Goal: Task Accomplishment & Management: Use online tool/utility

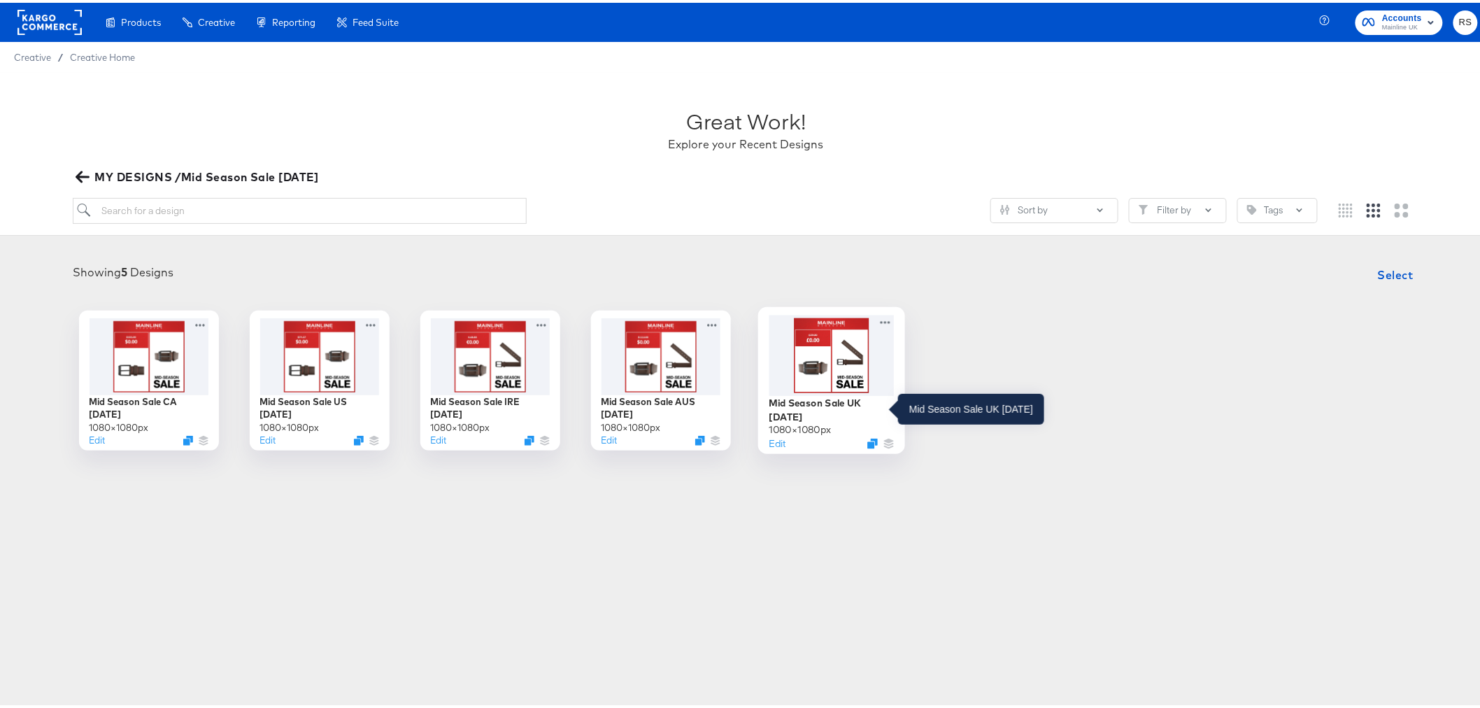
click at [832, 404] on div "Mid Season Sale UK [DATE]" at bounding box center [831, 406] width 125 height 27
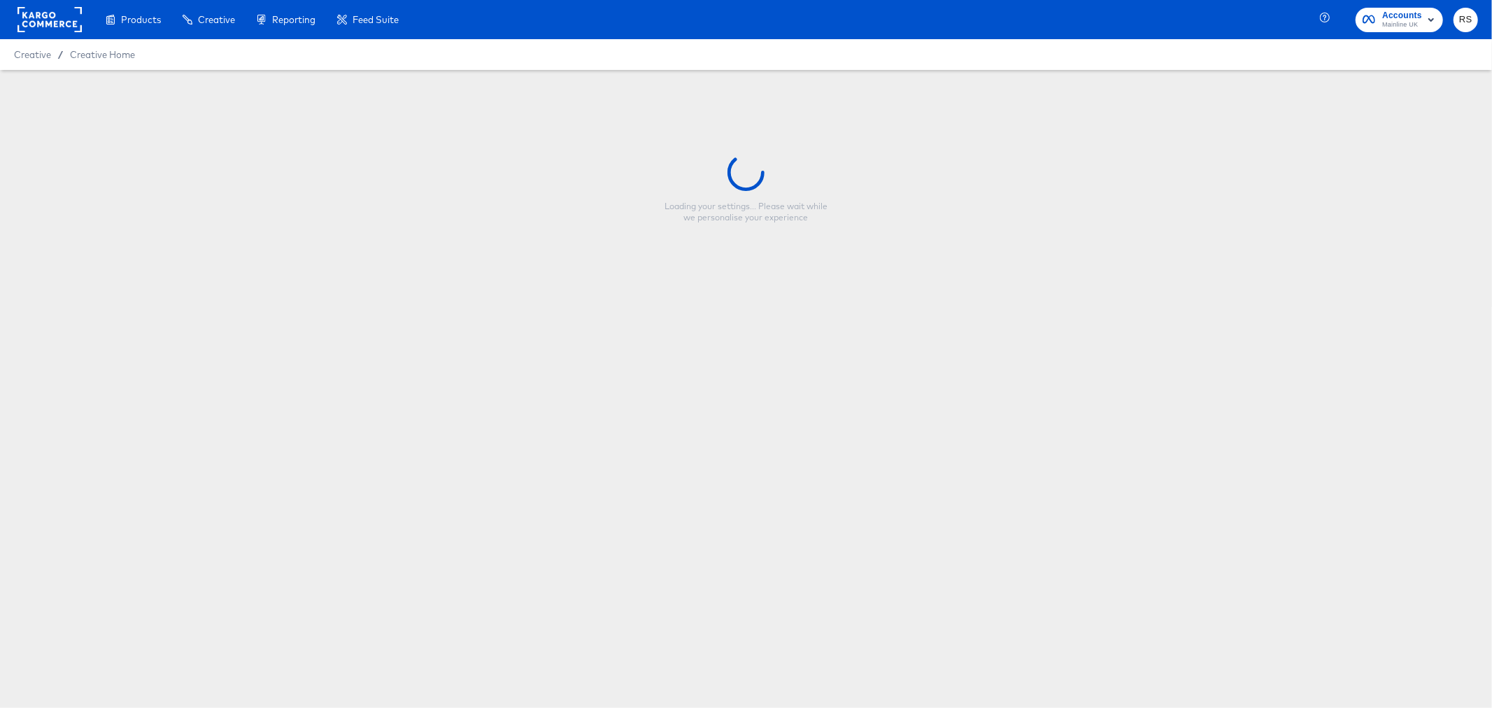
type input "Mid Season Sale UK [DATE]"
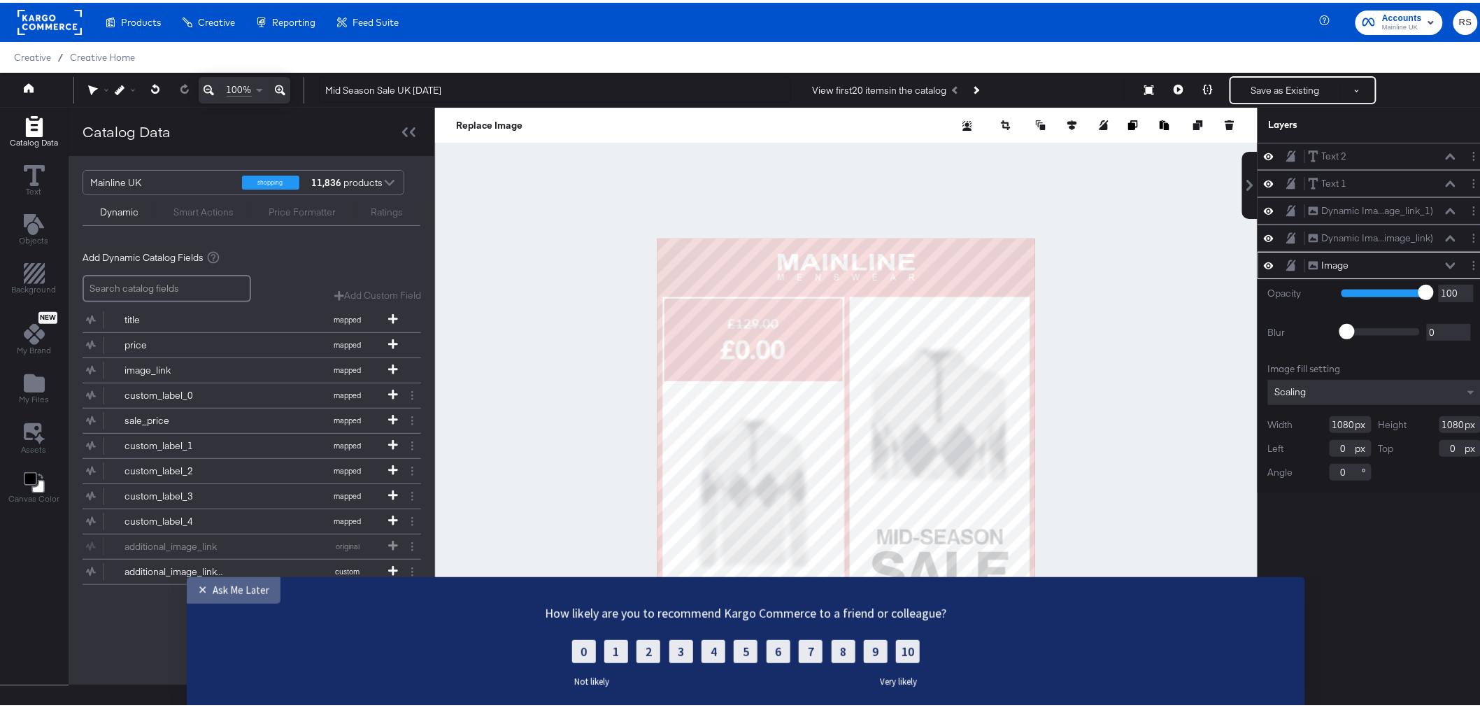
drag, startPoint x: 229, startPoint y: 1164, endPoint x: 229, endPoint y: 590, distance: 574.9
click at [229, 590] on div "Ask Me Later" at bounding box center [241, 589] width 57 height 13
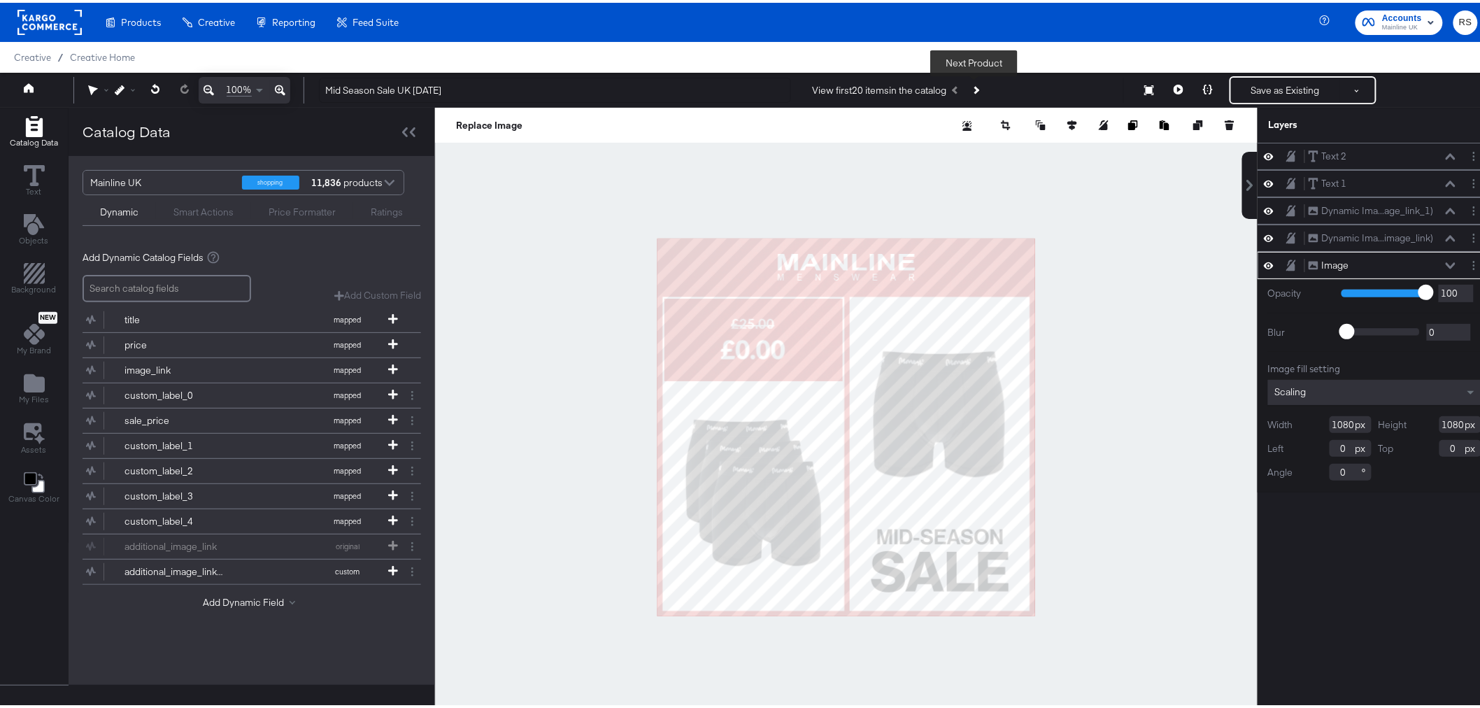
click at [976, 85] on icon "Next Product" at bounding box center [975, 87] width 8 height 8
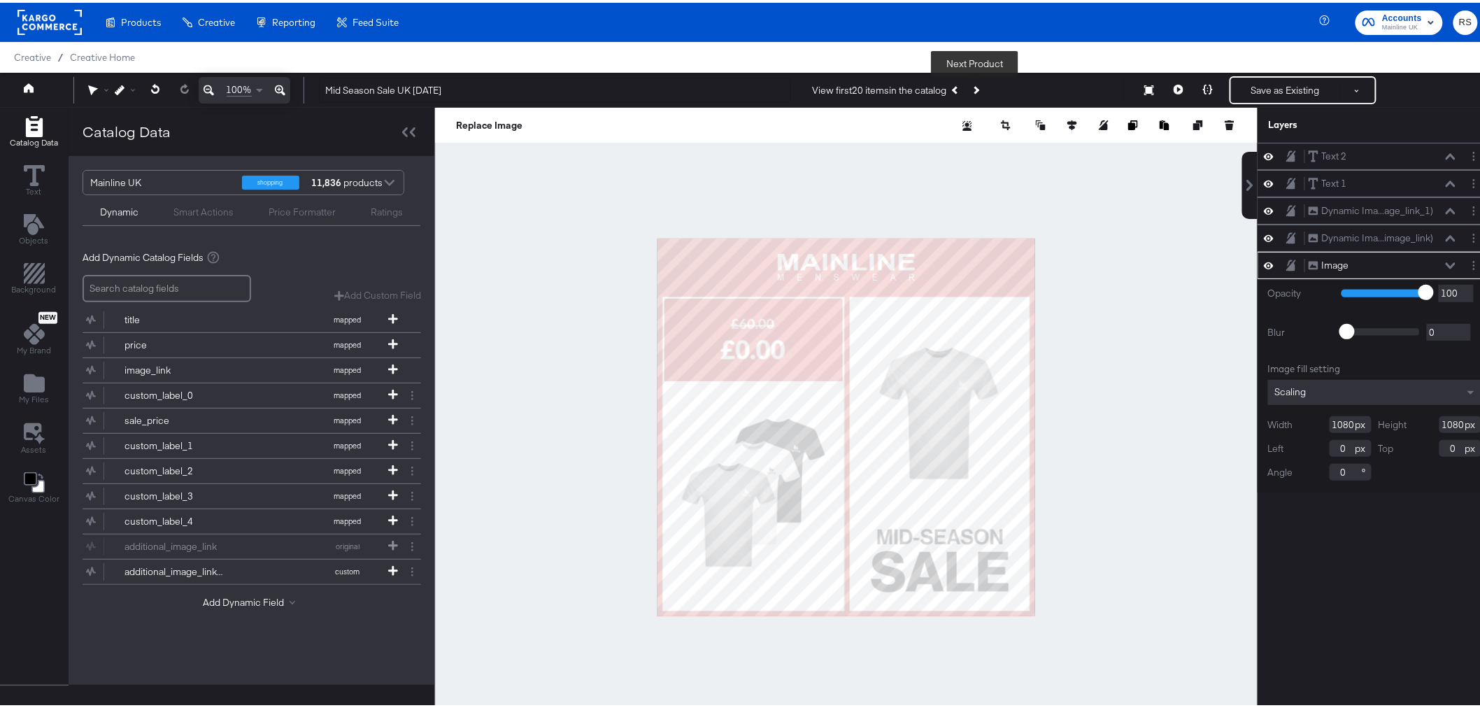
click at [976, 85] on icon "Next Product" at bounding box center [975, 87] width 8 height 8
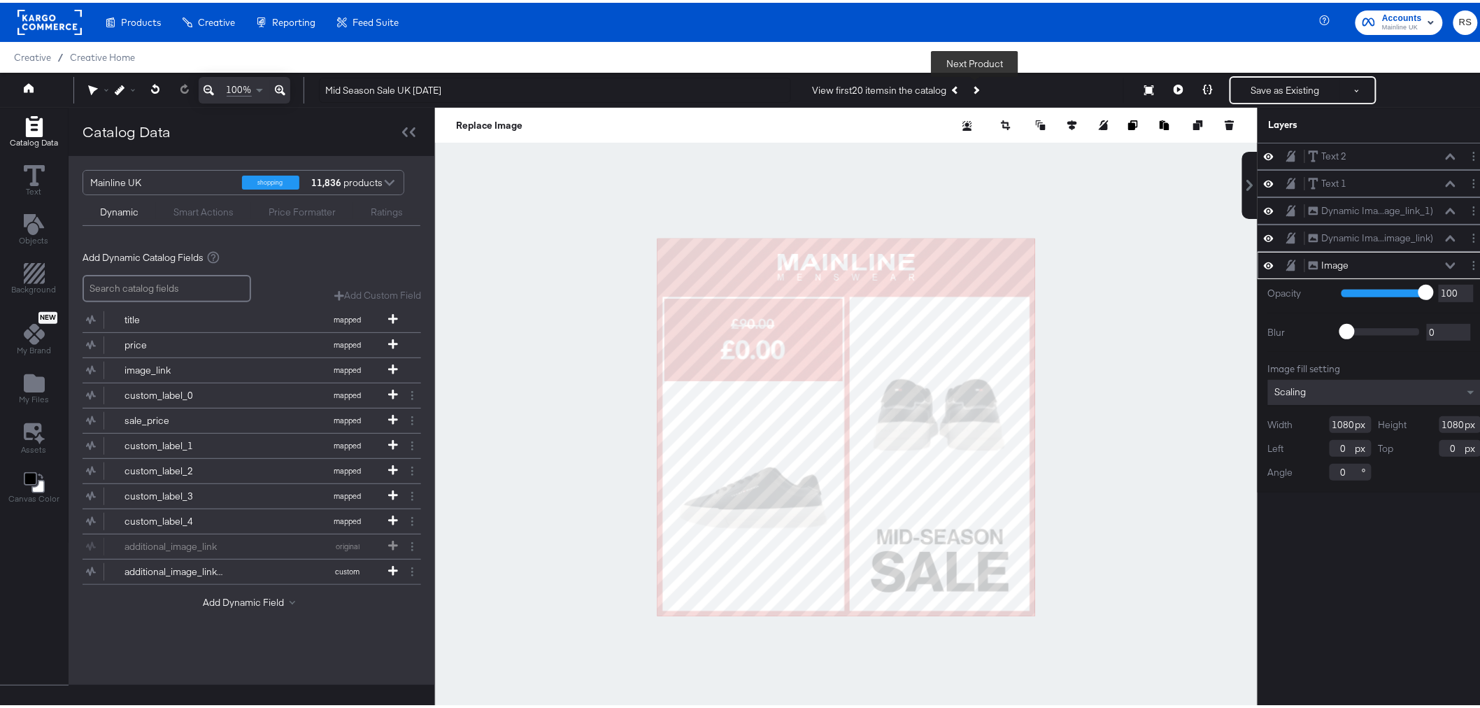
click at [976, 85] on icon "Next Product" at bounding box center [975, 87] width 8 height 8
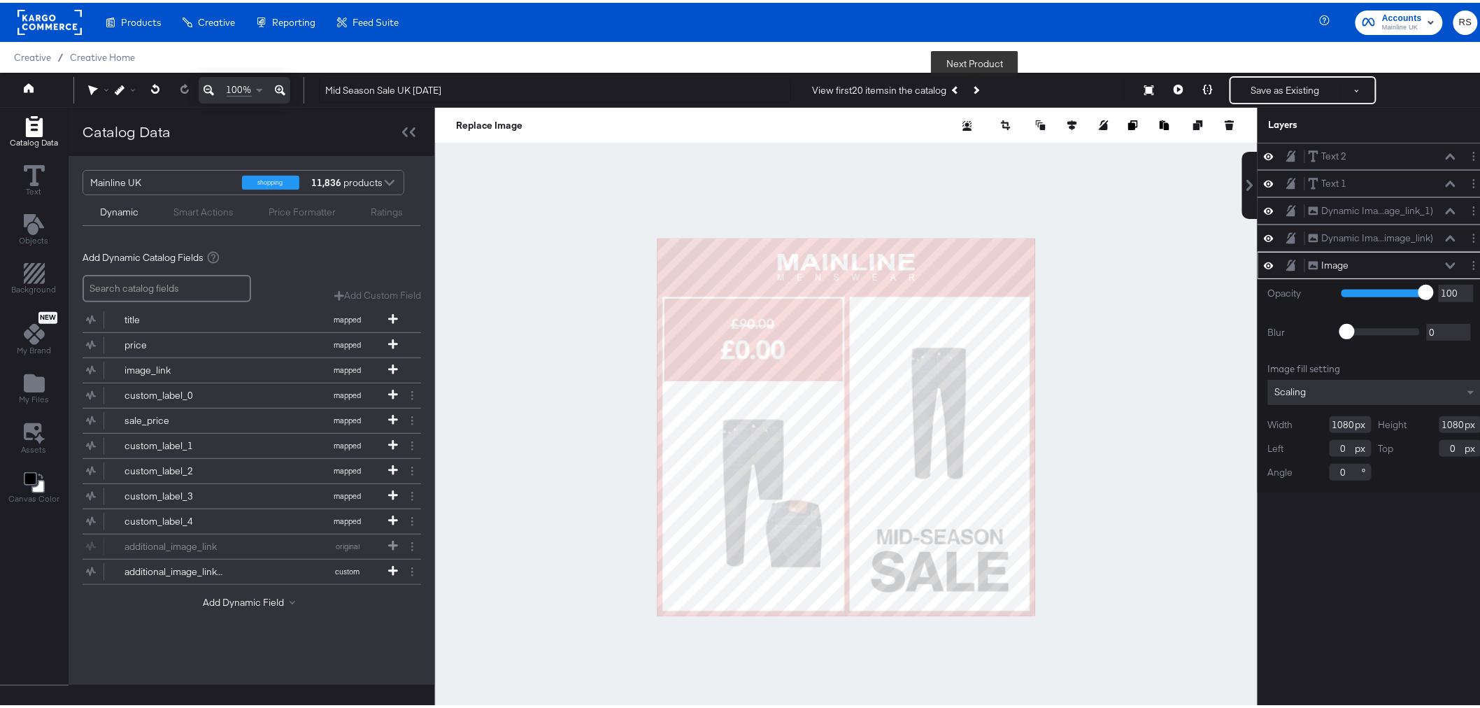
click at [976, 85] on icon "Next Product" at bounding box center [975, 87] width 8 height 8
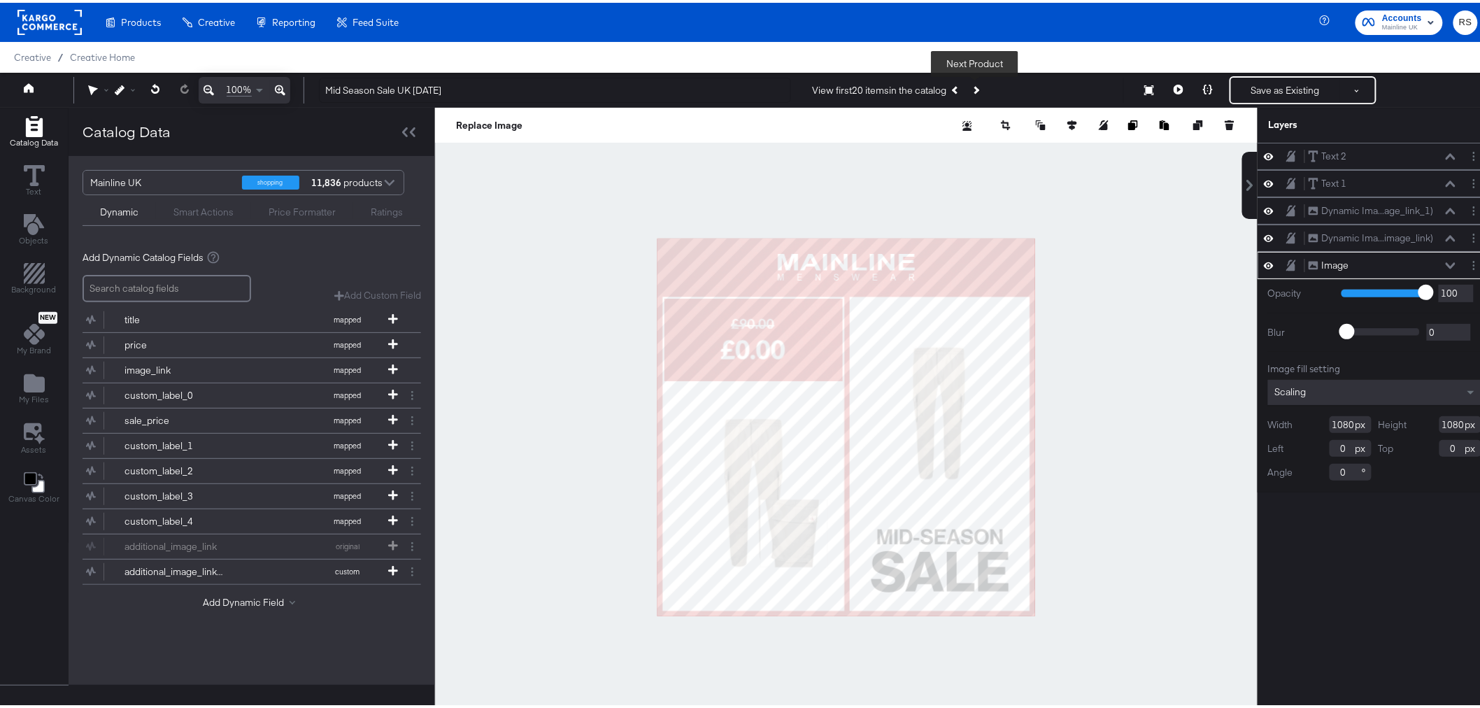
click at [976, 85] on icon "Next Product" at bounding box center [975, 87] width 8 height 8
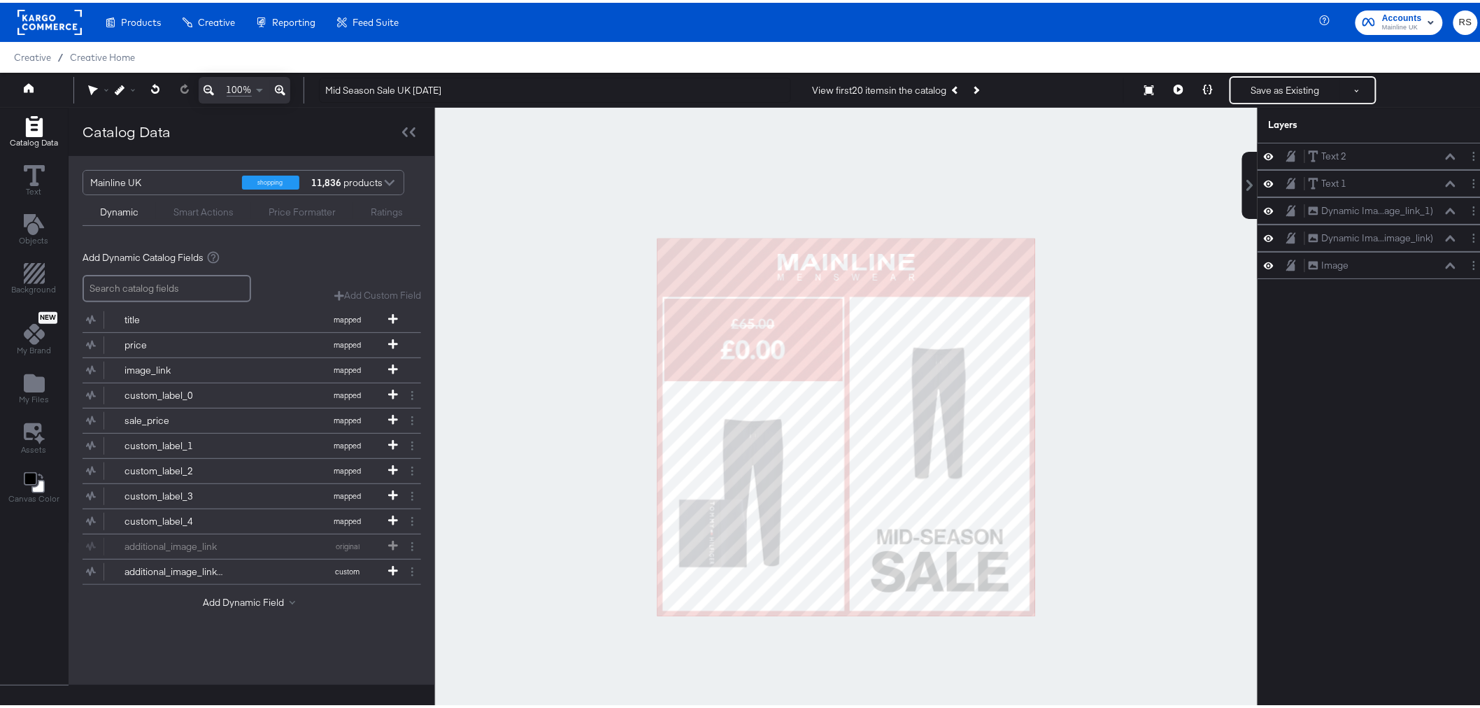
click at [1113, 269] on div at bounding box center [846, 424] width 822 height 639
click at [978, 86] on button "Next Product" at bounding box center [976, 87] width 20 height 25
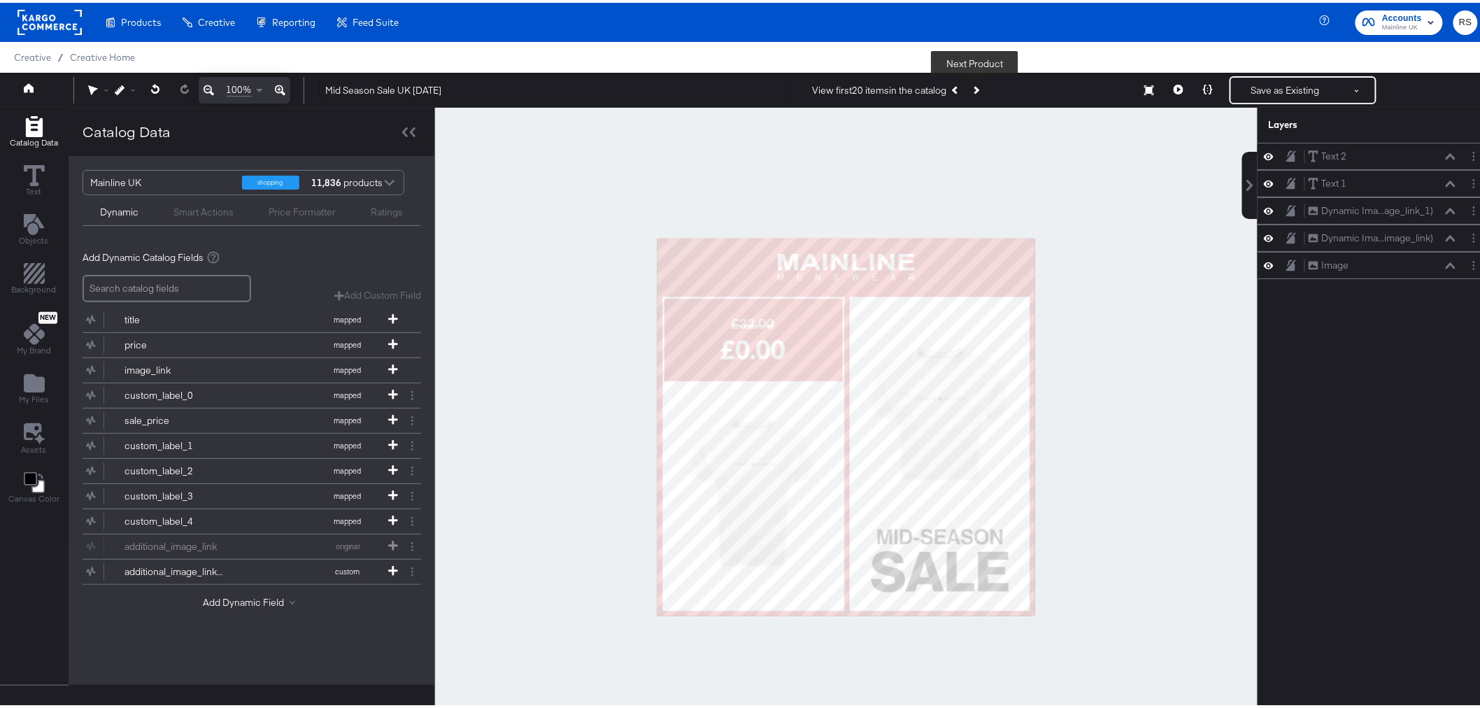
click at [978, 86] on button "Next Product" at bounding box center [976, 87] width 20 height 25
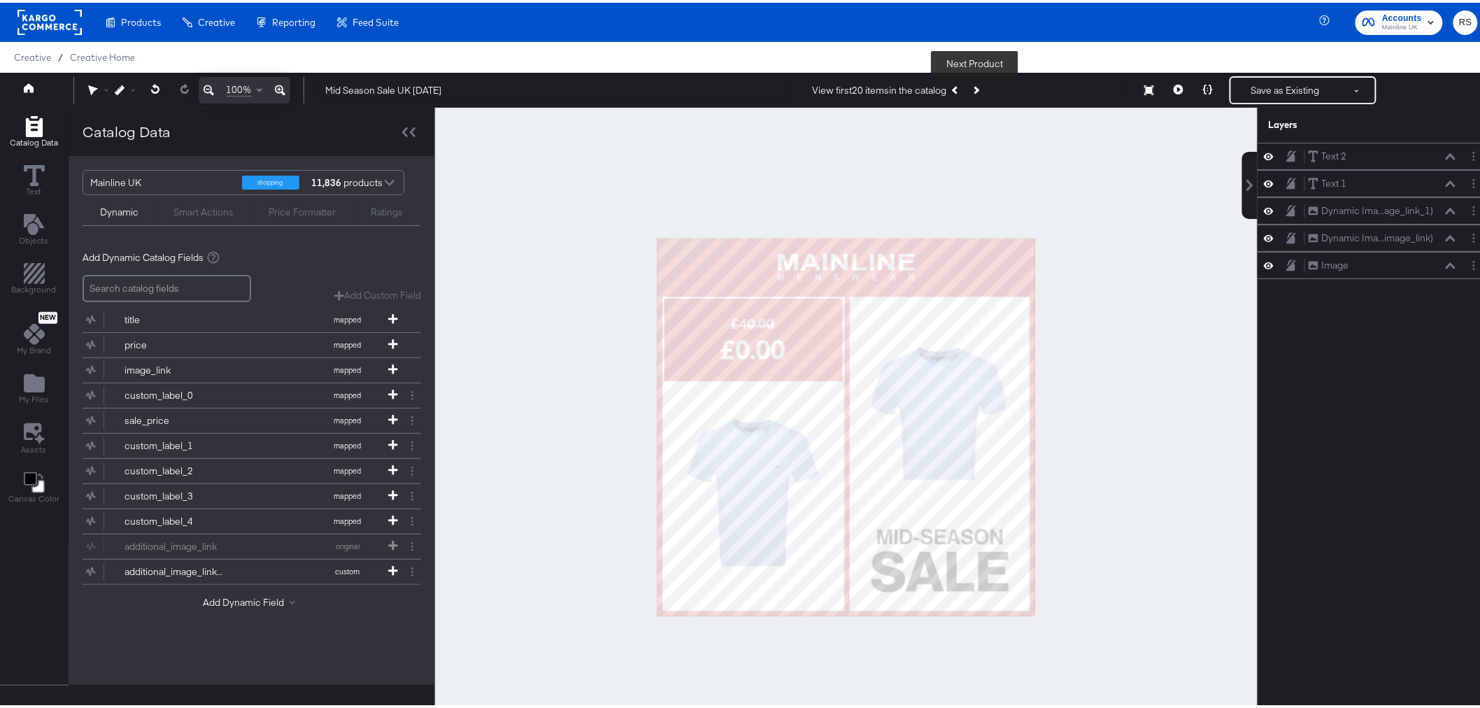
click at [978, 86] on button "Next Product" at bounding box center [976, 87] width 20 height 25
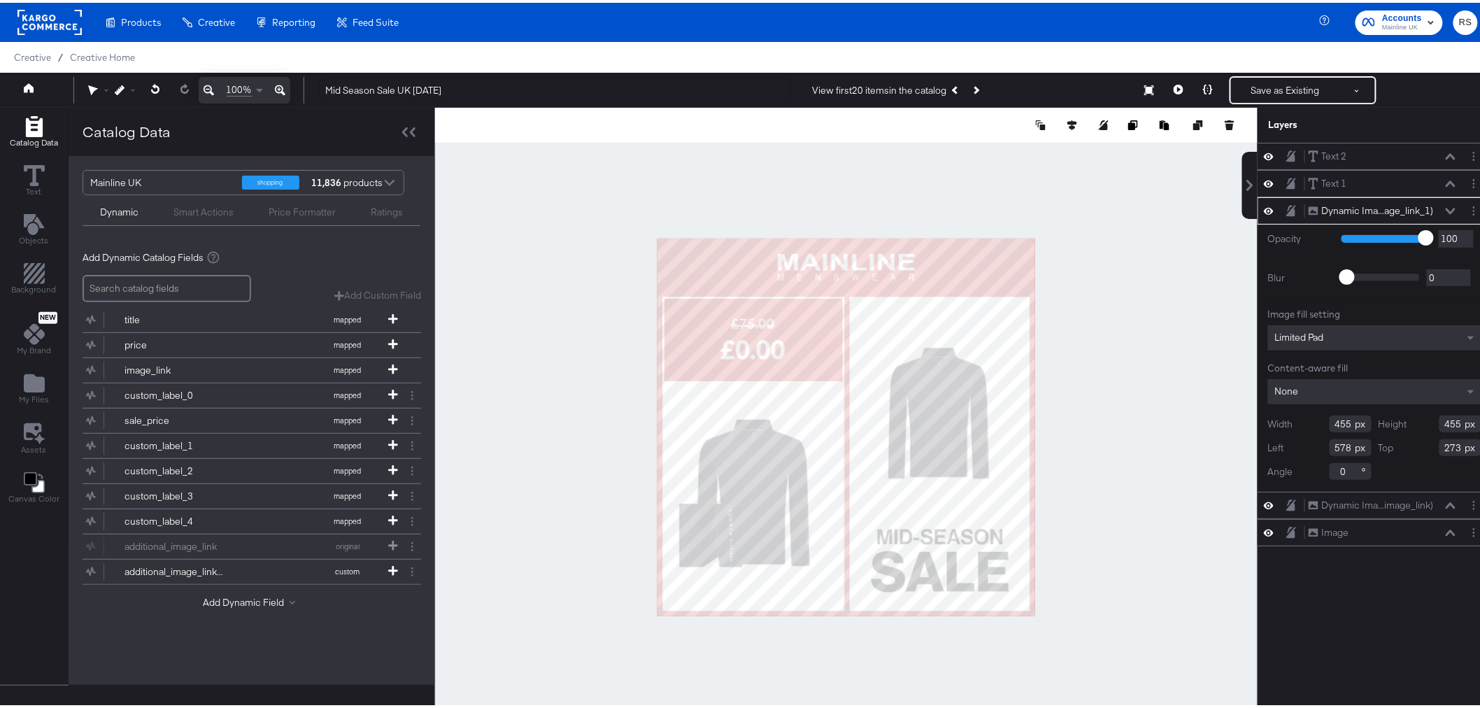
click at [1131, 413] on div at bounding box center [846, 424] width 822 height 639
type input "502"
type input "497"
type input "231"
type input "546"
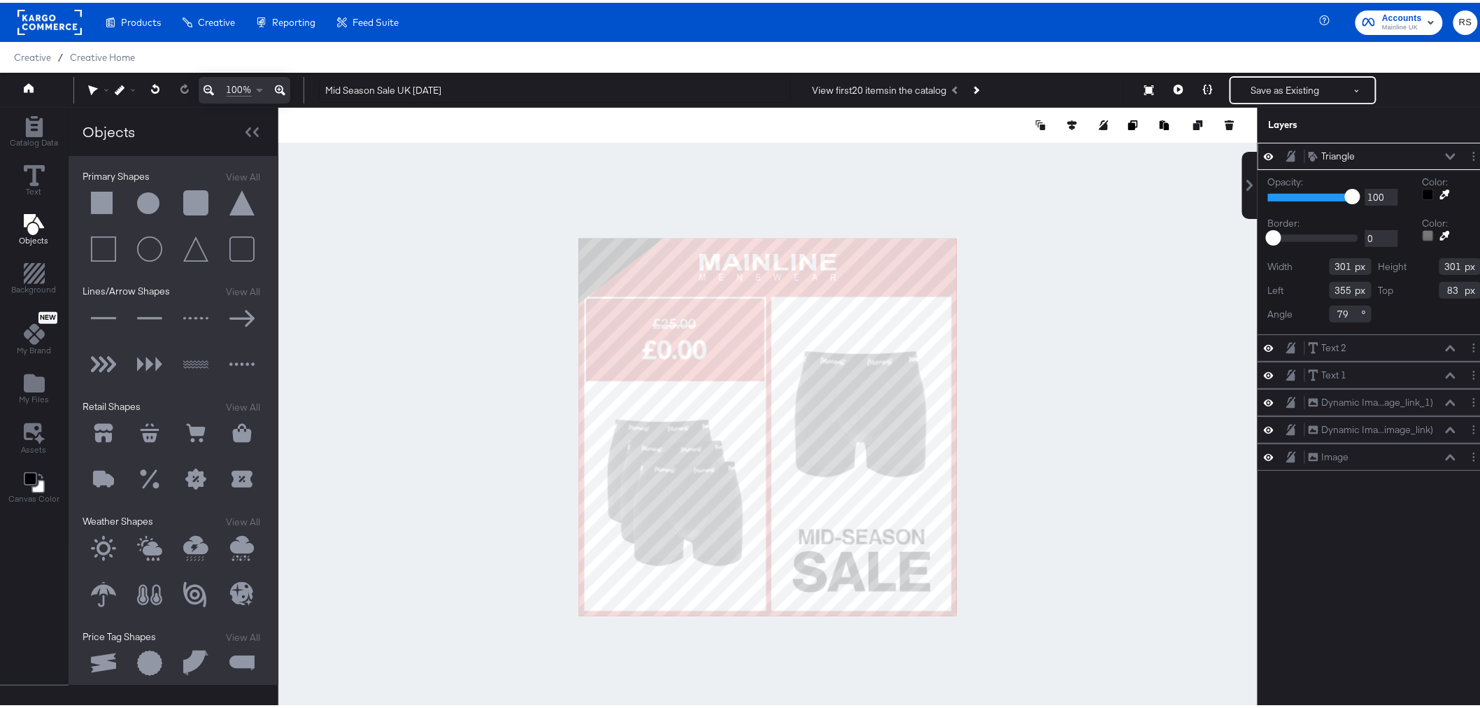
type input "227"
type input "-158"
type input "361"
type input "285"
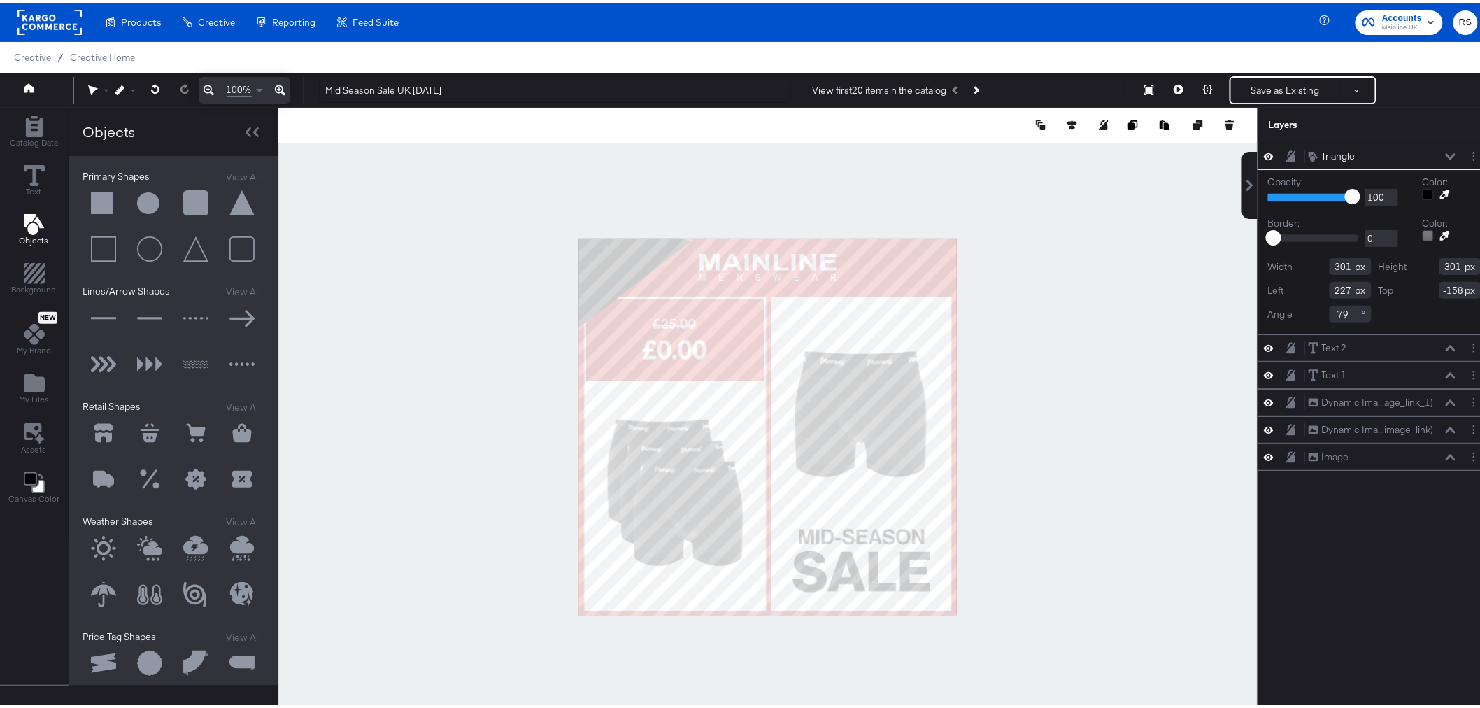
type input "-170"
type input "331"
type input "-184"
click at [571, 357] on div at bounding box center [767, 424] width 979 height 639
type input "444"
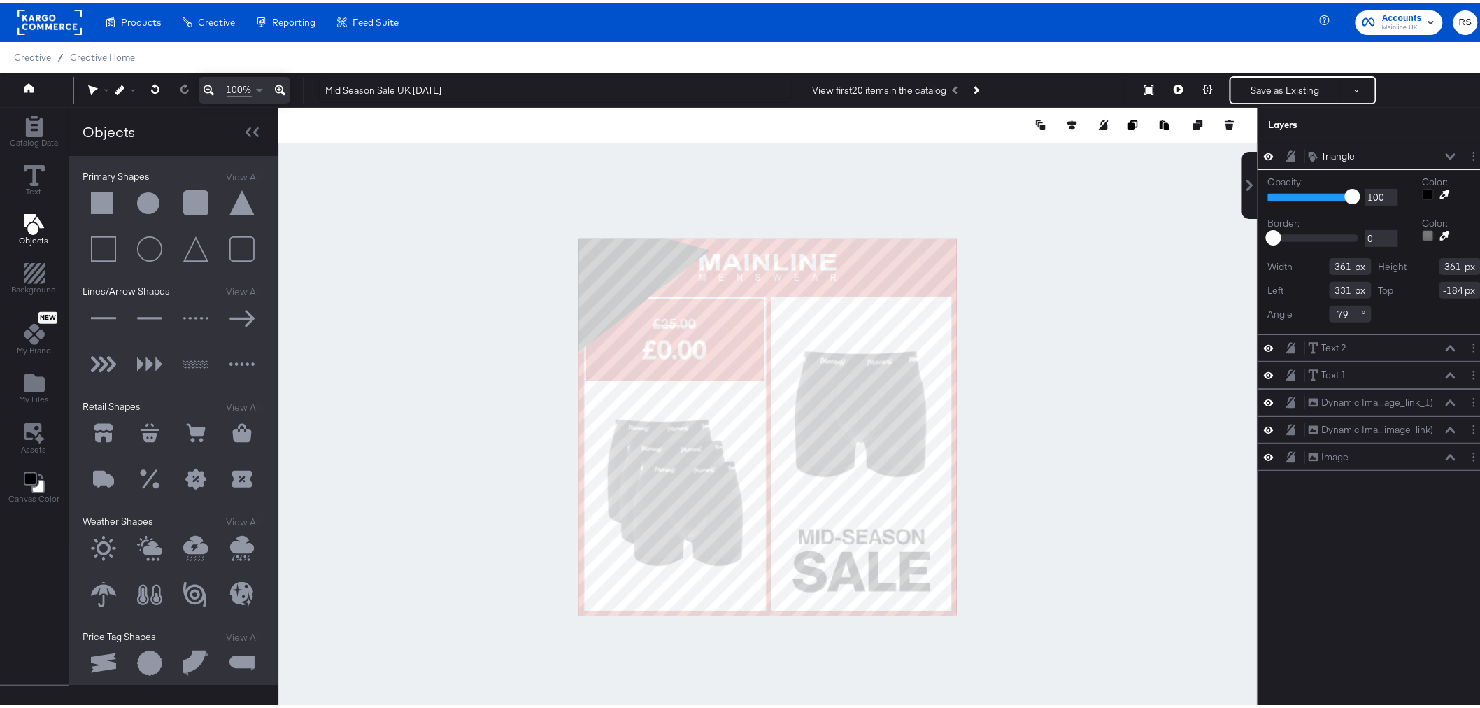
type input "444"
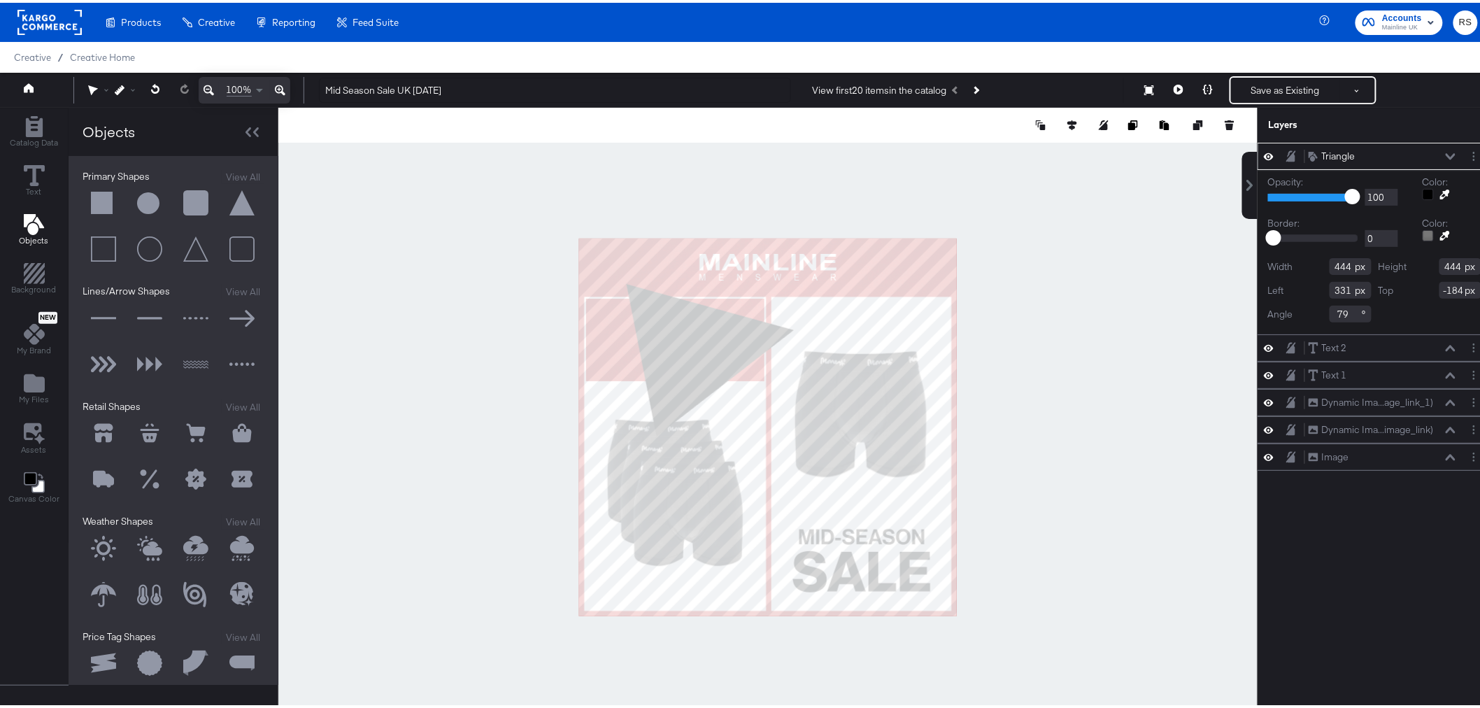
type input "571"
type input "44"
type input "83"
type input "309"
type input "314"
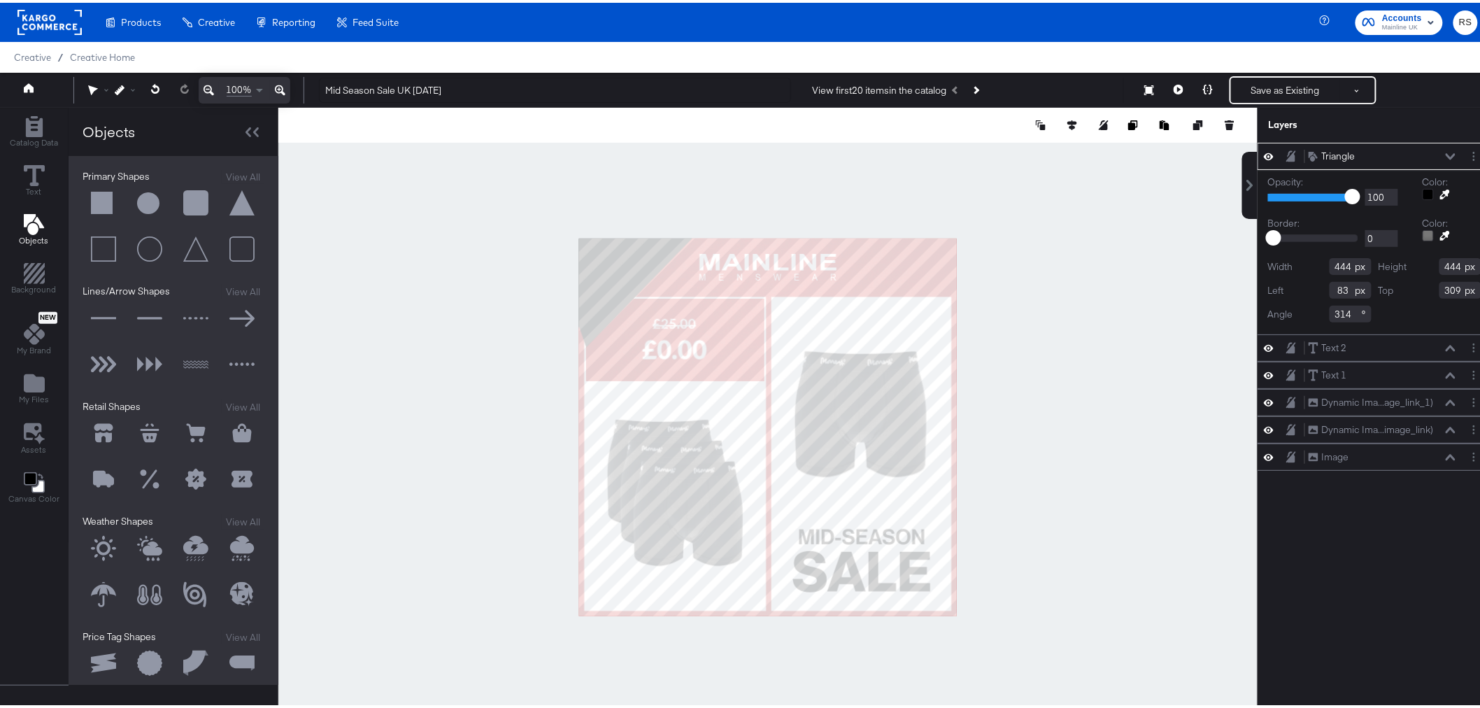
type input "-297"
type input "1"
click at [546, 413] on div at bounding box center [767, 424] width 979 height 639
type input "582"
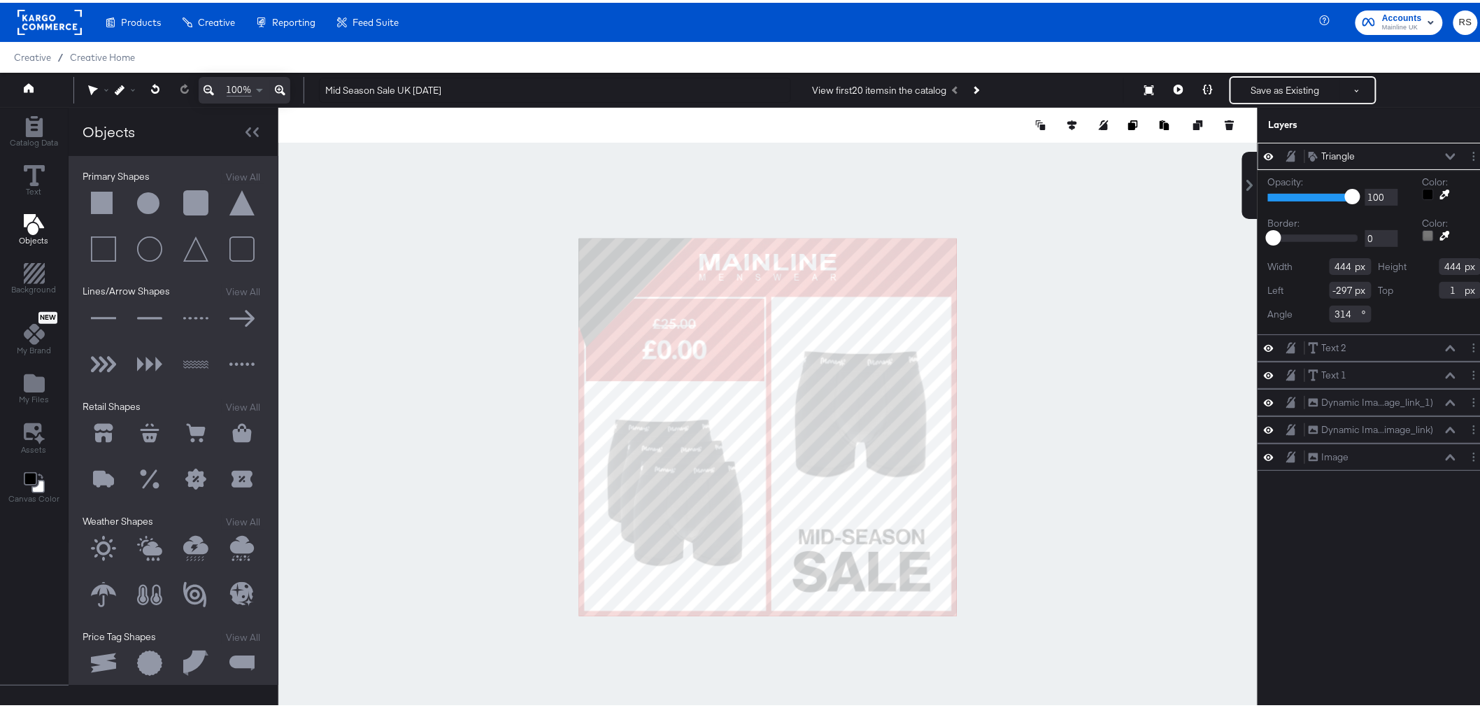
type input "-393"
type input "100"
type input "-425"
type input "-36"
click at [1034, 311] on div at bounding box center [767, 424] width 979 height 639
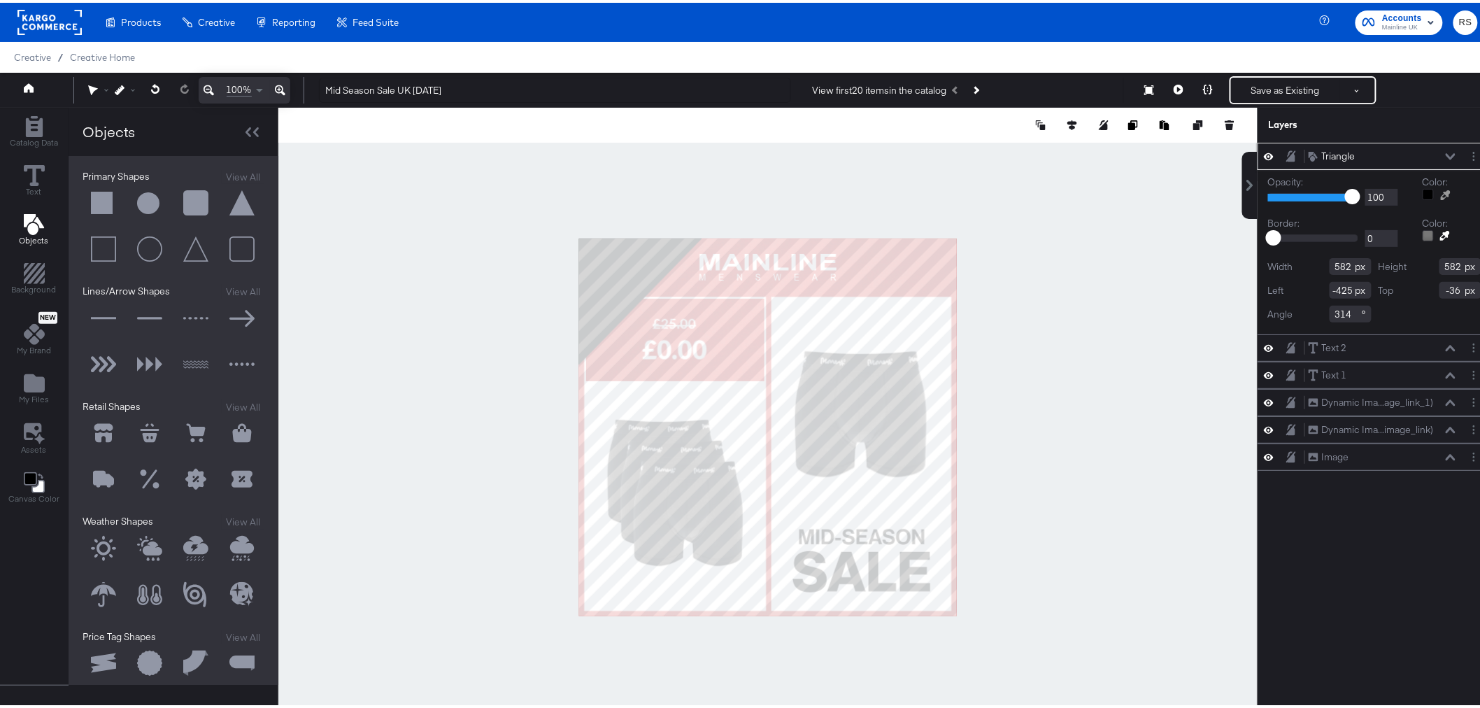
click at [1434, 187] on button at bounding box center [1445, 192] width 22 height 11
click at [938, 303] on div at bounding box center [768, 424] width 978 height 639
type input "582"
click at [1199, 280] on div at bounding box center [767, 424] width 979 height 639
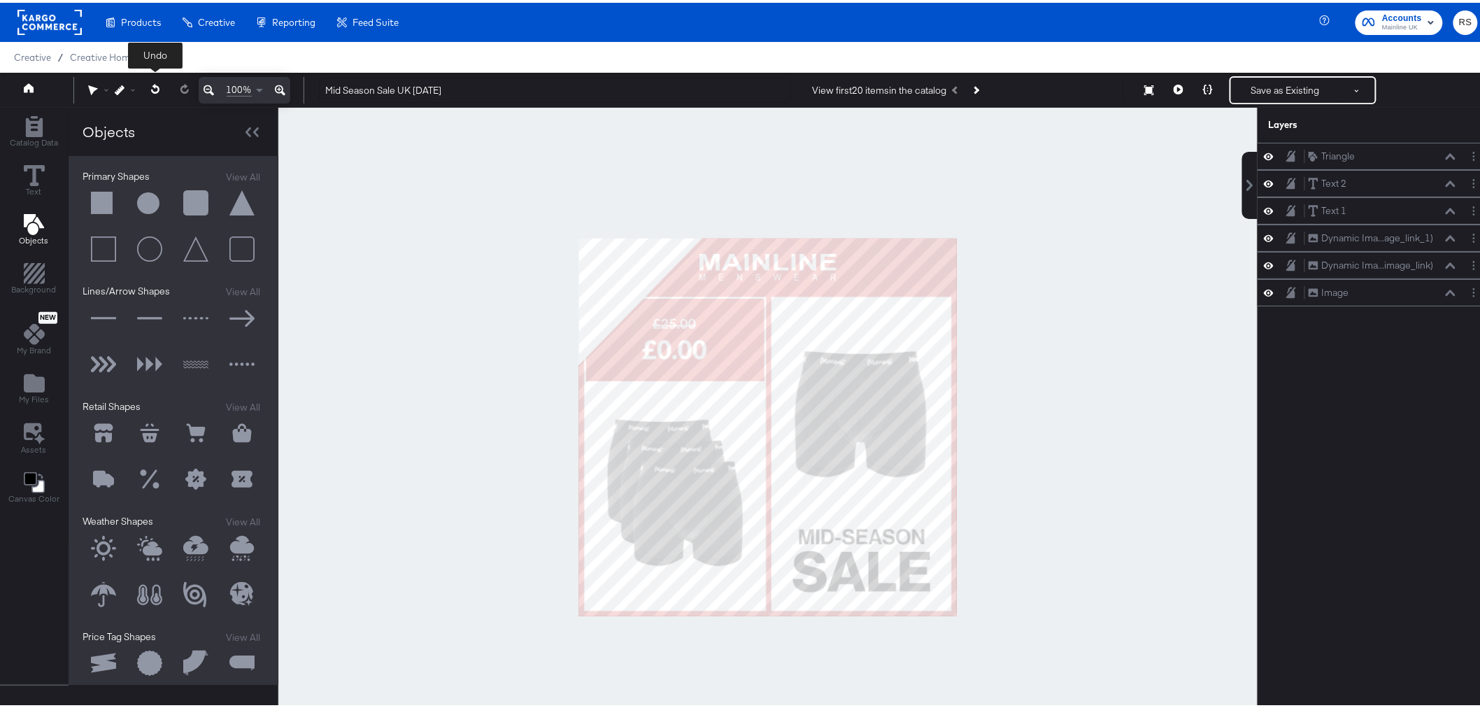
click at [151, 82] on icon at bounding box center [155, 86] width 9 height 10
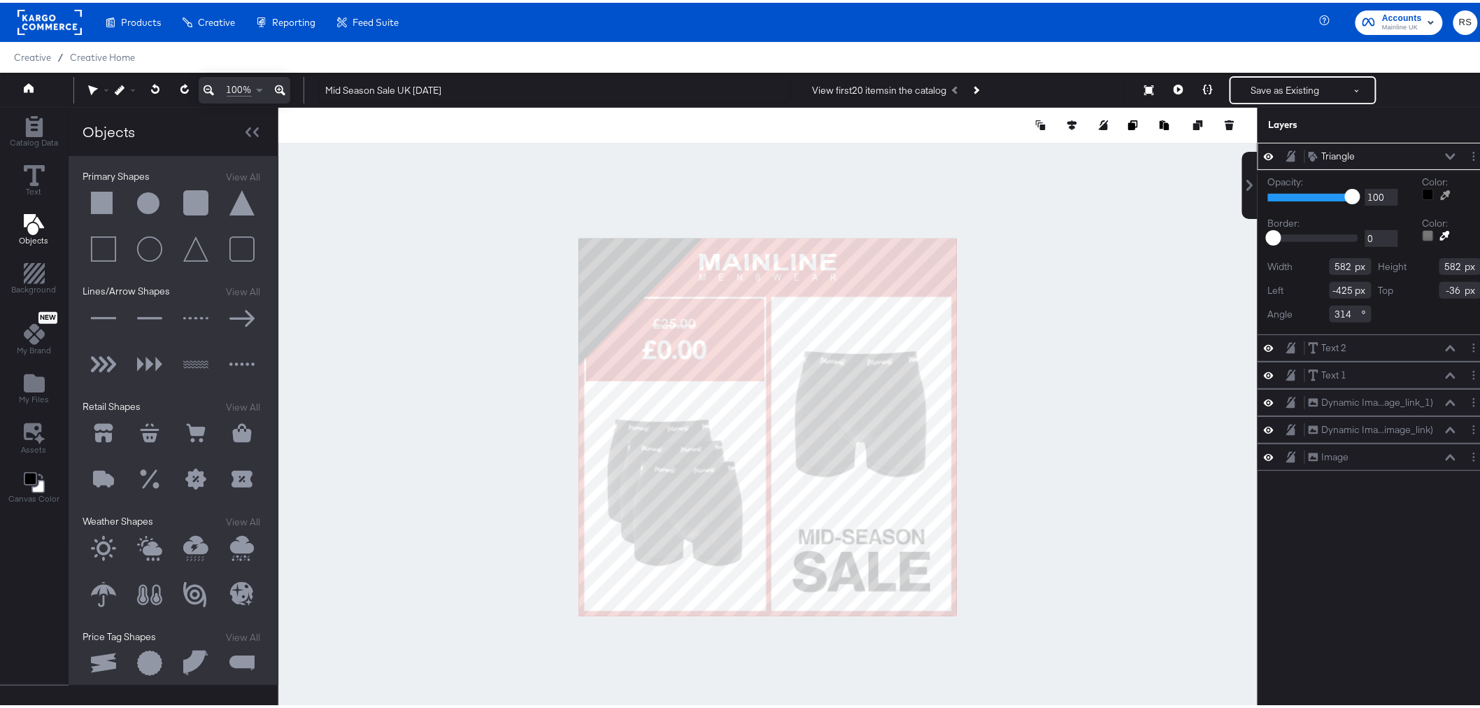
click at [1441, 192] on icon at bounding box center [1446, 192] width 10 height 10
click at [674, 280] on div at bounding box center [768, 424] width 978 height 639
type input "582"
click at [158, 84] on icon at bounding box center [155, 86] width 9 height 10
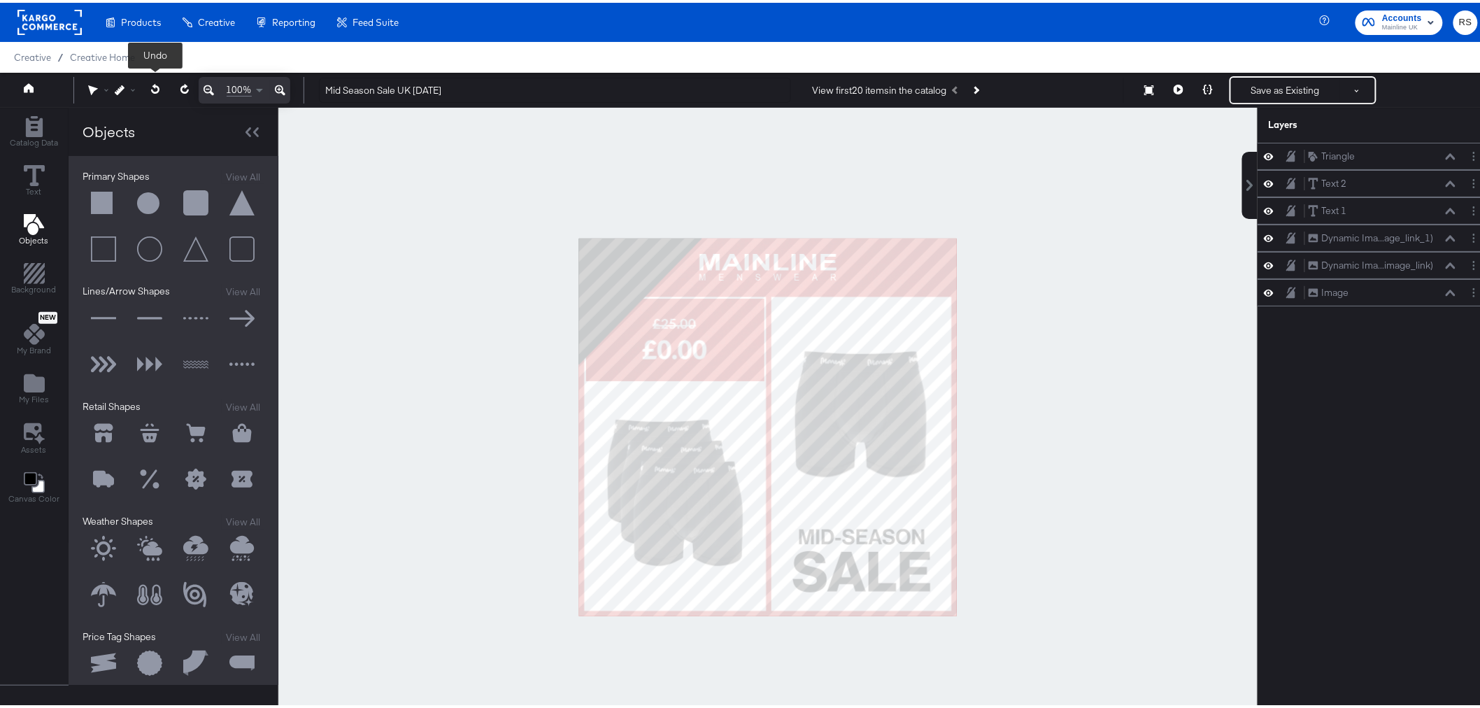
click at [158, 84] on icon at bounding box center [155, 86] width 9 height 10
click at [187, 80] on button at bounding box center [184, 86] width 29 height 25
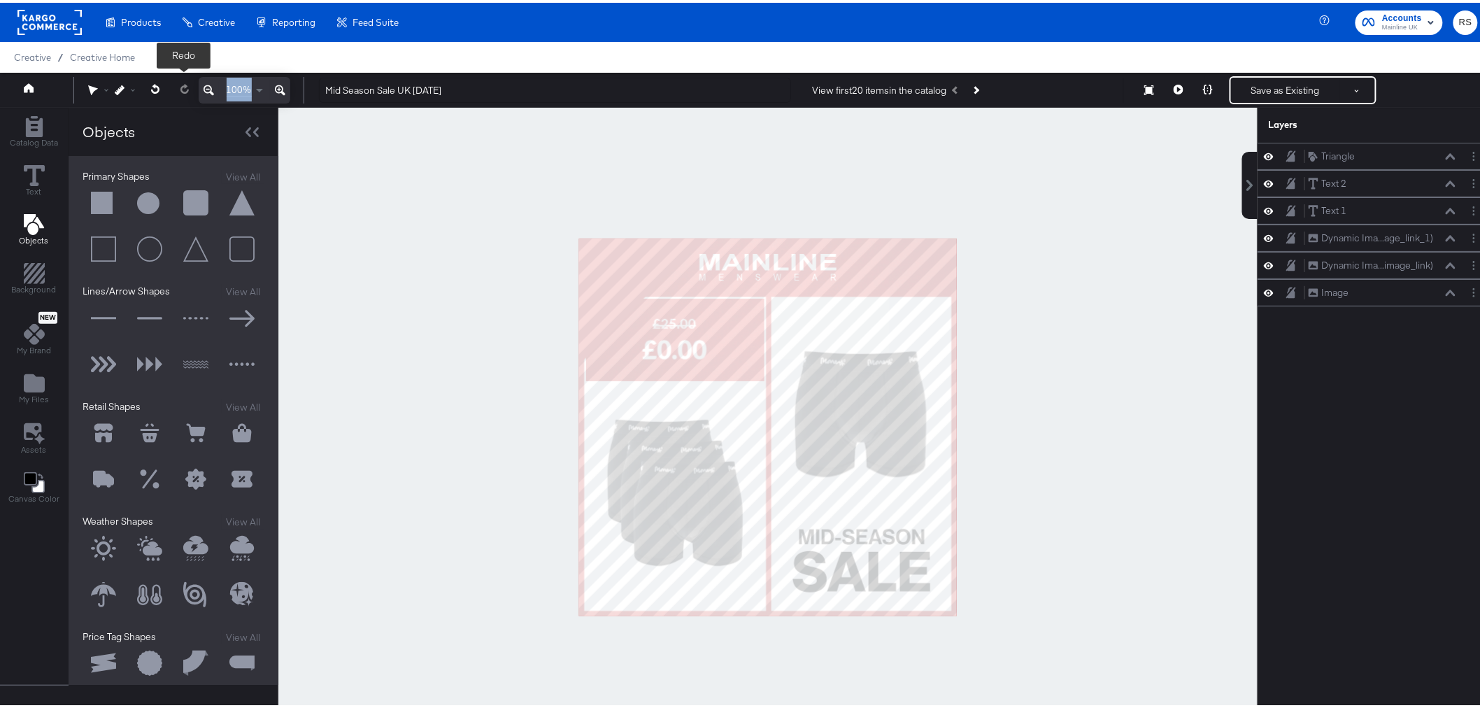
click at [187, 80] on span at bounding box center [184, 87] width 29 height 27
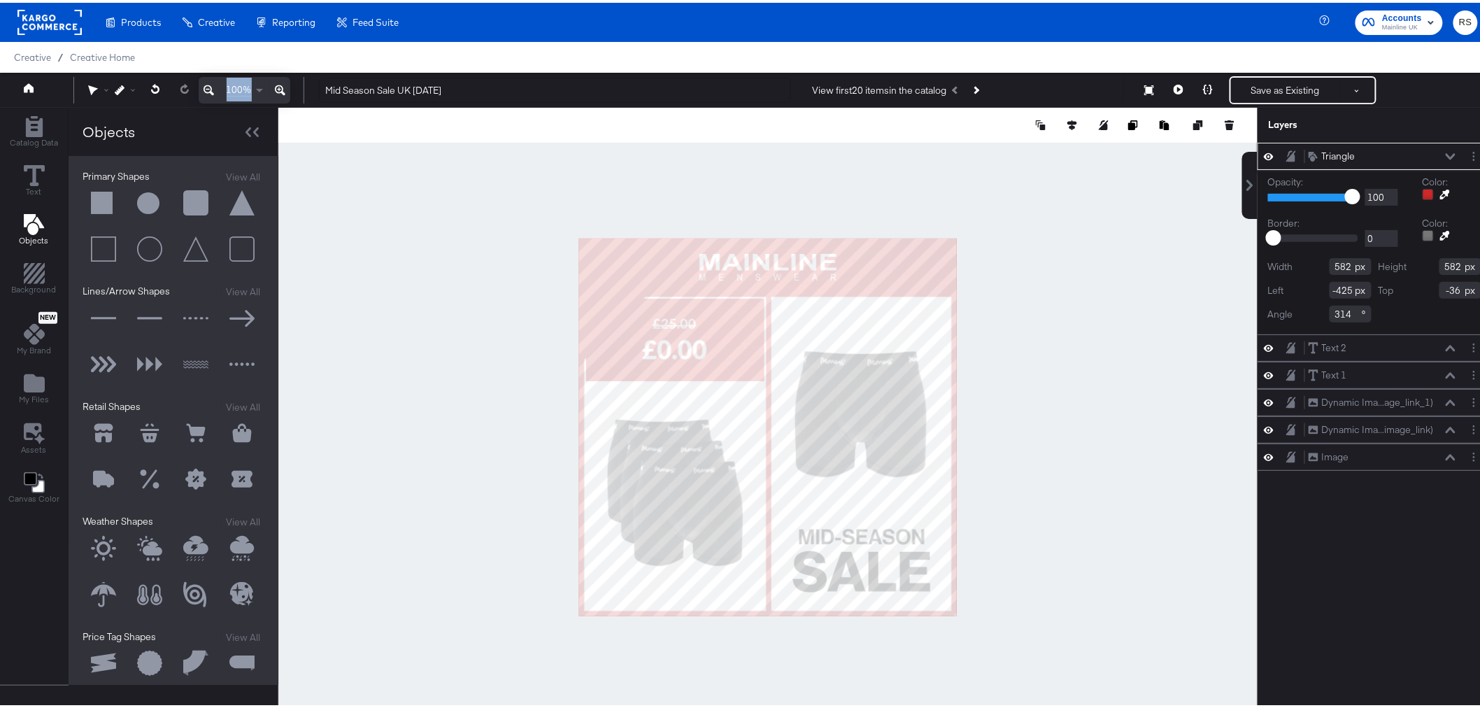
click at [1440, 194] on icon at bounding box center [1445, 192] width 10 height 10
click at [925, 312] on div at bounding box center [768, 424] width 978 height 639
click at [1202, 320] on div at bounding box center [767, 424] width 979 height 639
click at [1226, 122] on icon at bounding box center [1230, 124] width 8 height 6
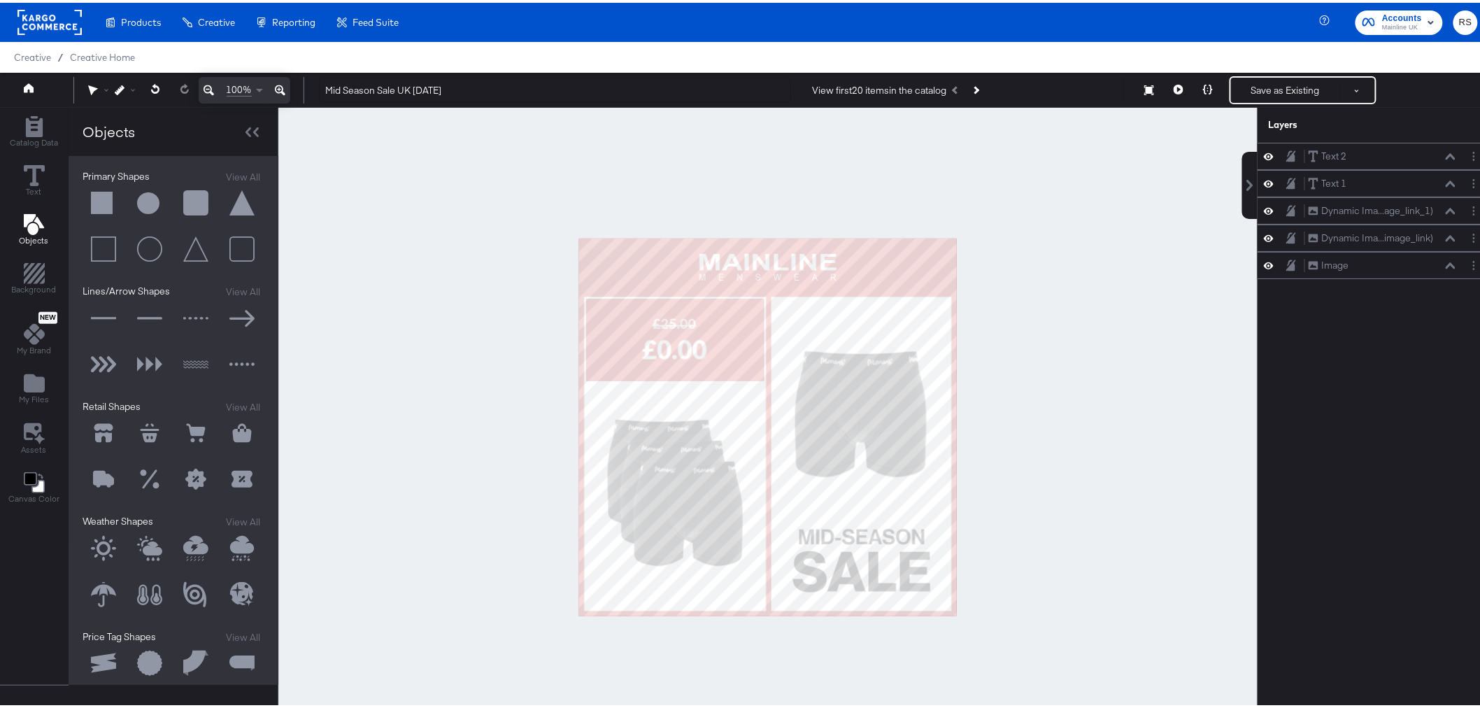
click at [158, 205] on button at bounding box center [150, 201] width 42 height 42
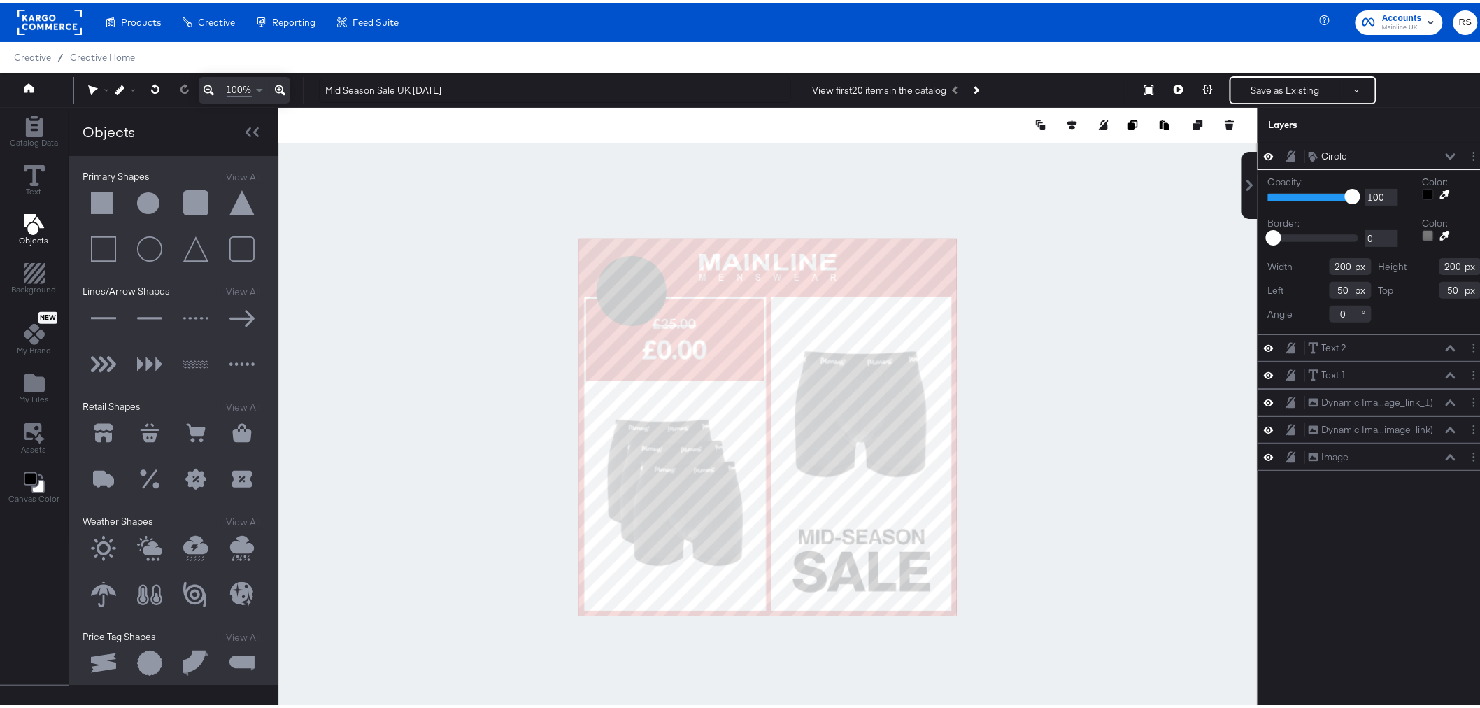
click at [1440, 192] on icon at bounding box center [1445, 192] width 10 height 10
click at [924, 329] on div at bounding box center [768, 424] width 978 height 639
type input "846"
type input "34"
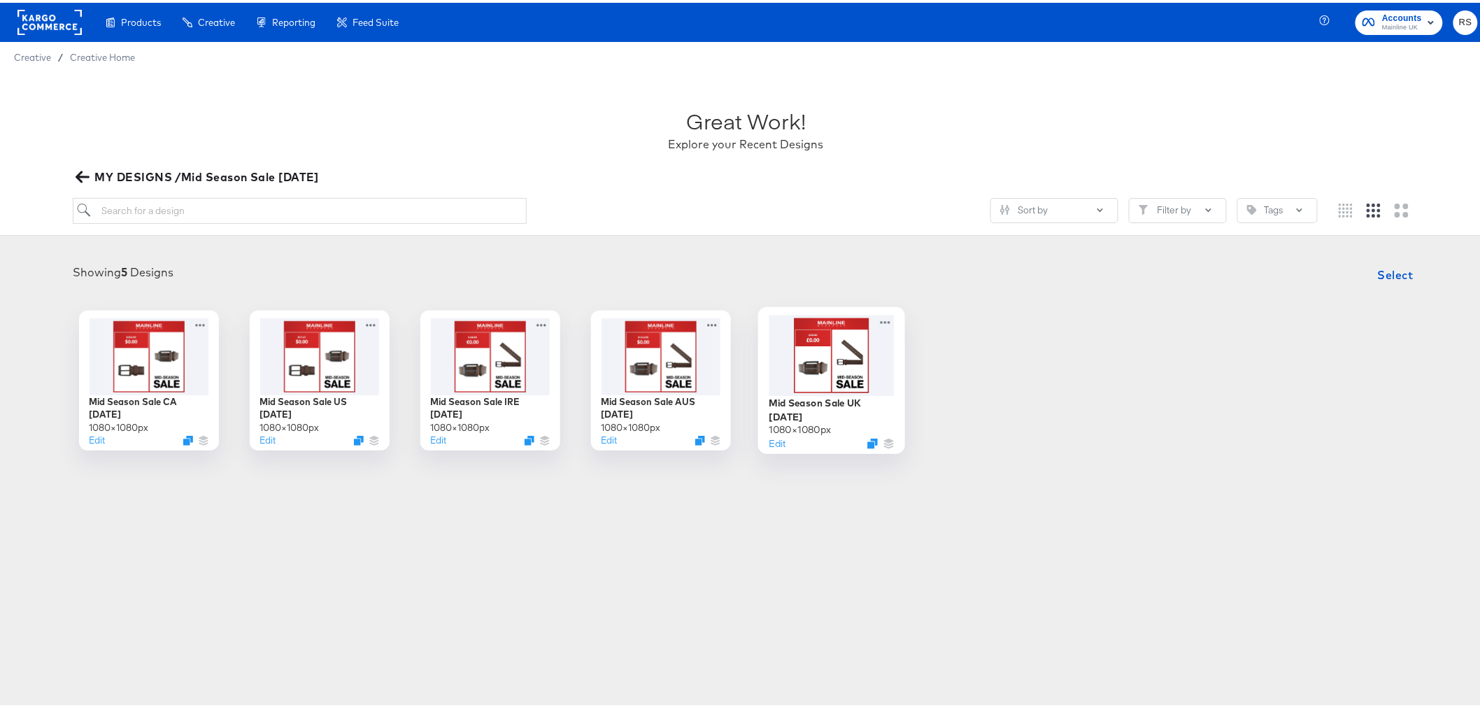
click at [838, 348] on div at bounding box center [831, 352] width 125 height 80
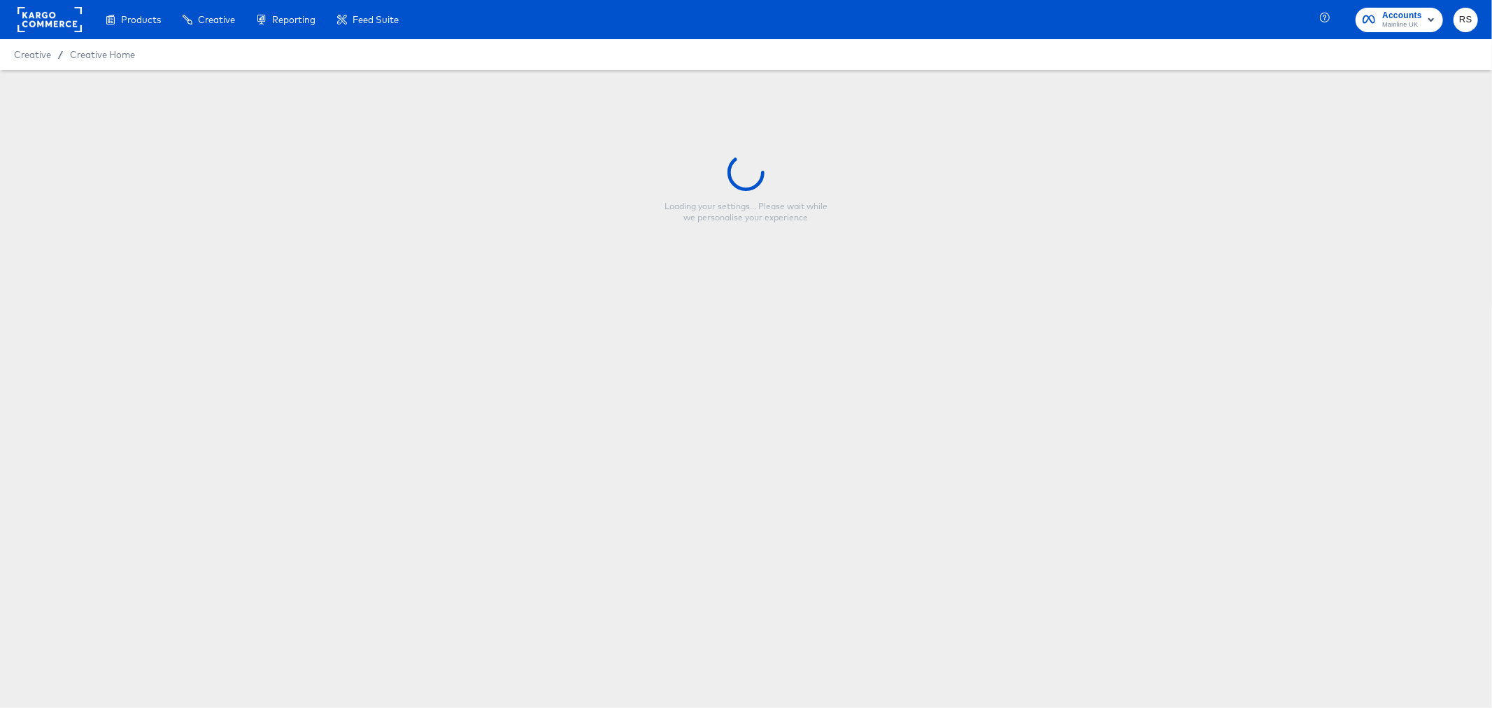
type input "Mid Season Sale UK [DATE]"
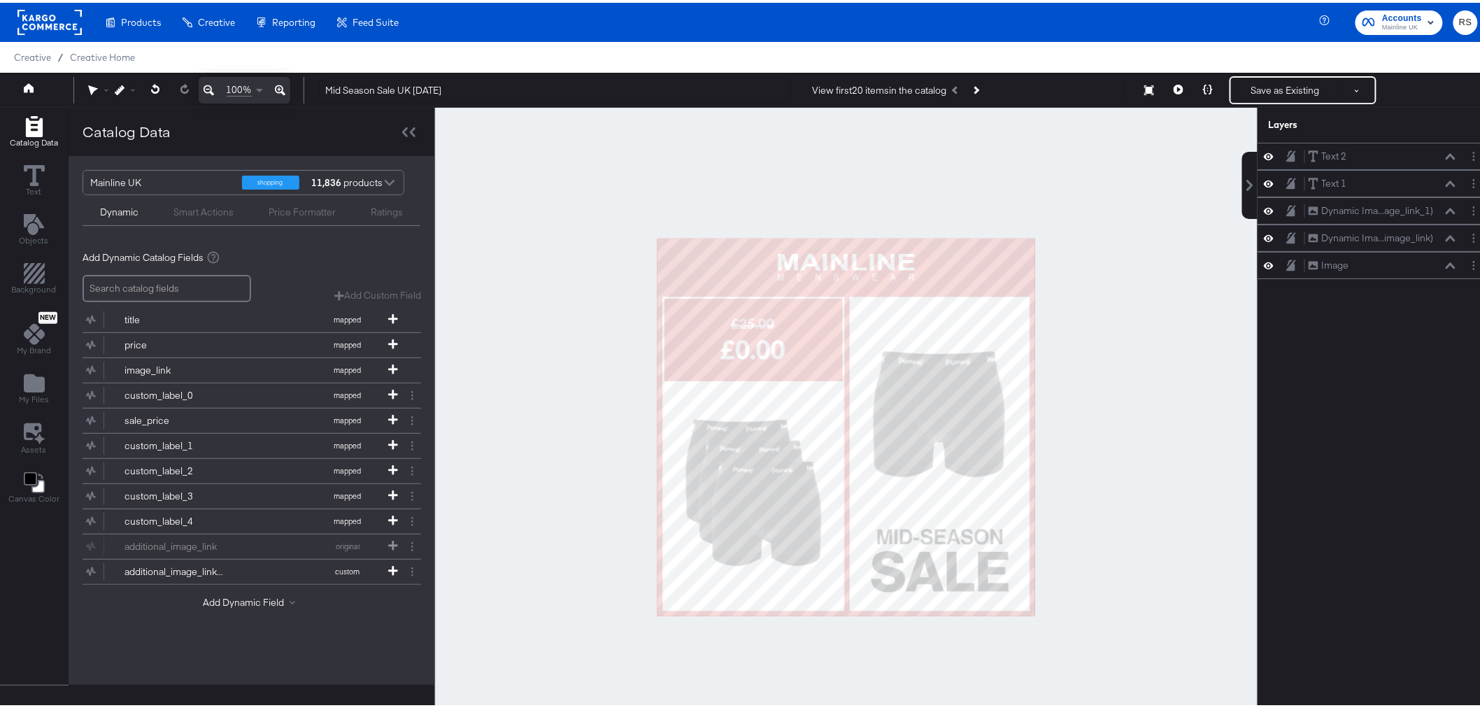
click at [1166, 311] on div at bounding box center [846, 424] width 822 height 639
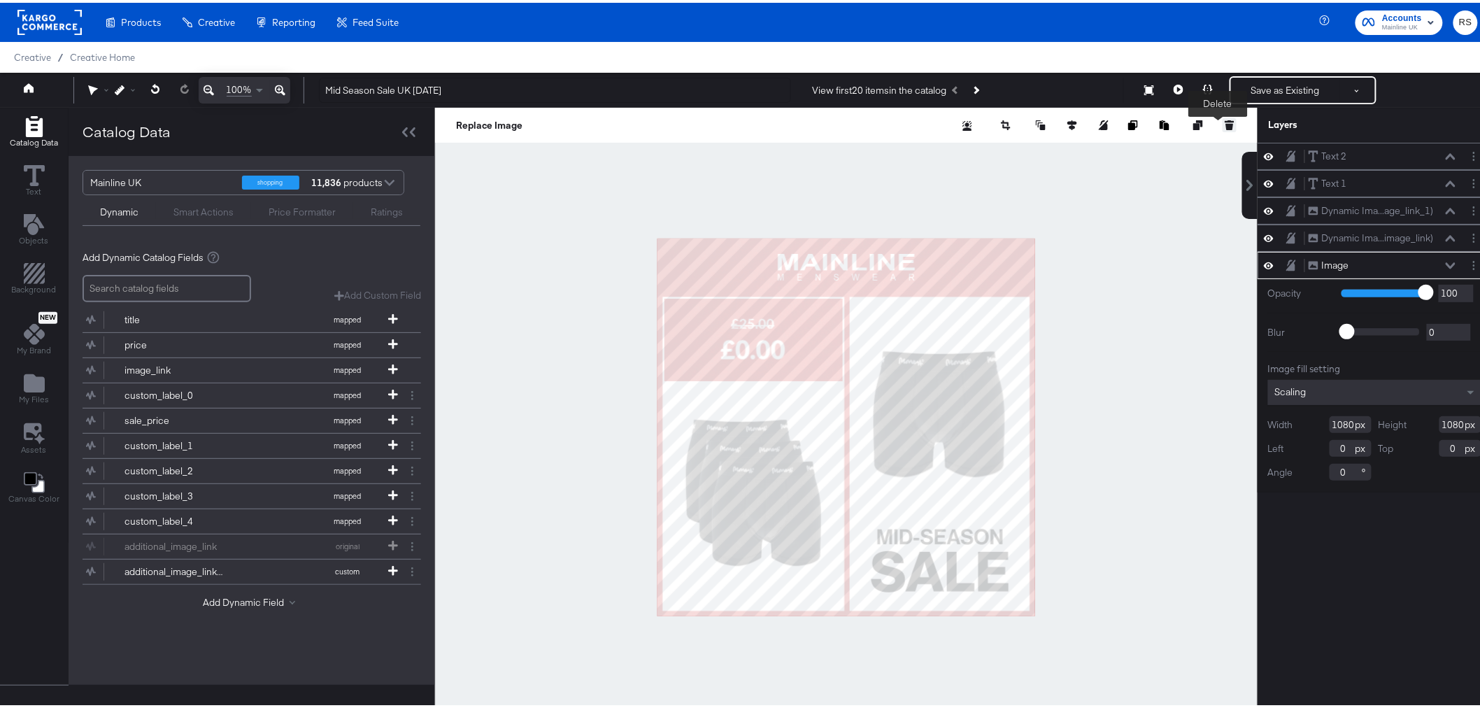
click at [1225, 119] on icon at bounding box center [1229, 118] width 9 height 2
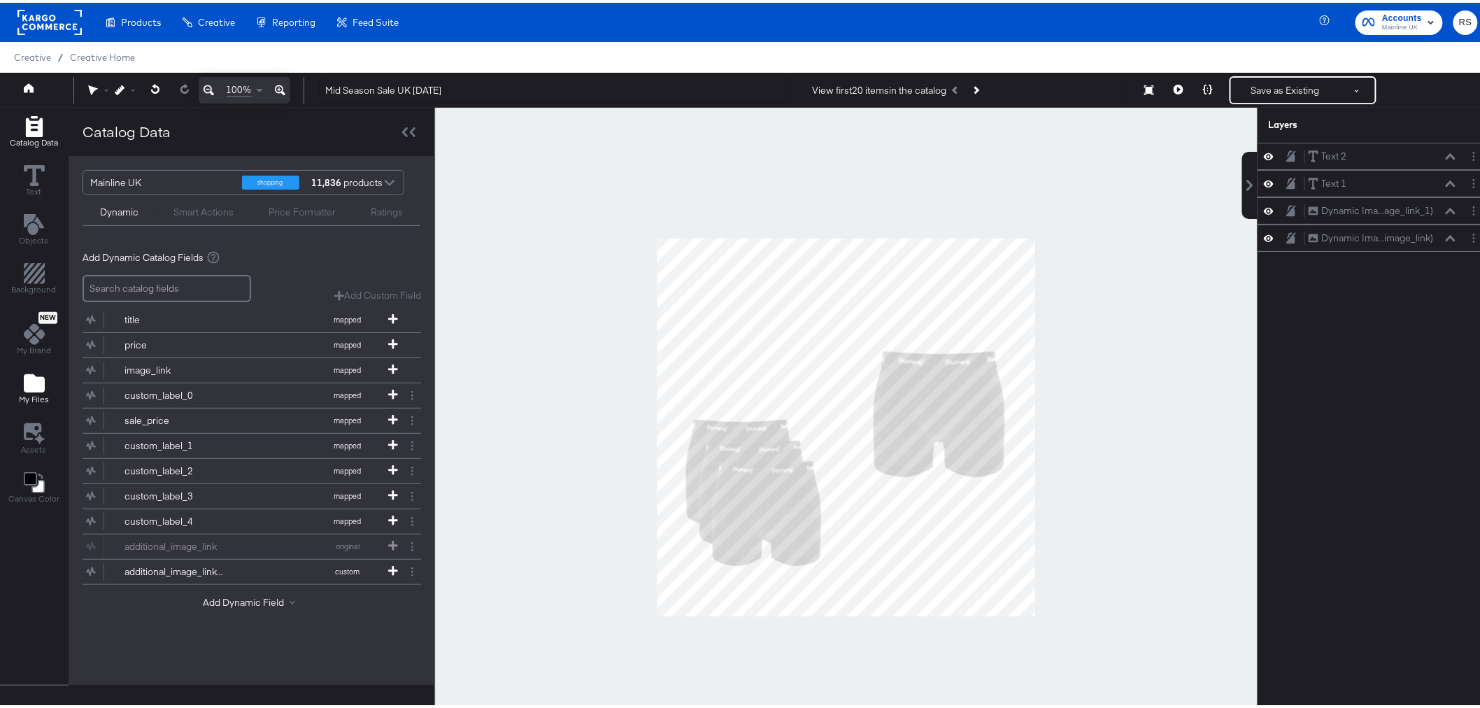
click at [35, 385] on icon "Add Files" at bounding box center [34, 380] width 21 height 18
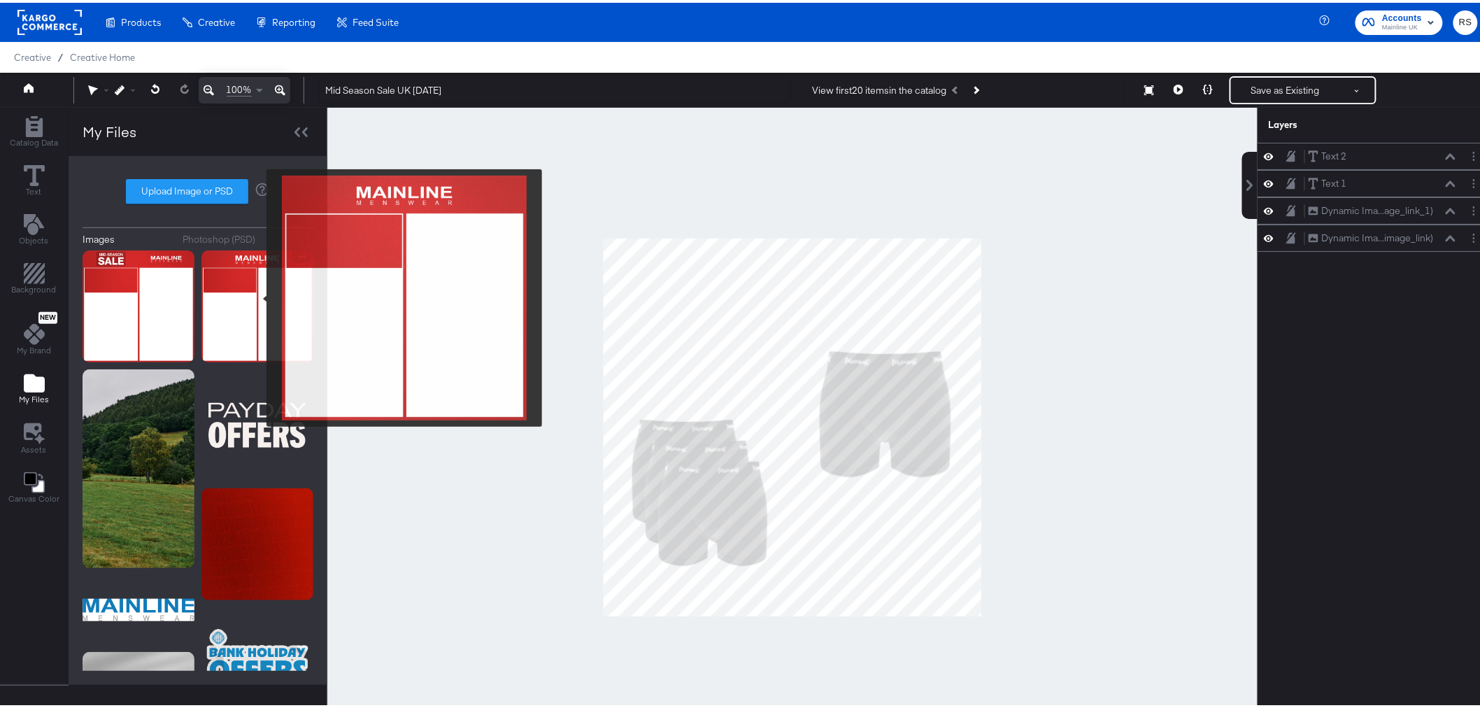
click at [257, 295] on img at bounding box center [257, 304] width 112 height 112
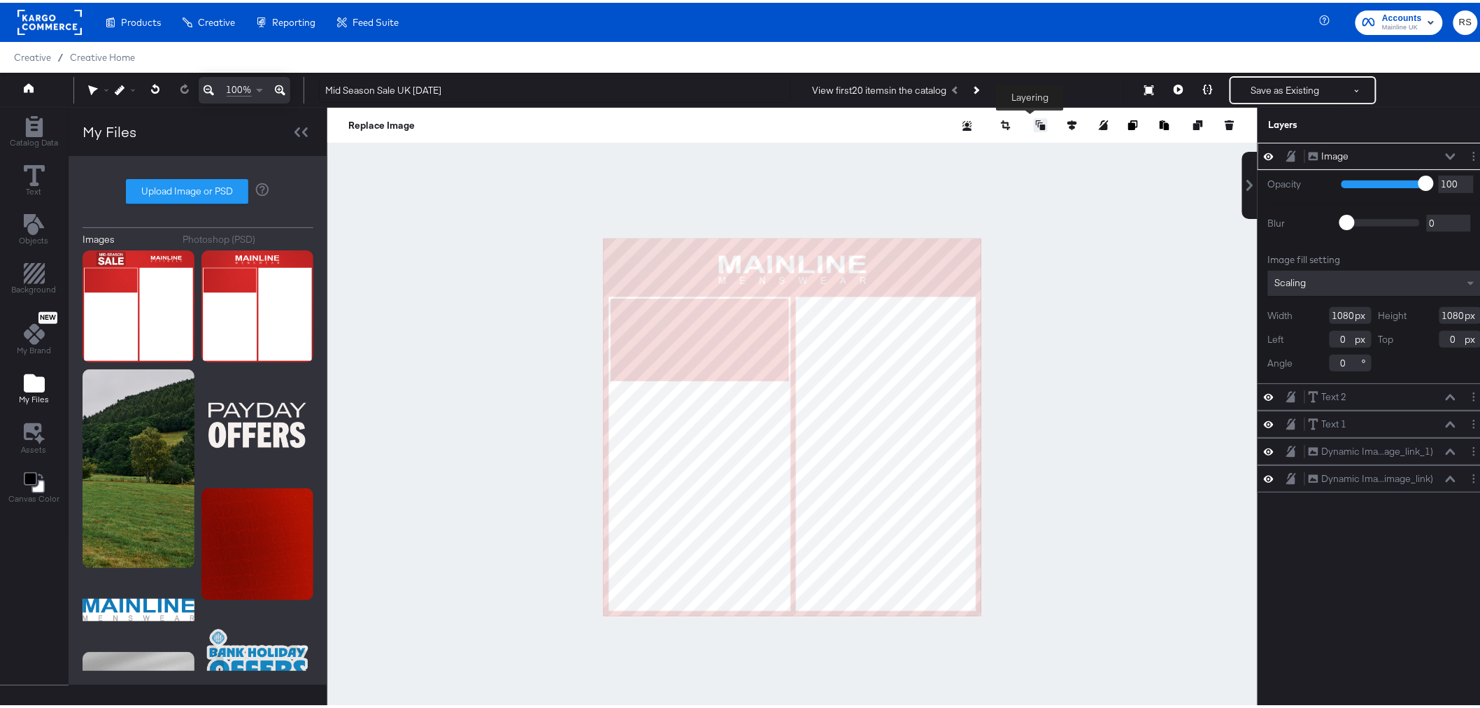
click at [1036, 123] on icon at bounding box center [1041, 122] width 10 height 10
click at [993, 239] on button "Send to Back" at bounding box center [1004, 234] width 108 height 27
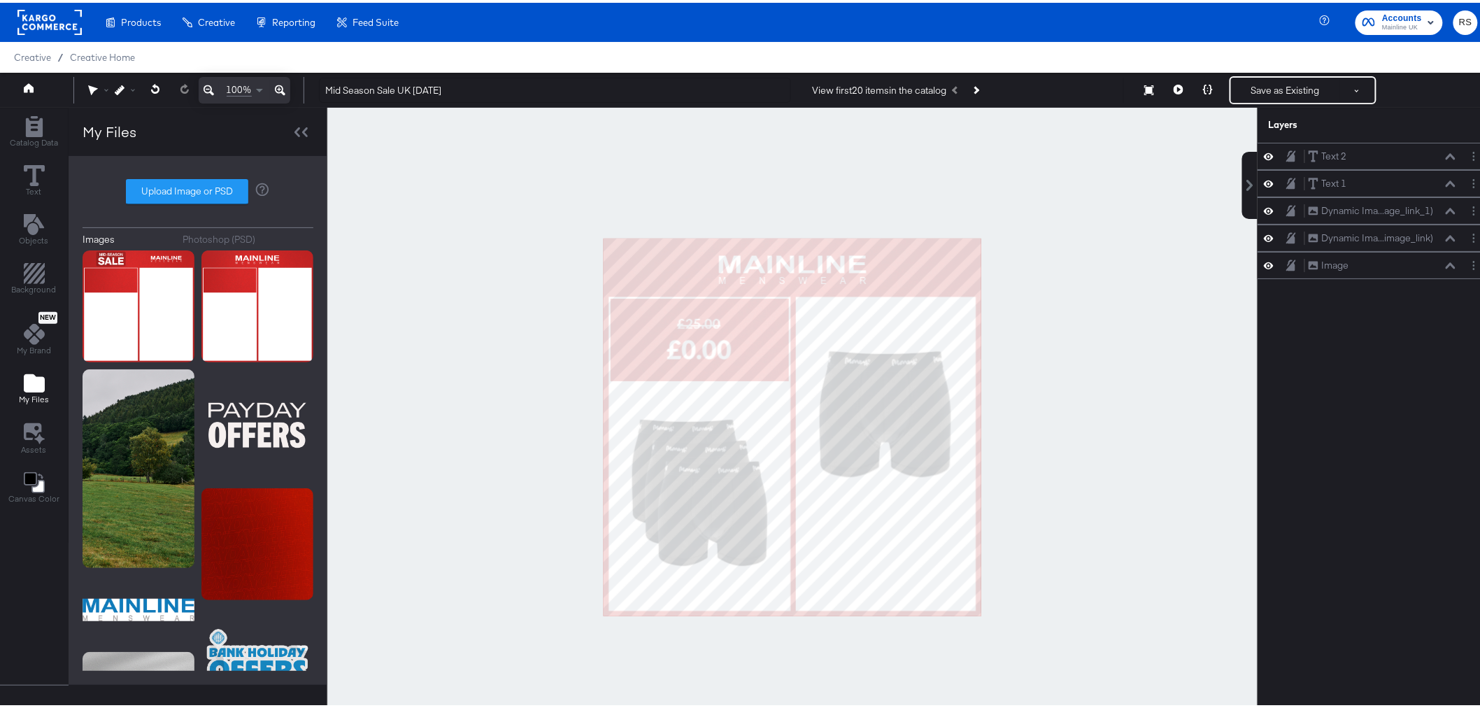
click at [1144, 347] on div at bounding box center [792, 424] width 930 height 639
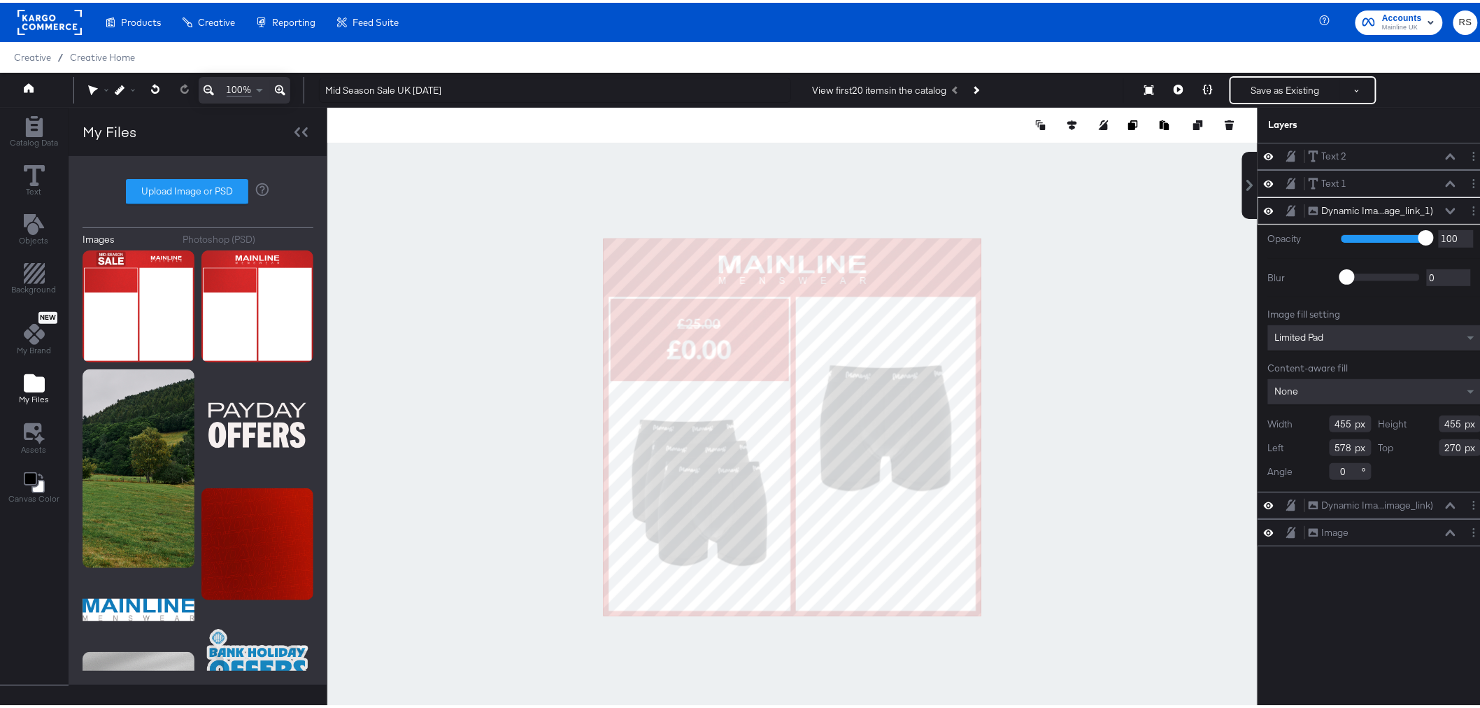
type input "580"
type input "313"
click at [1106, 424] on div at bounding box center [792, 424] width 930 height 639
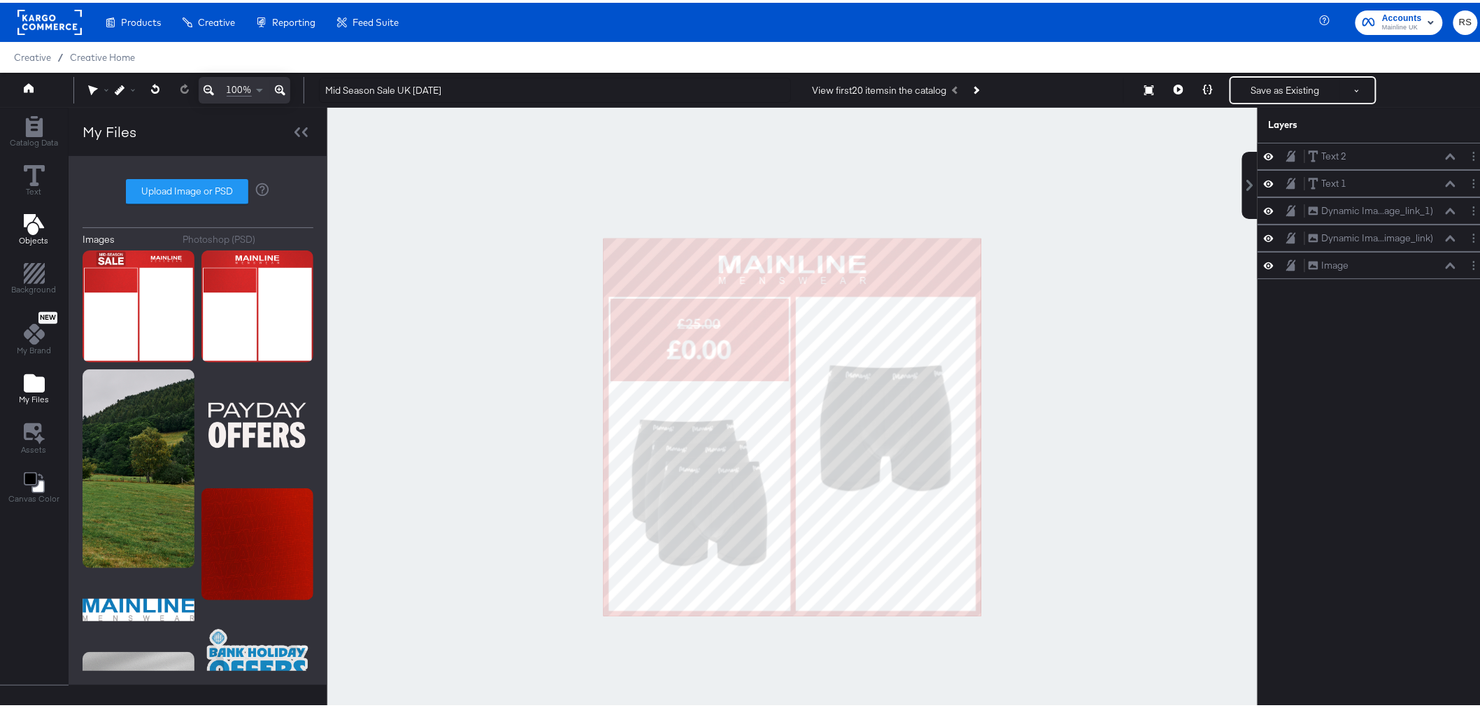
click at [39, 222] on icon "Add Text" at bounding box center [33, 221] width 20 height 21
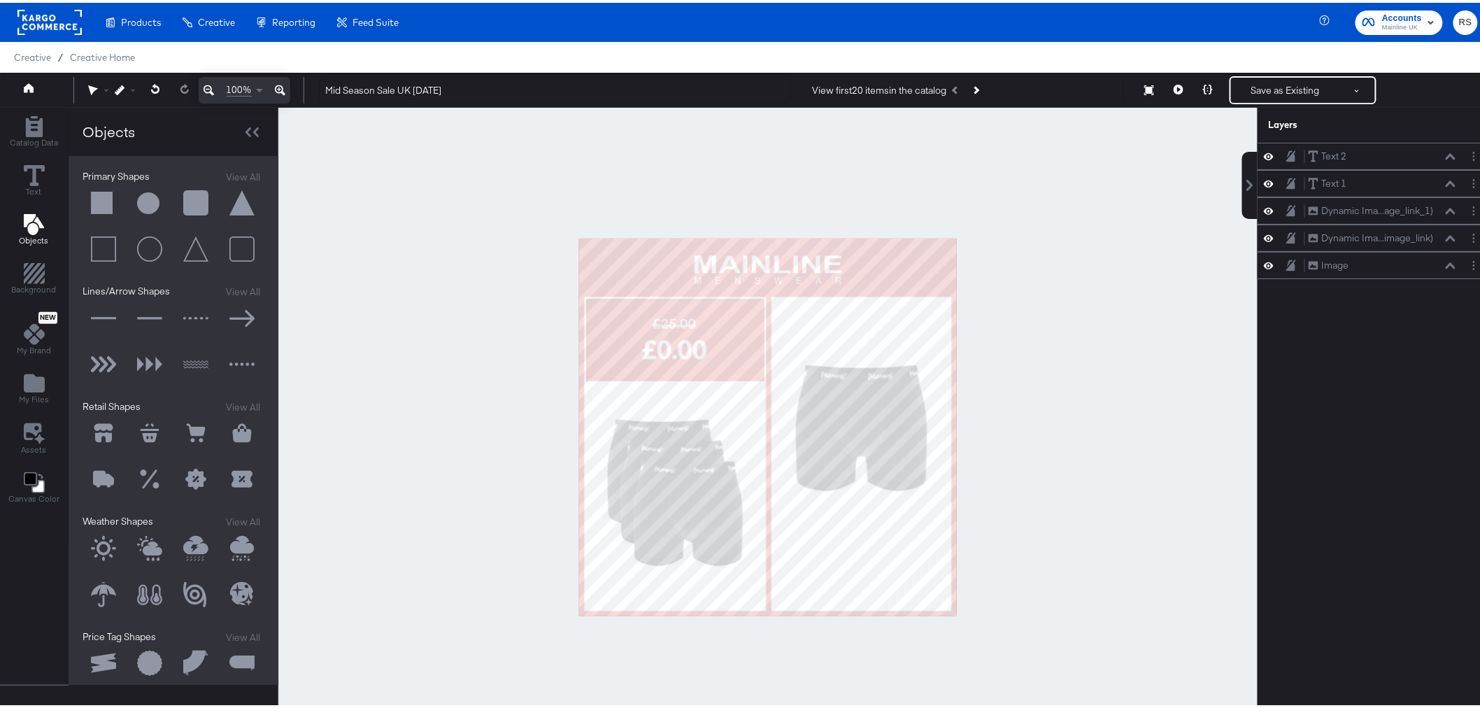
click at [99, 197] on button at bounding box center [104, 201] width 42 height 42
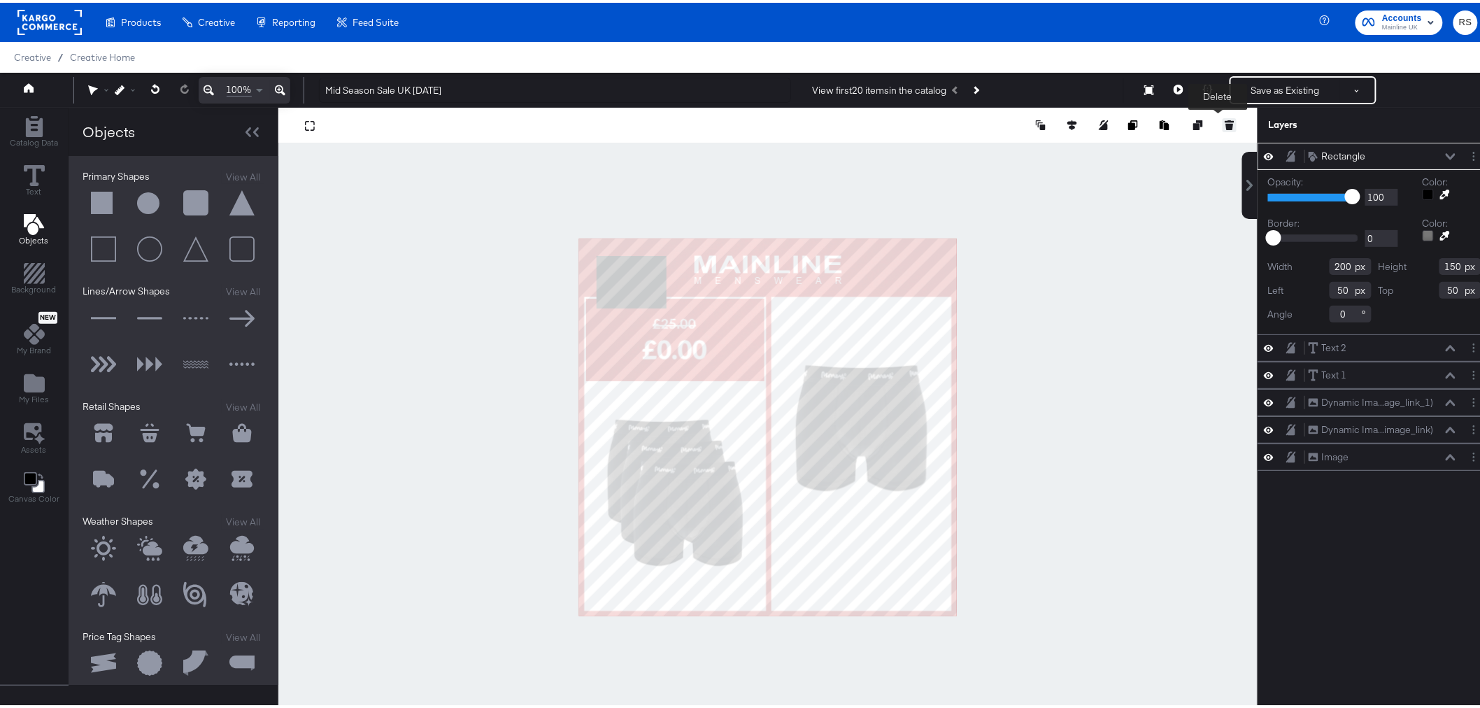
click at [1226, 126] on icon at bounding box center [1230, 124] width 8 height 6
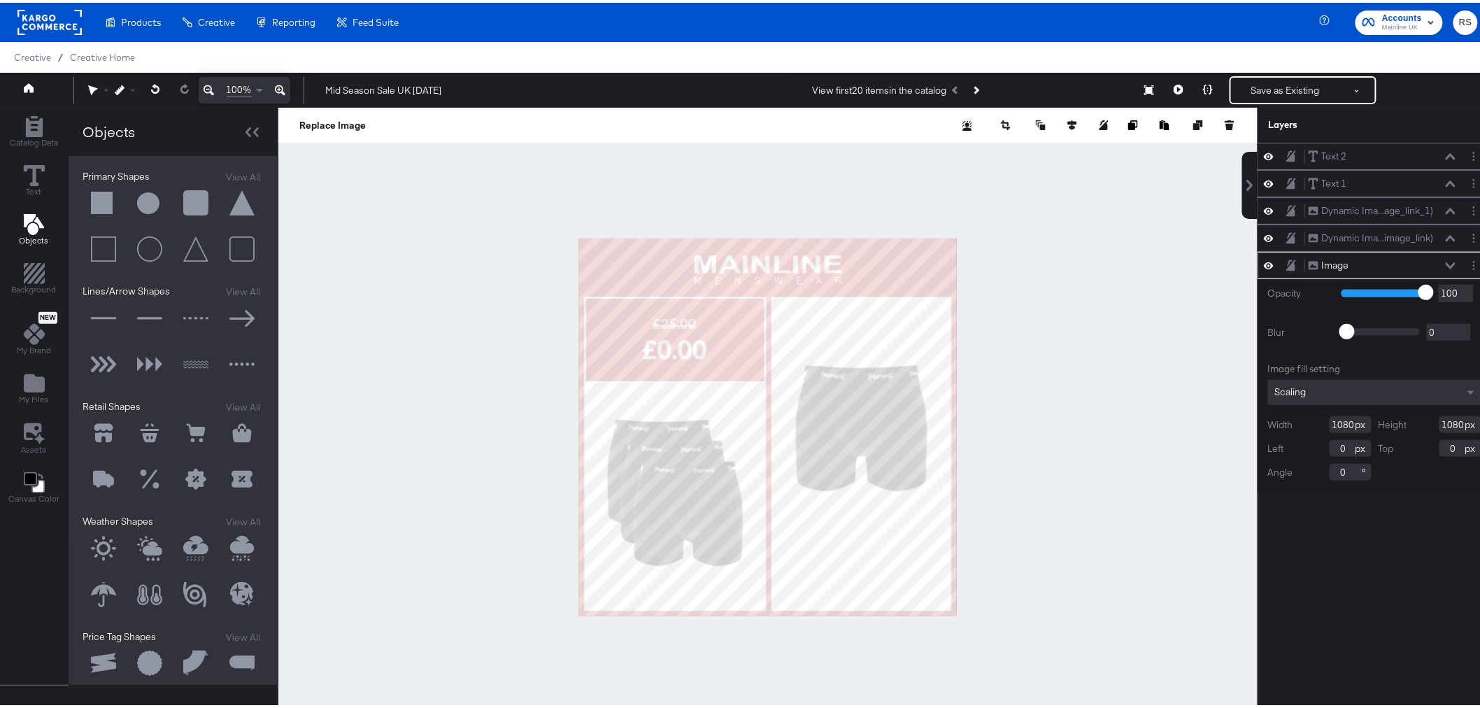
click at [90, 199] on button at bounding box center [104, 201] width 42 height 42
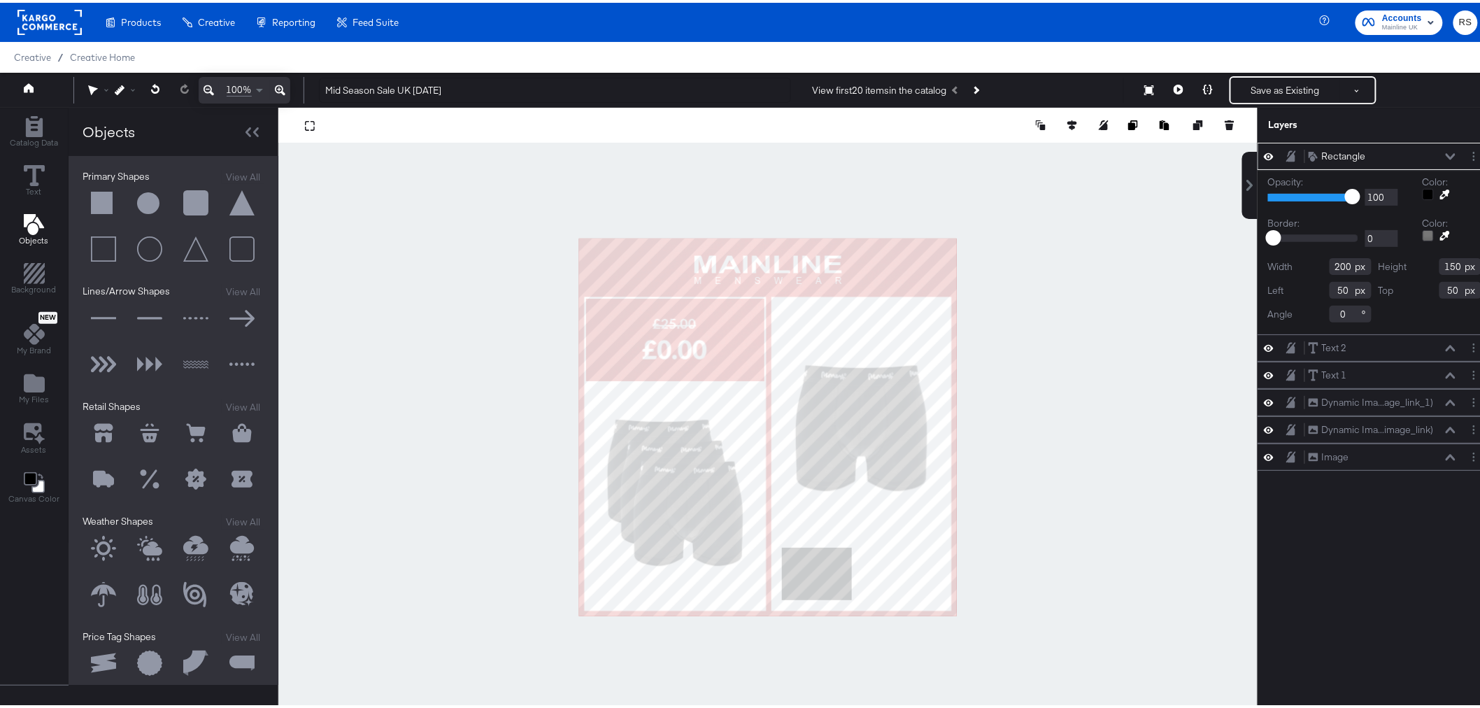
type input "580"
type input "884"
type input "459"
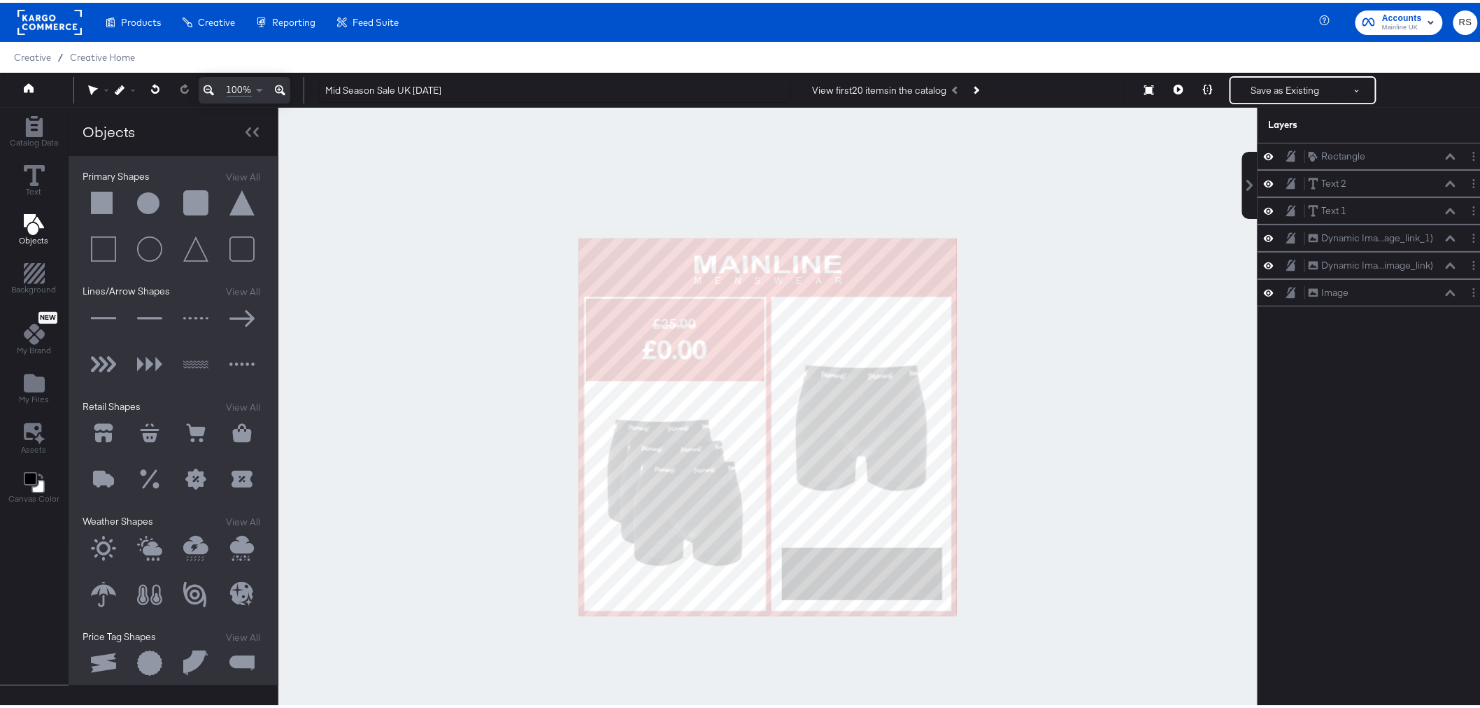
click at [1038, 550] on div at bounding box center [767, 424] width 979 height 639
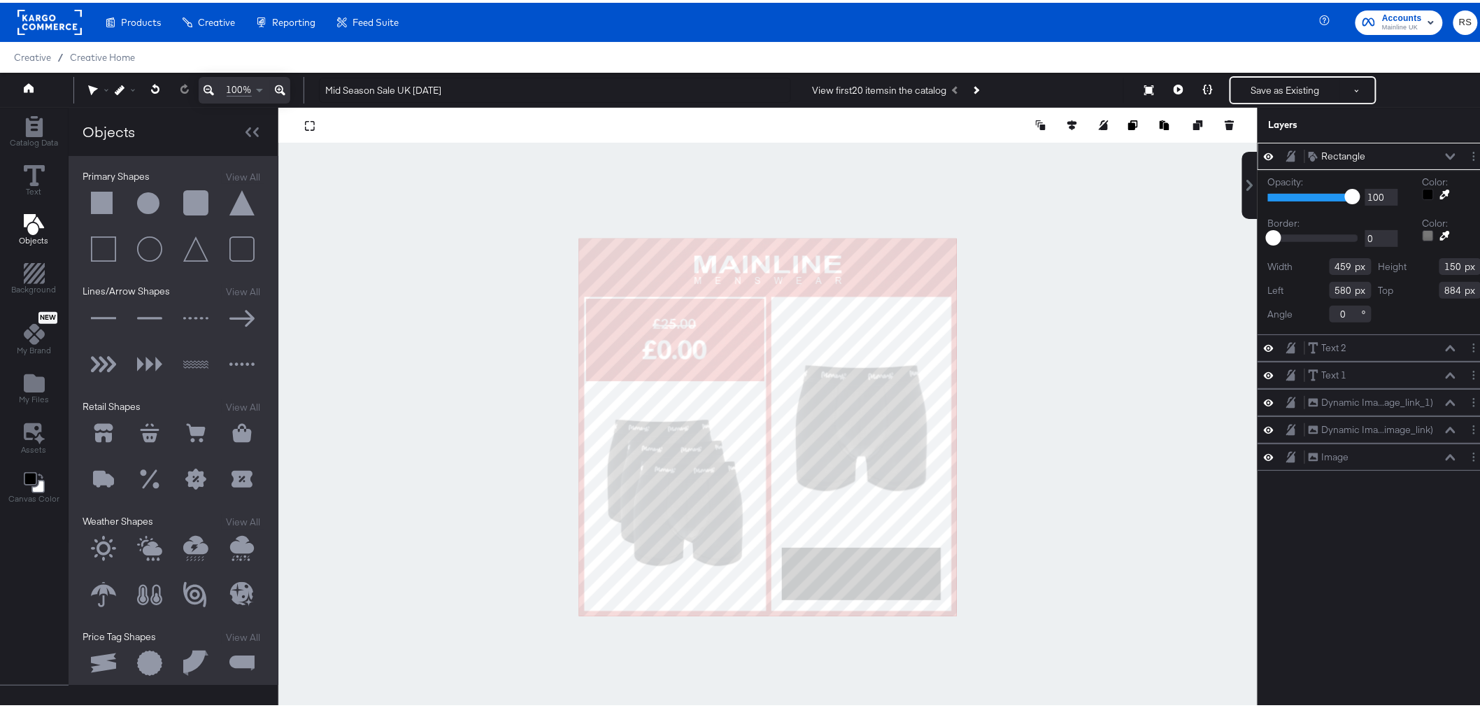
type input "455"
click at [1044, 560] on div at bounding box center [767, 424] width 979 height 639
click at [1440, 191] on icon at bounding box center [1445, 192] width 10 height 10
click at [945, 245] on div at bounding box center [768, 424] width 978 height 639
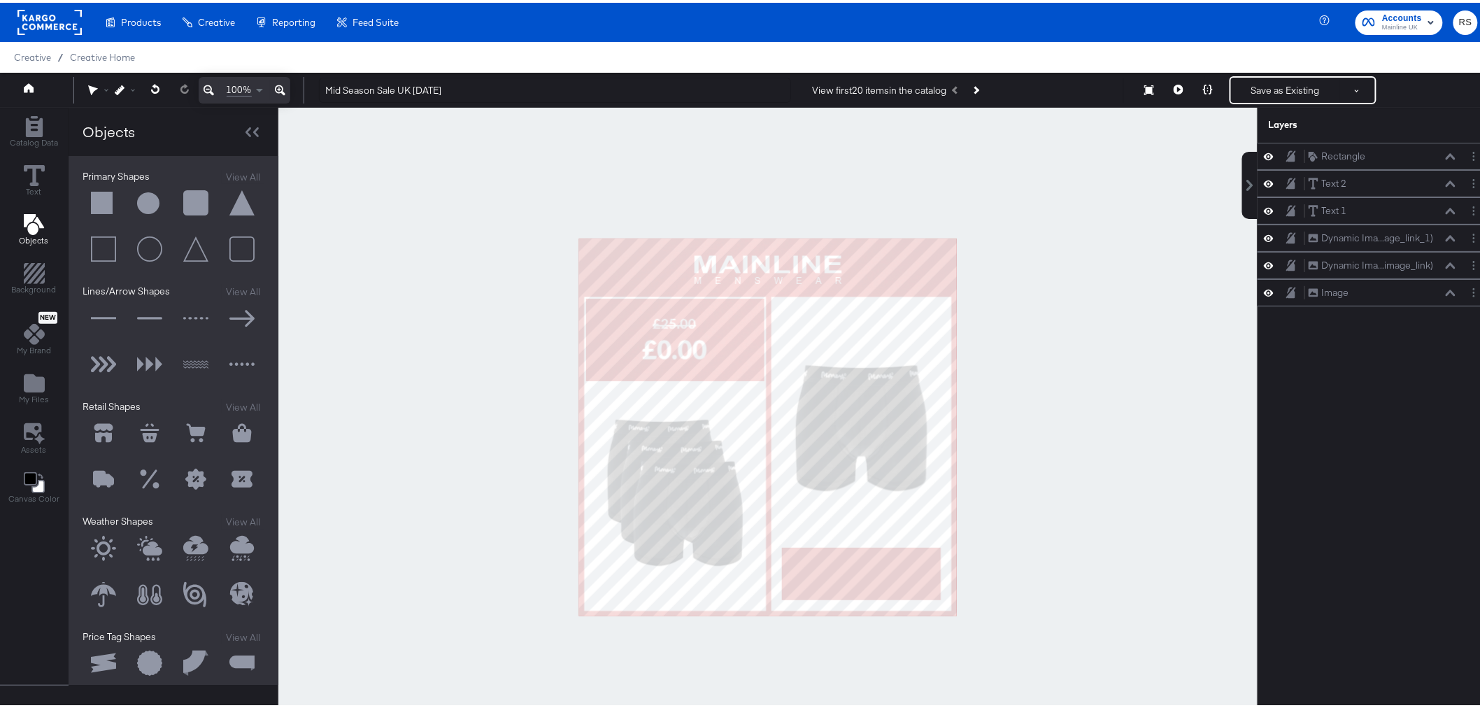
click at [1102, 394] on div at bounding box center [767, 424] width 979 height 639
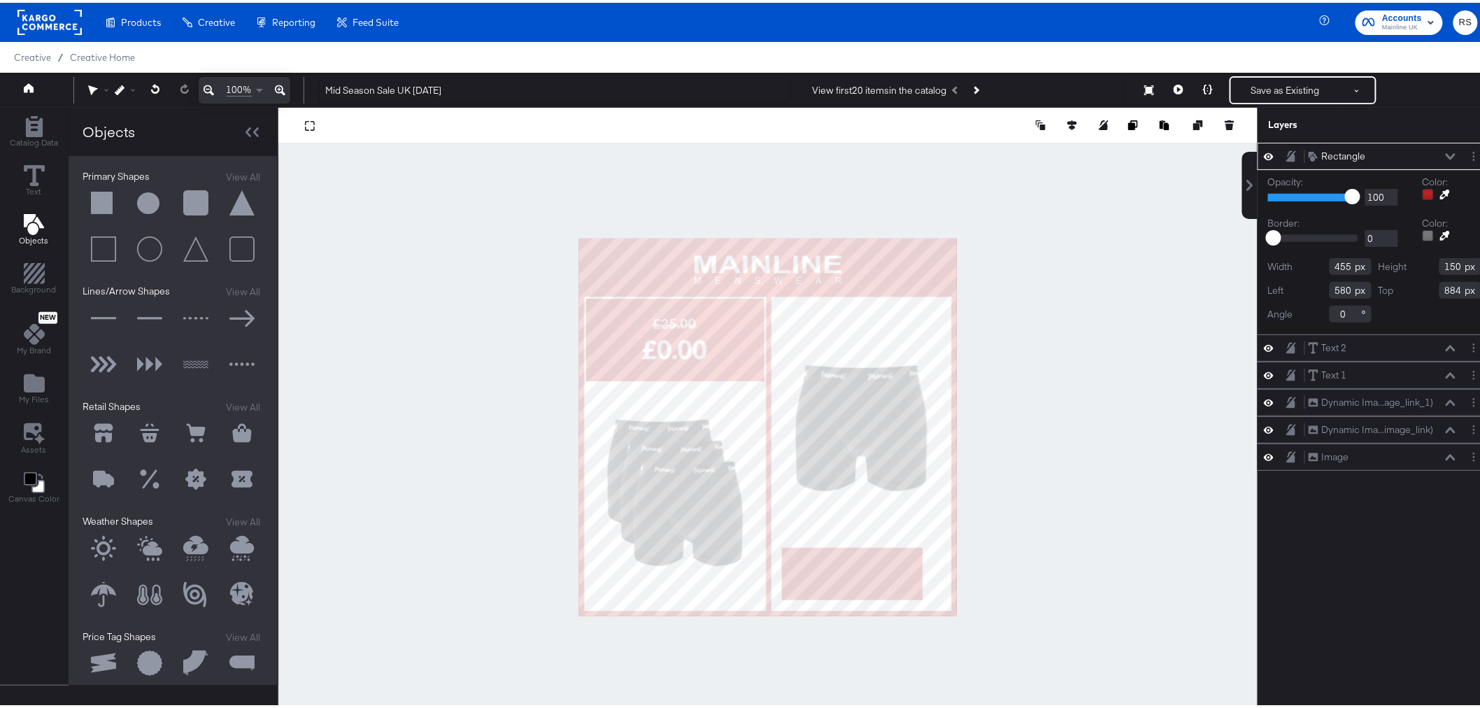
type input "403"
type input "657"
type input "326"
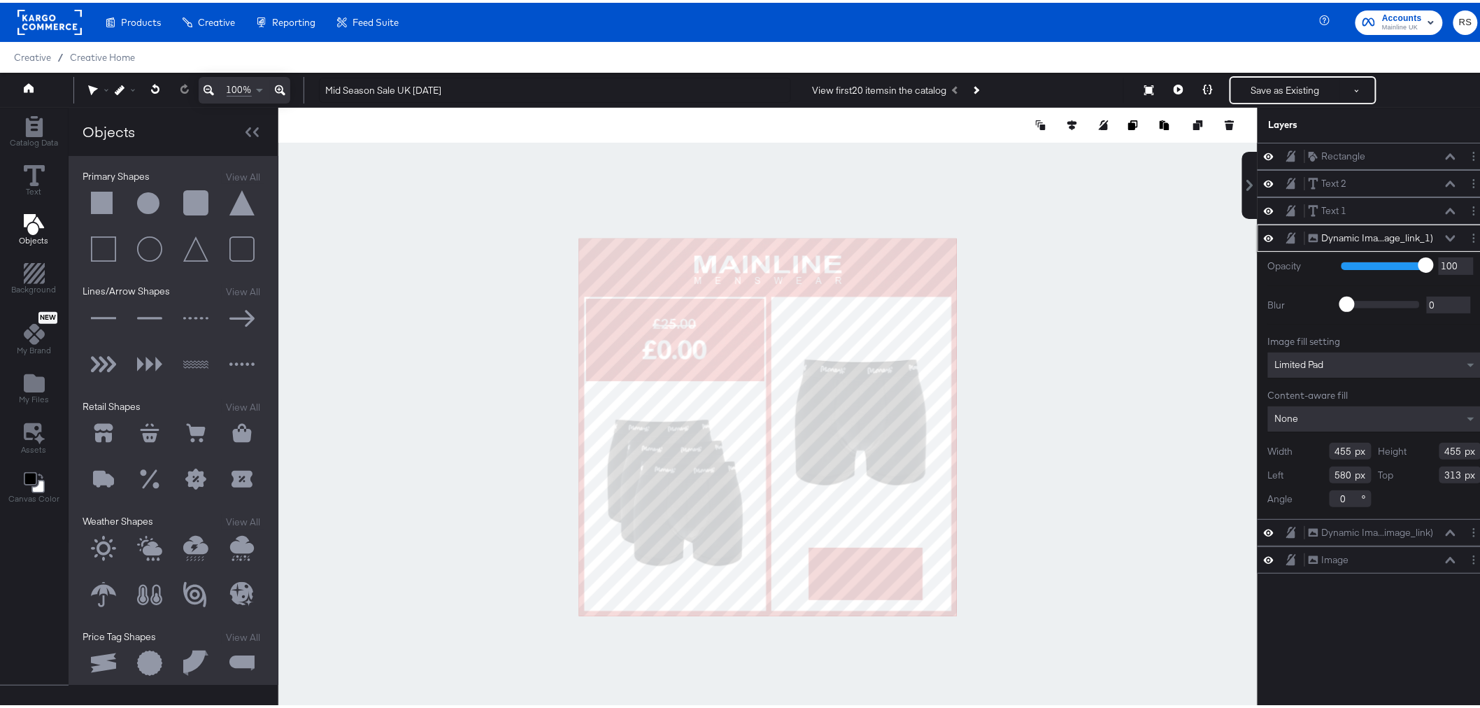
type input "578"
type input "296"
type input "483"
type input "561"
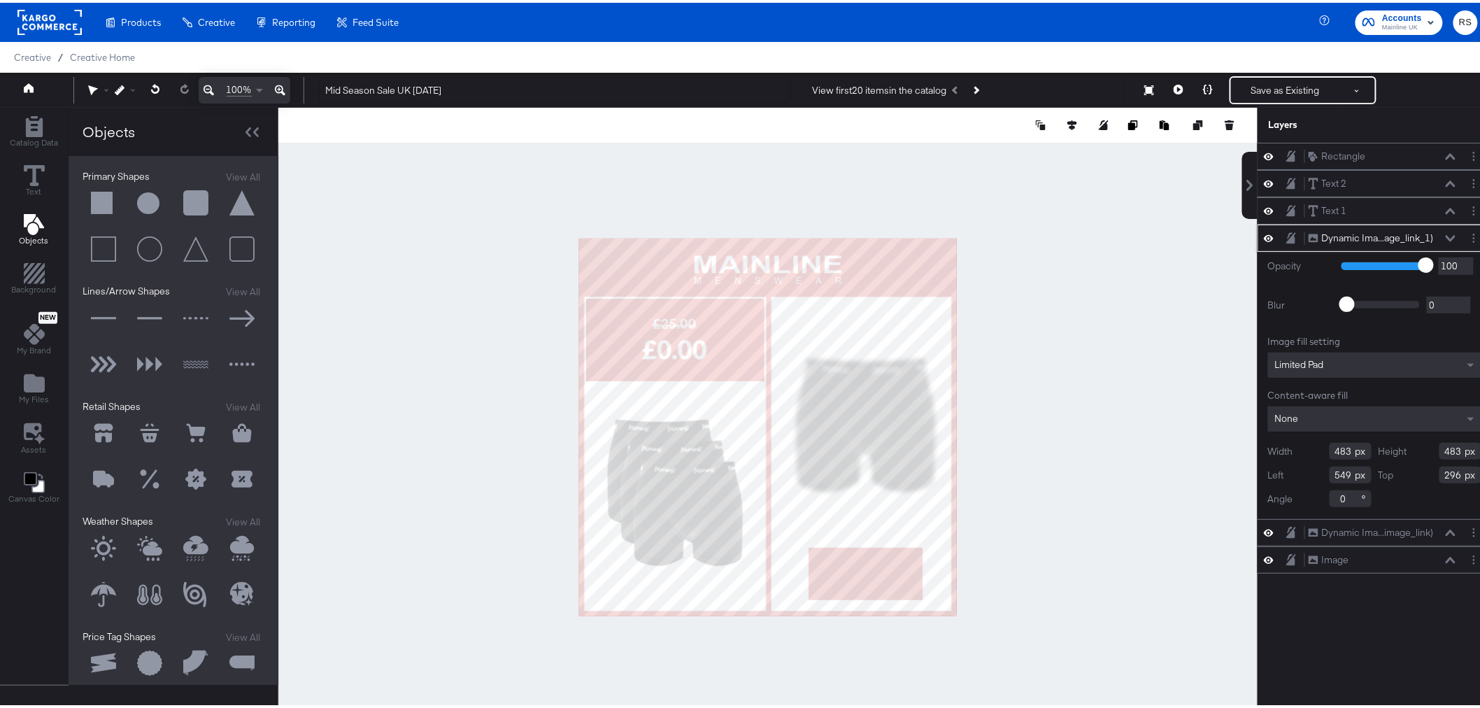
type input "282"
type input "578"
type input "250"
type input "566"
type input "234"
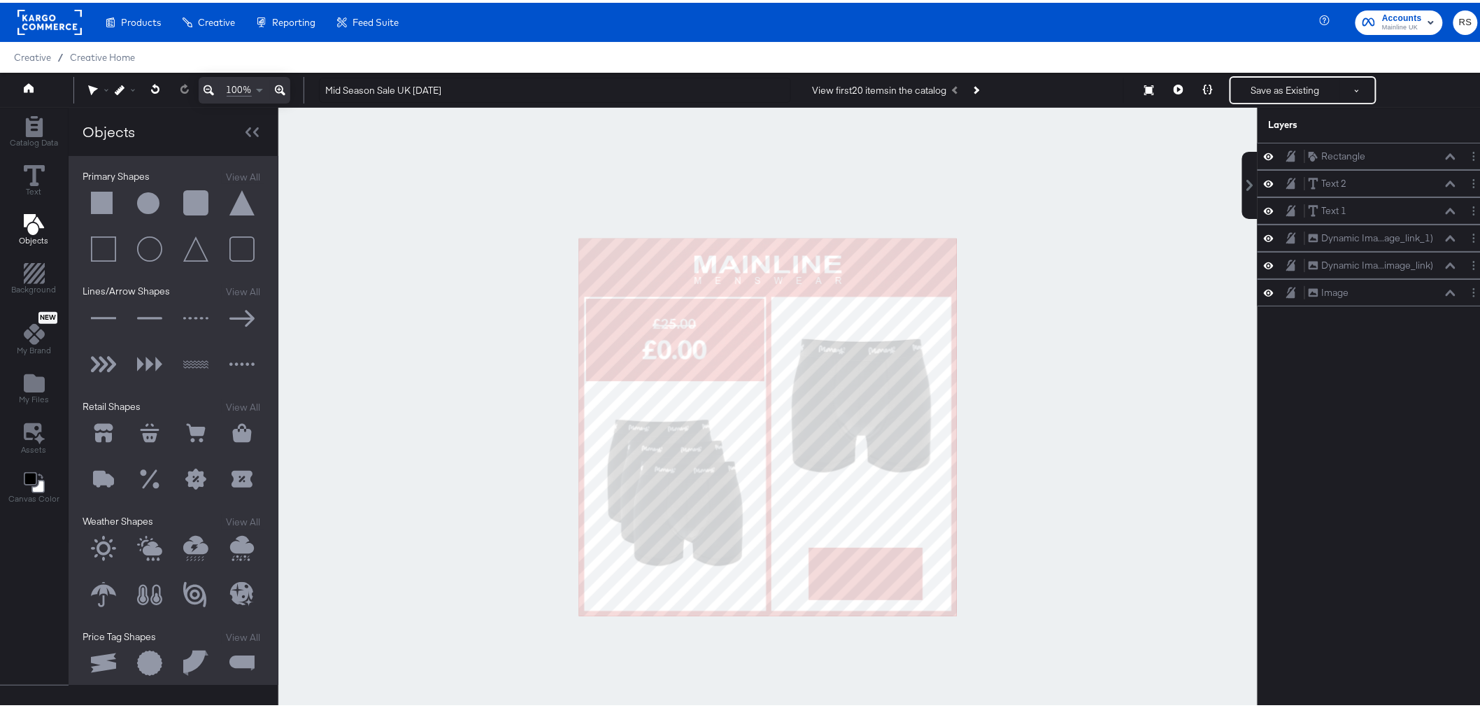
click at [1069, 457] on div at bounding box center [767, 424] width 979 height 639
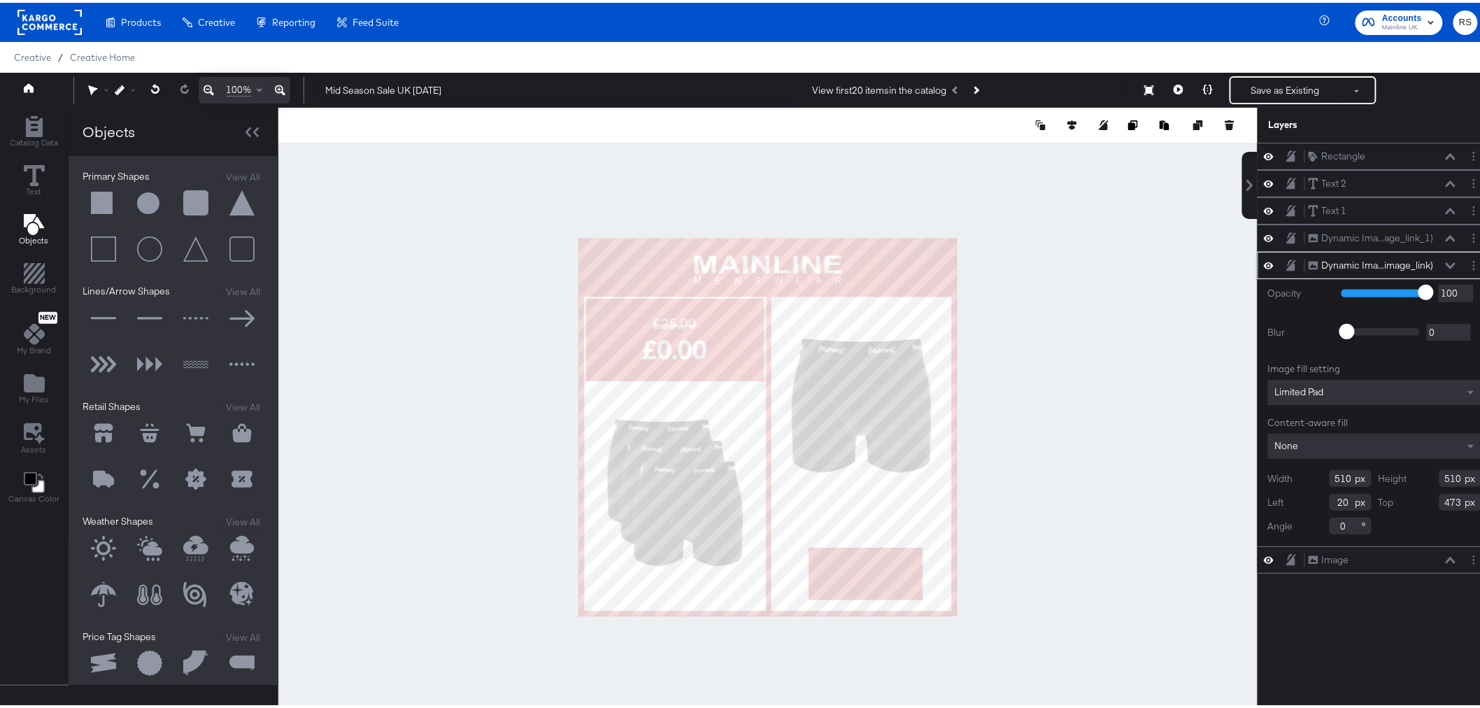
click at [1031, 397] on div at bounding box center [767, 424] width 979 height 639
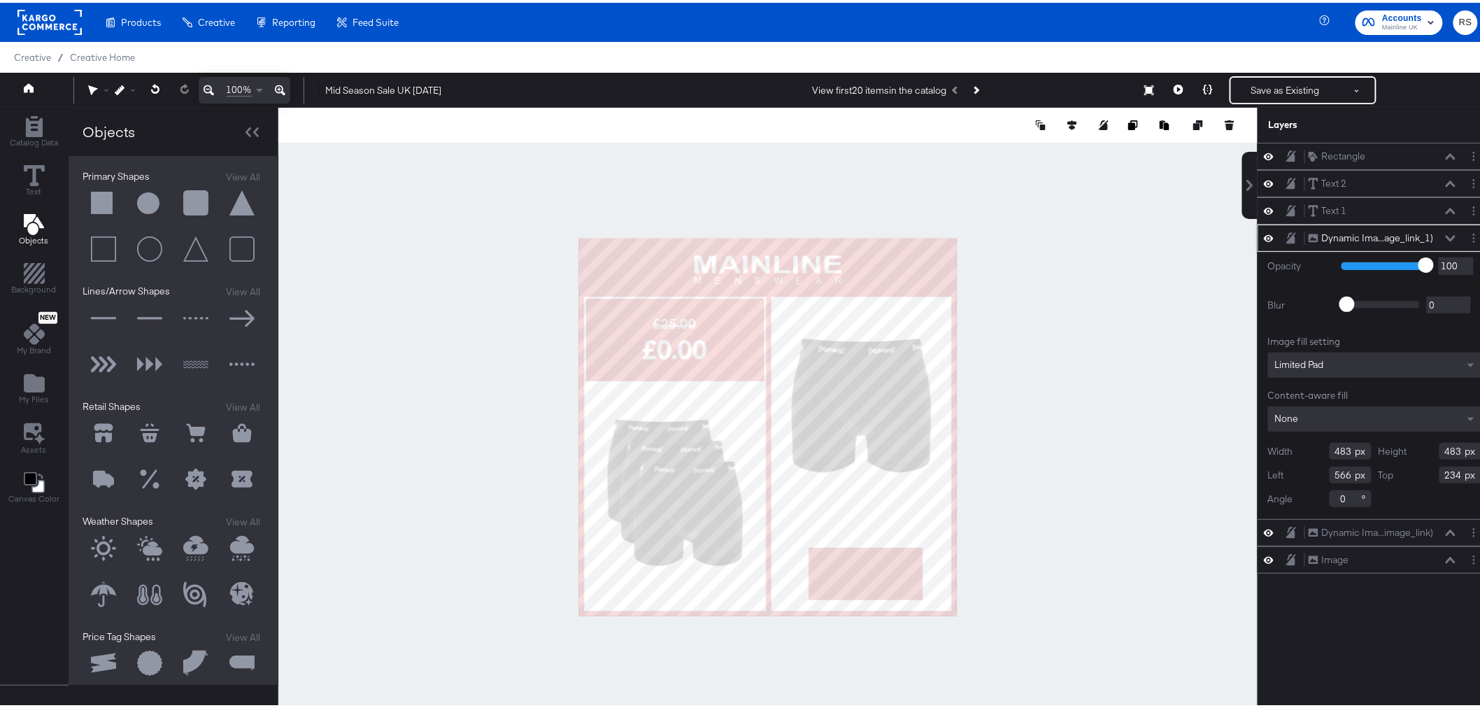
click at [1019, 376] on div at bounding box center [767, 424] width 979 height 639
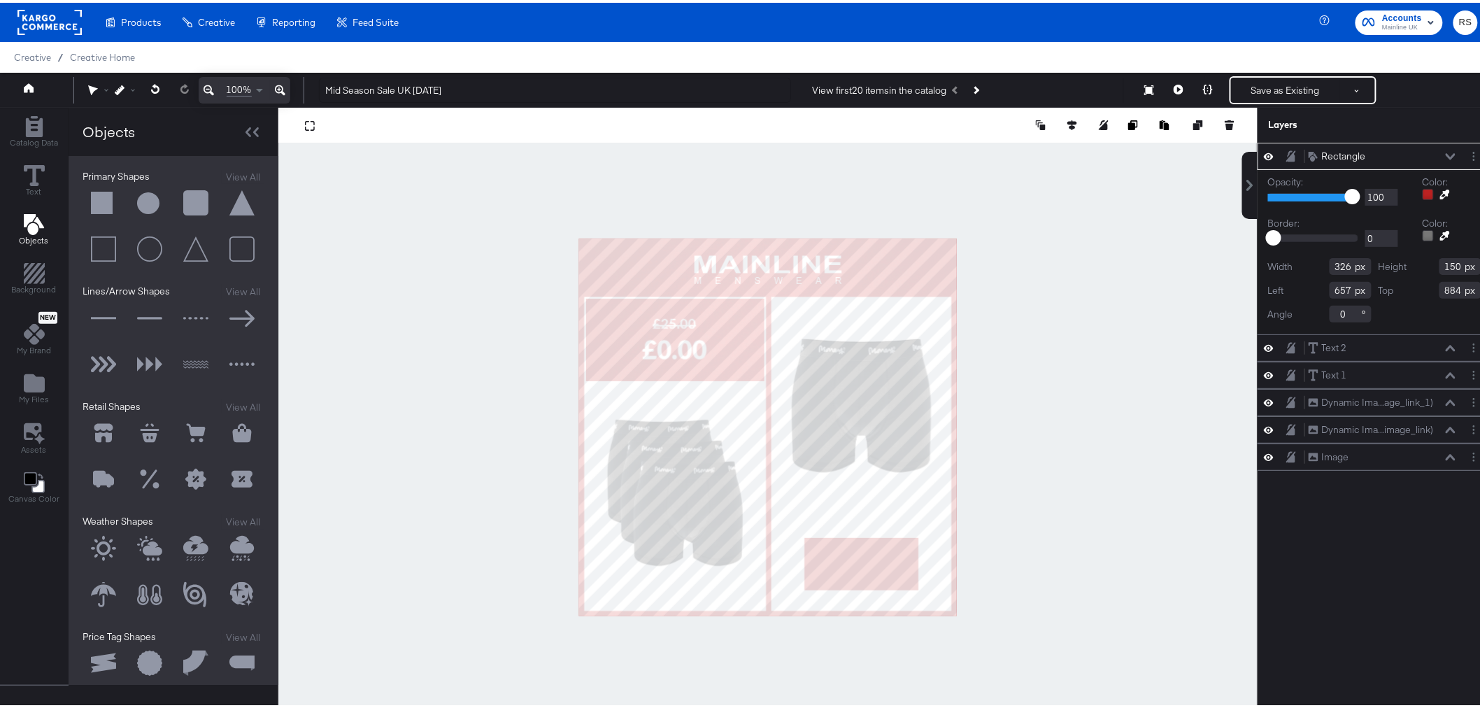
type input "645"
type input "856"
click at [1061, 504] on div at bounding box center [767, 424] width 979 height 639
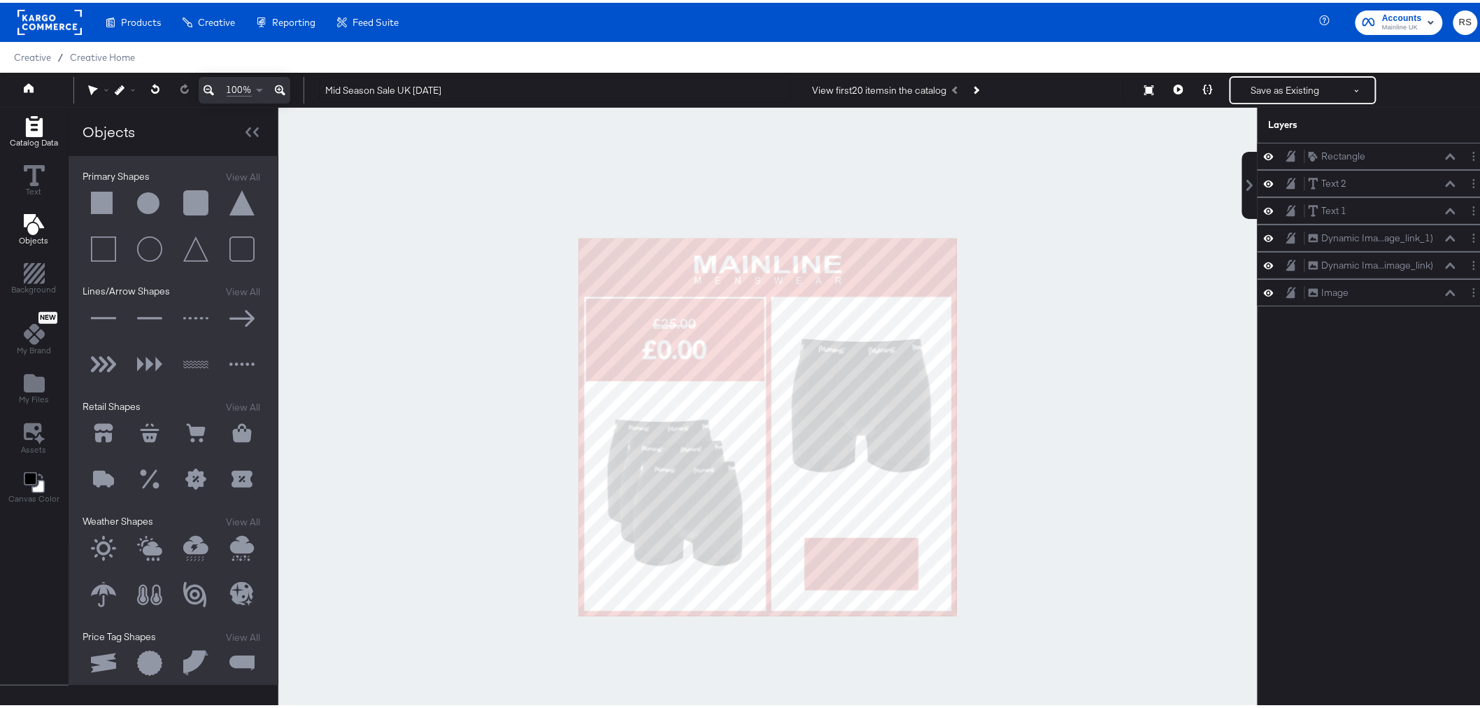
click at [43, 126] on icon "Add Rectangle" at bounding box center [34, 123] width 21 height 21
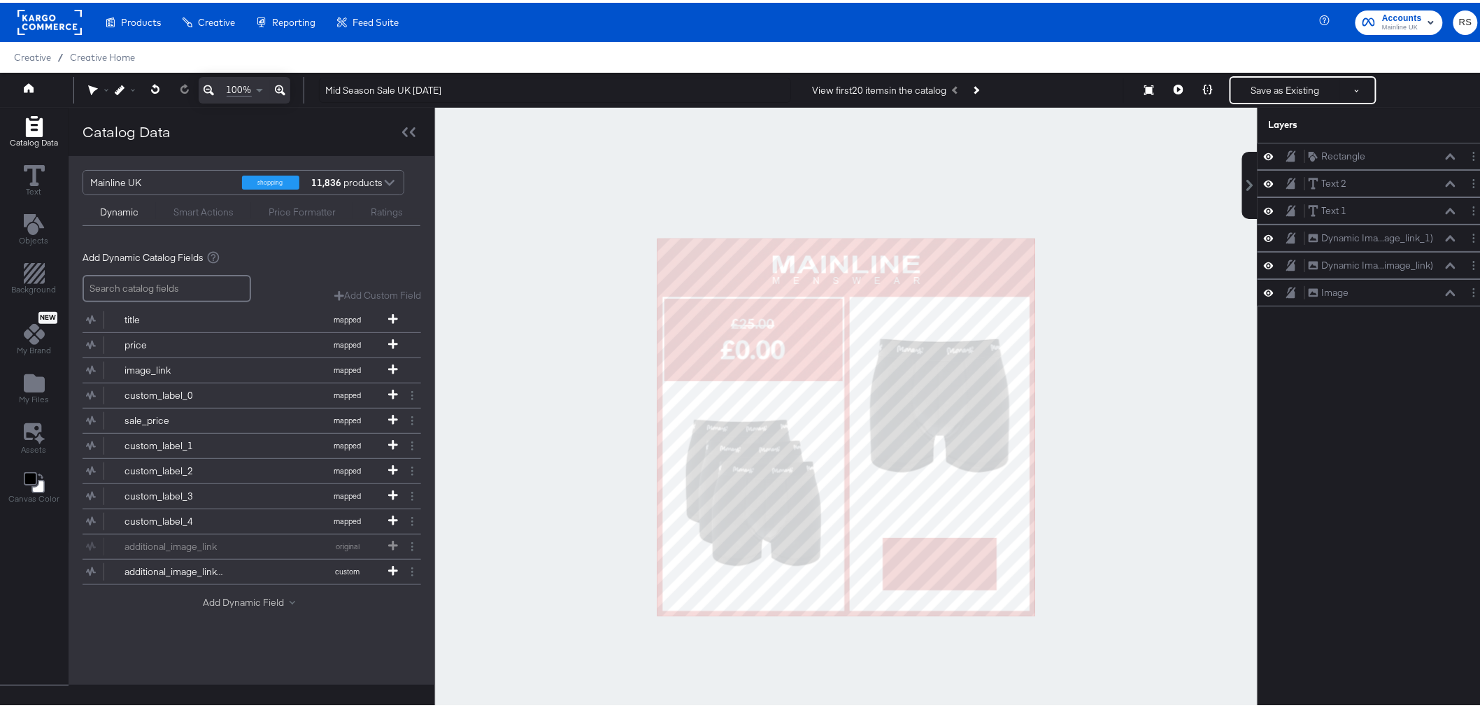
click at [220, 601] on button "Add Dynamic Field" at bounding box center [252, 599] width 98 height 13
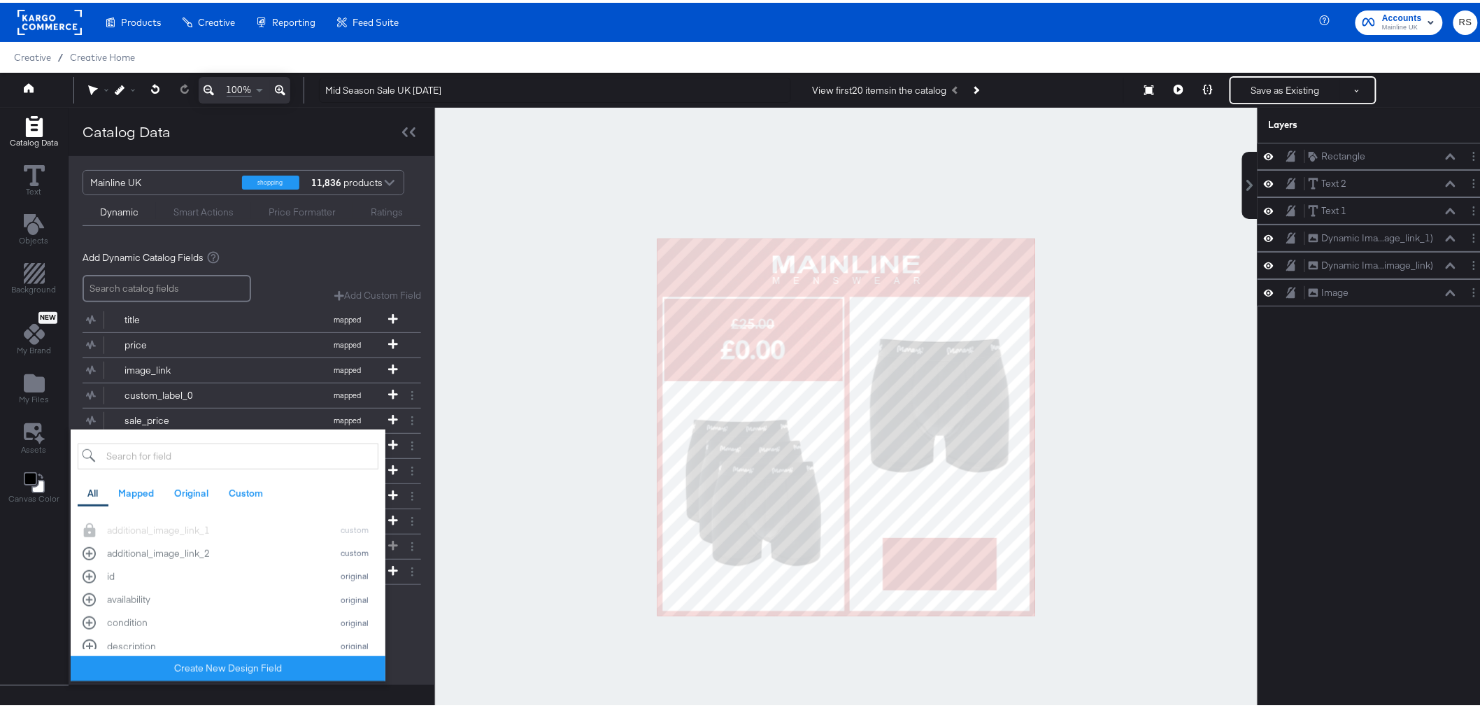
scroll to position [621, 0]
click at [492, 311] on div at bounding box center [846, 424] width 822 height 639
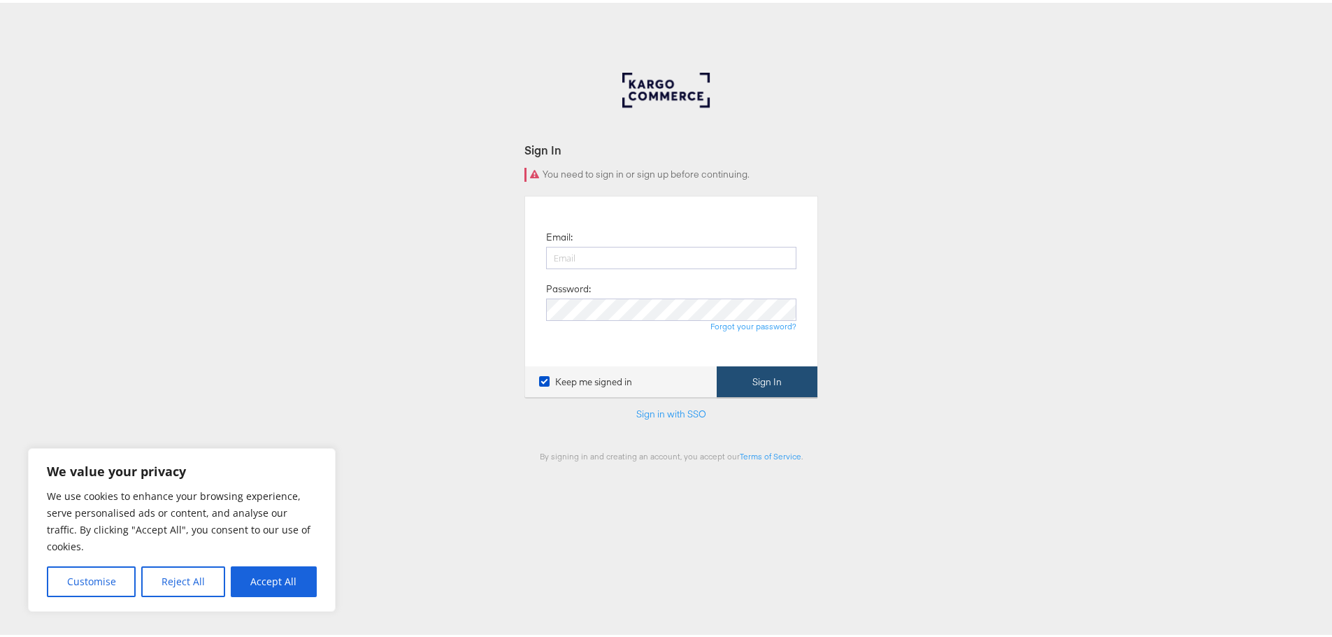
type input "[PERSON_NAME][EMAIL_ADDRESS][DOMAIN_NAME]"
click at [804, 379] on button "Sign In" at bounding box center [767, 379] width 101 height 31
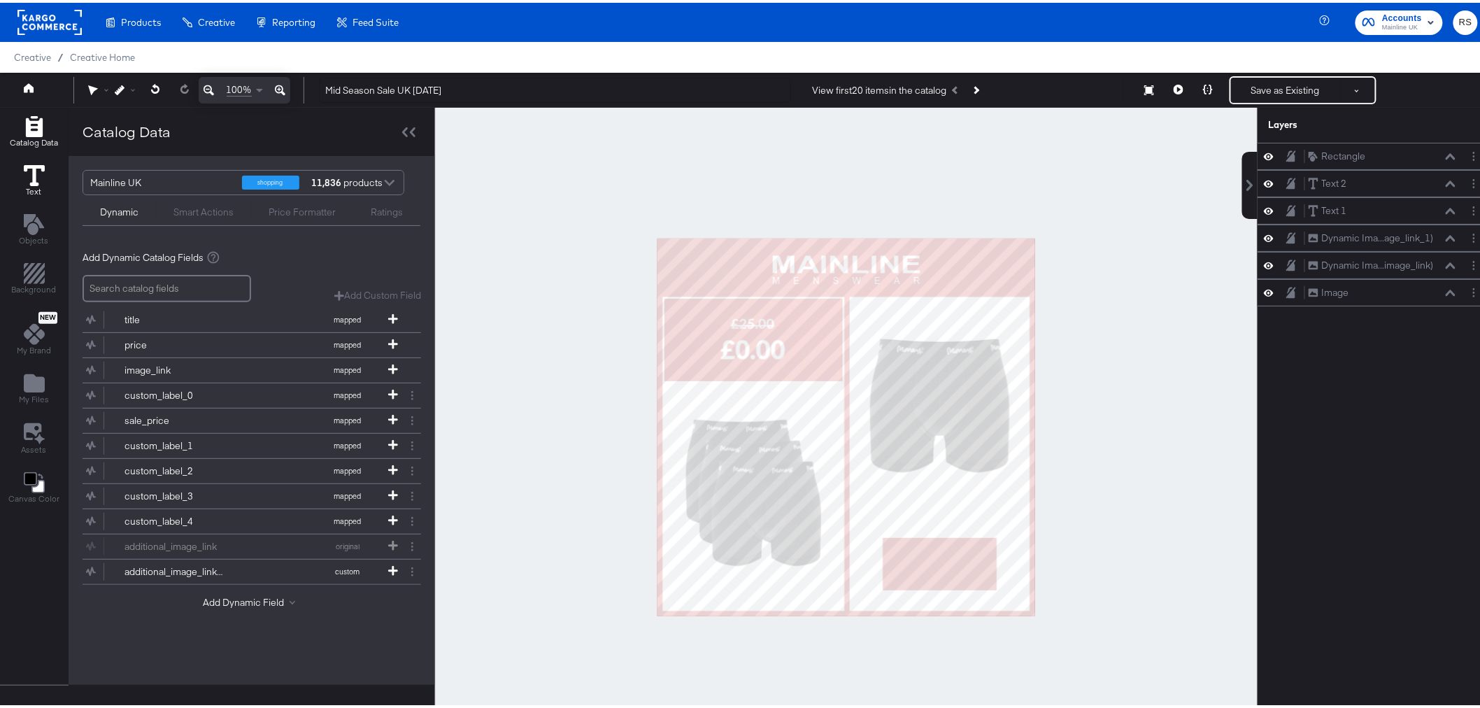
click at [35, 168] on icon at bounding box center [34, 172] width 21 height 21
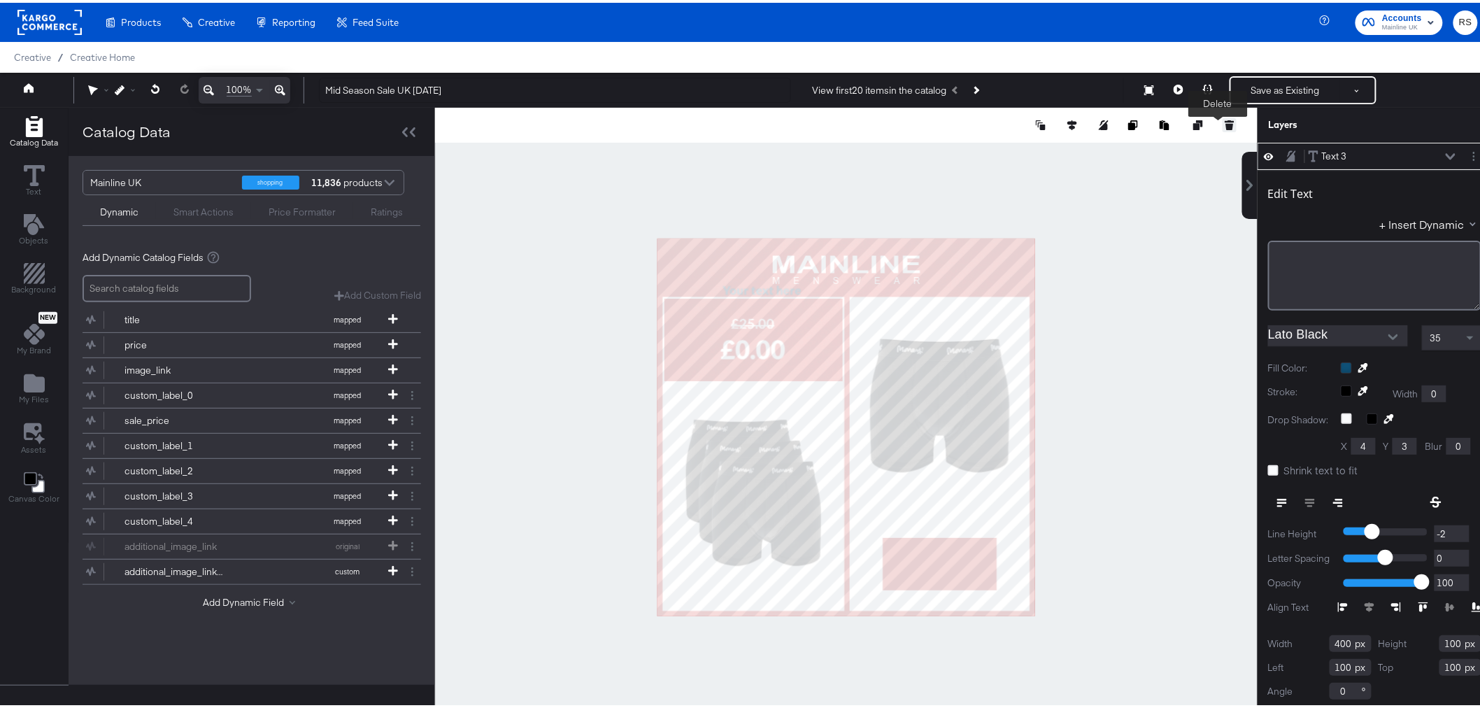
click at [1222, 121] on button at bounding box center [1229, 122] width 14 height 14
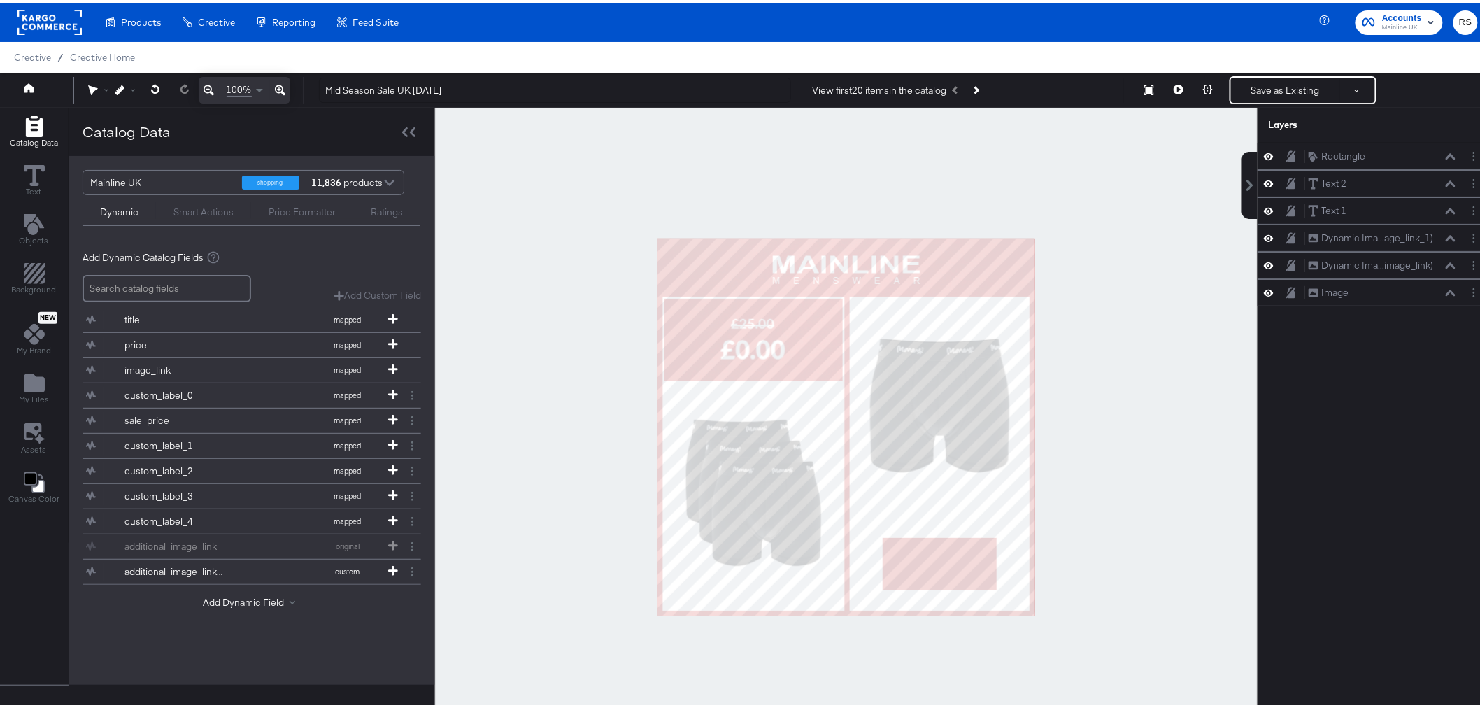
click at [29, 129] on icon "Add Rectangle" at bounding box center [33, 123] width 17 height 21
click at [191, 218] on div "Dynamic Smart Actions Price Formatter Ratings" at bounding box center [252, 207] width 338 height 31
click at [194, 208] on div "Smart Actions" at bounding box center [203, 209] width 60 height 13
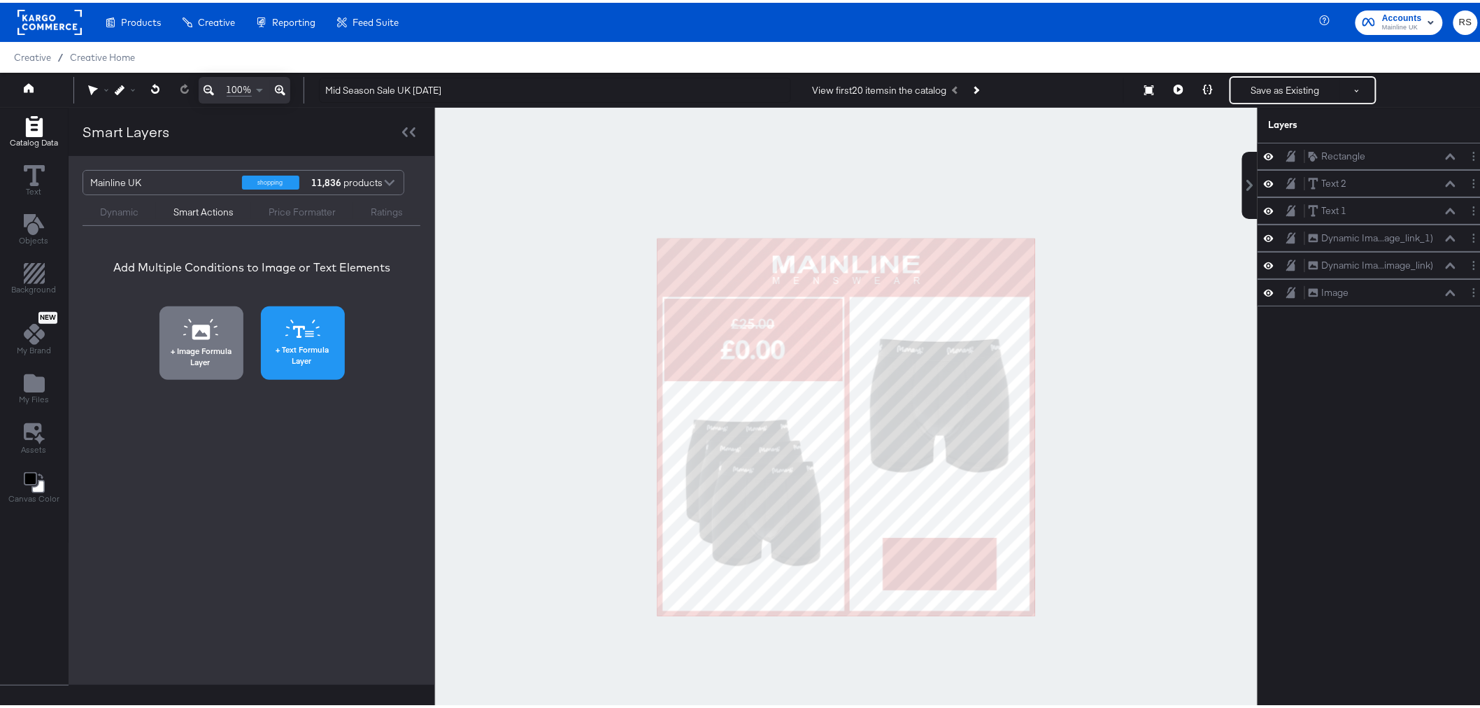
click at [291, 350] on span "Text Formula Layer" at bounding box center [303, 352] width 76 height 22
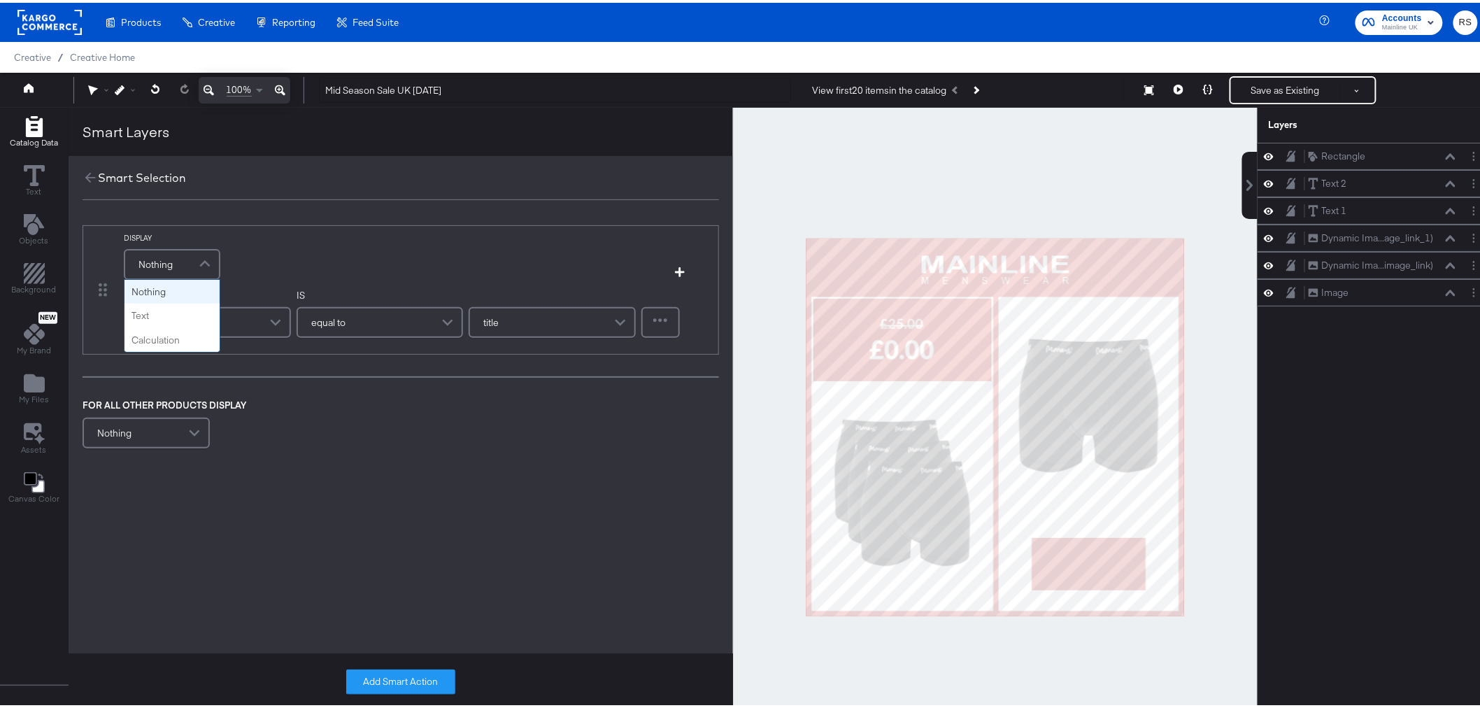
click at [207, 263] on span at bounding box center [206, 262] width 24 height 28
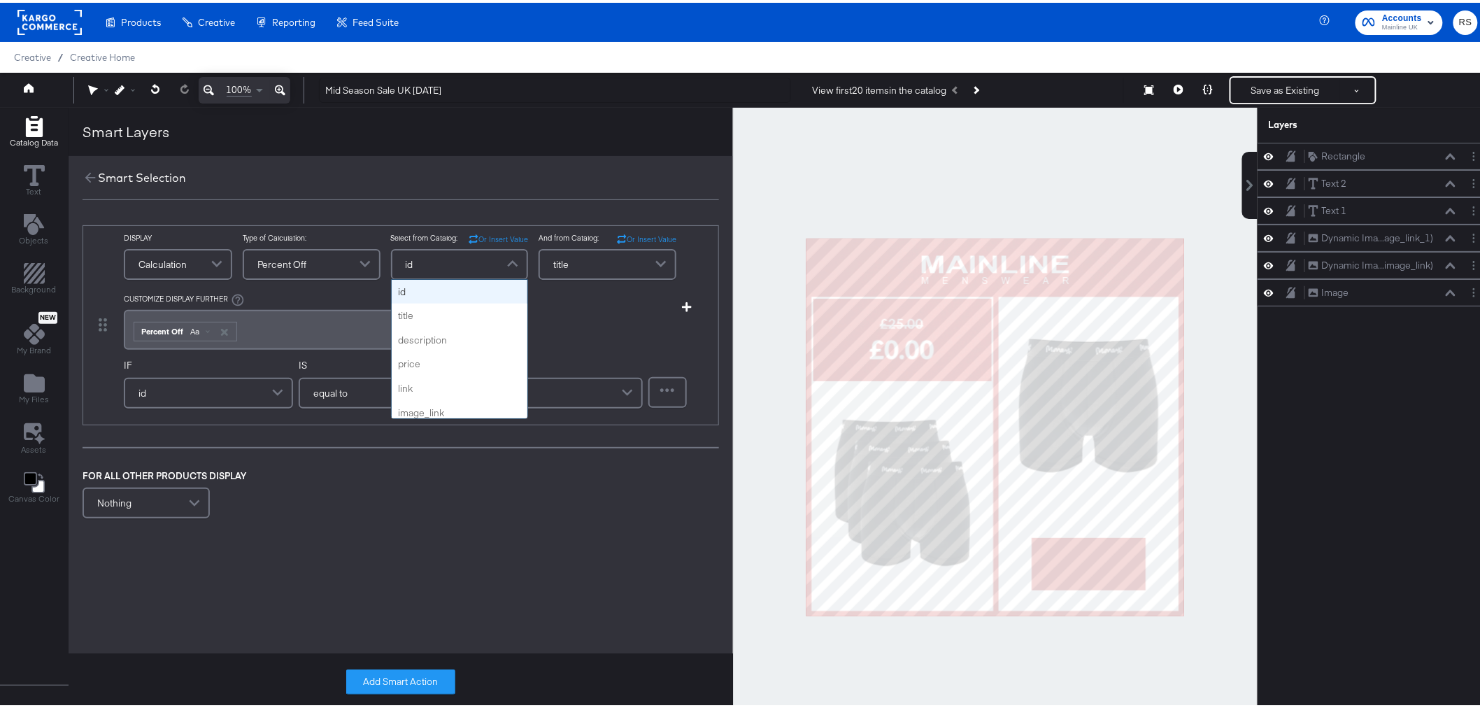
click at [455, 269] on div "id" at bounding box center [459, 262] width 135 height 28
type input "price"
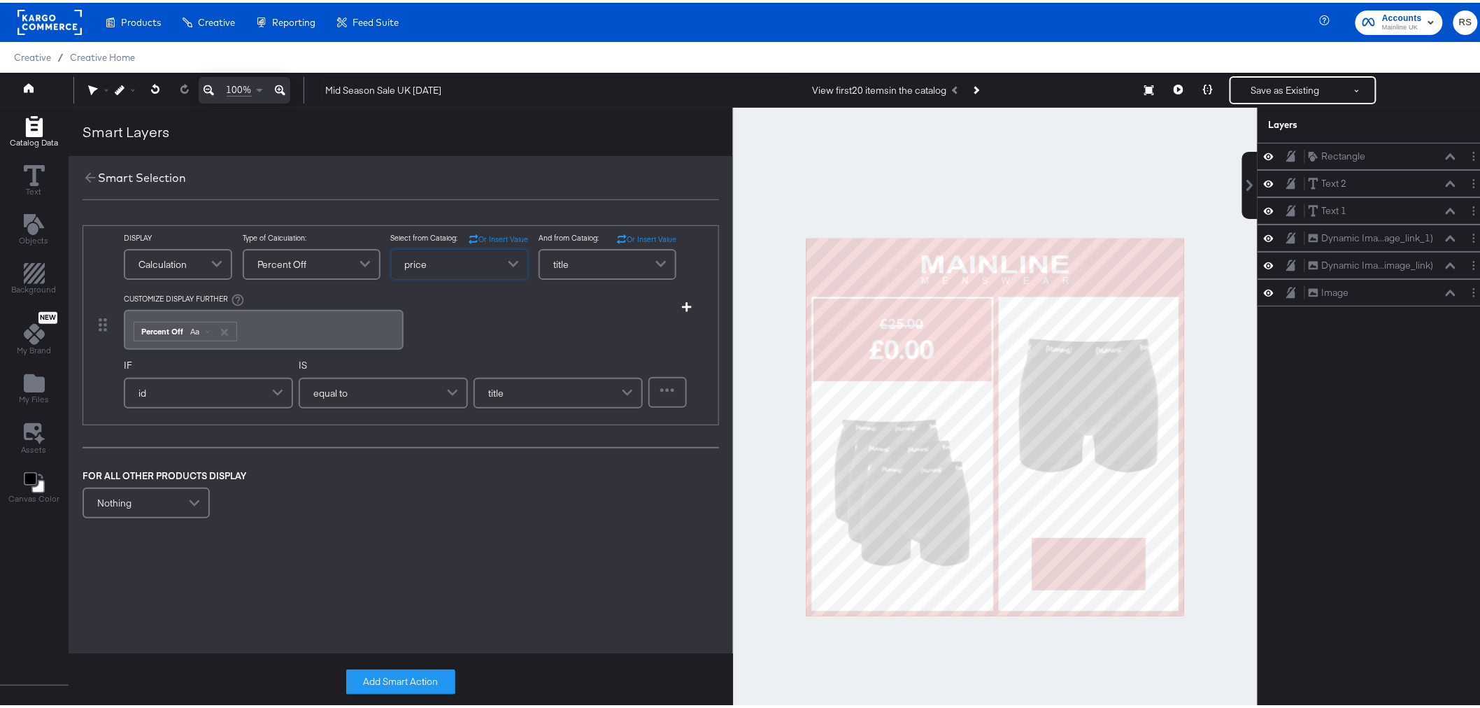
click at [566, 255] on span "title" at bounding box center [560, 262] width 15 height 24
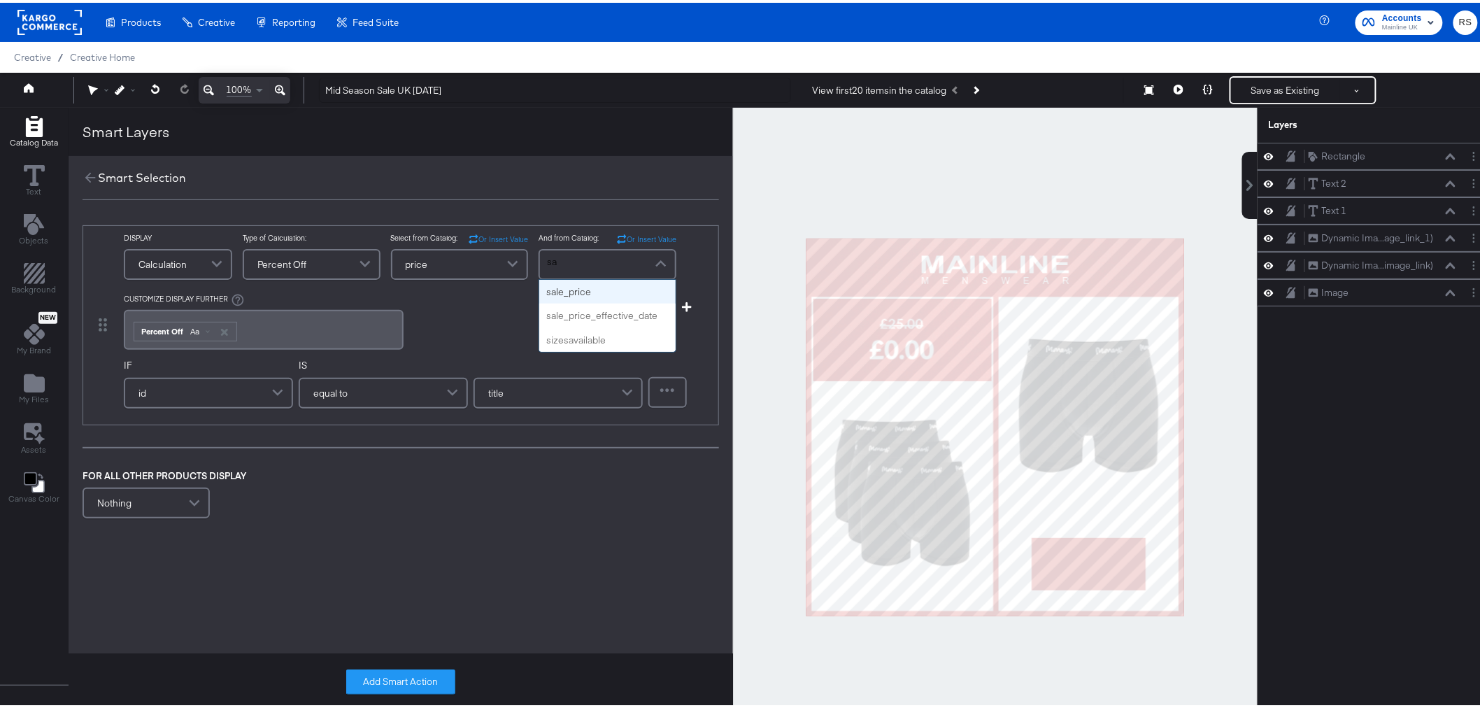
type input "sal"
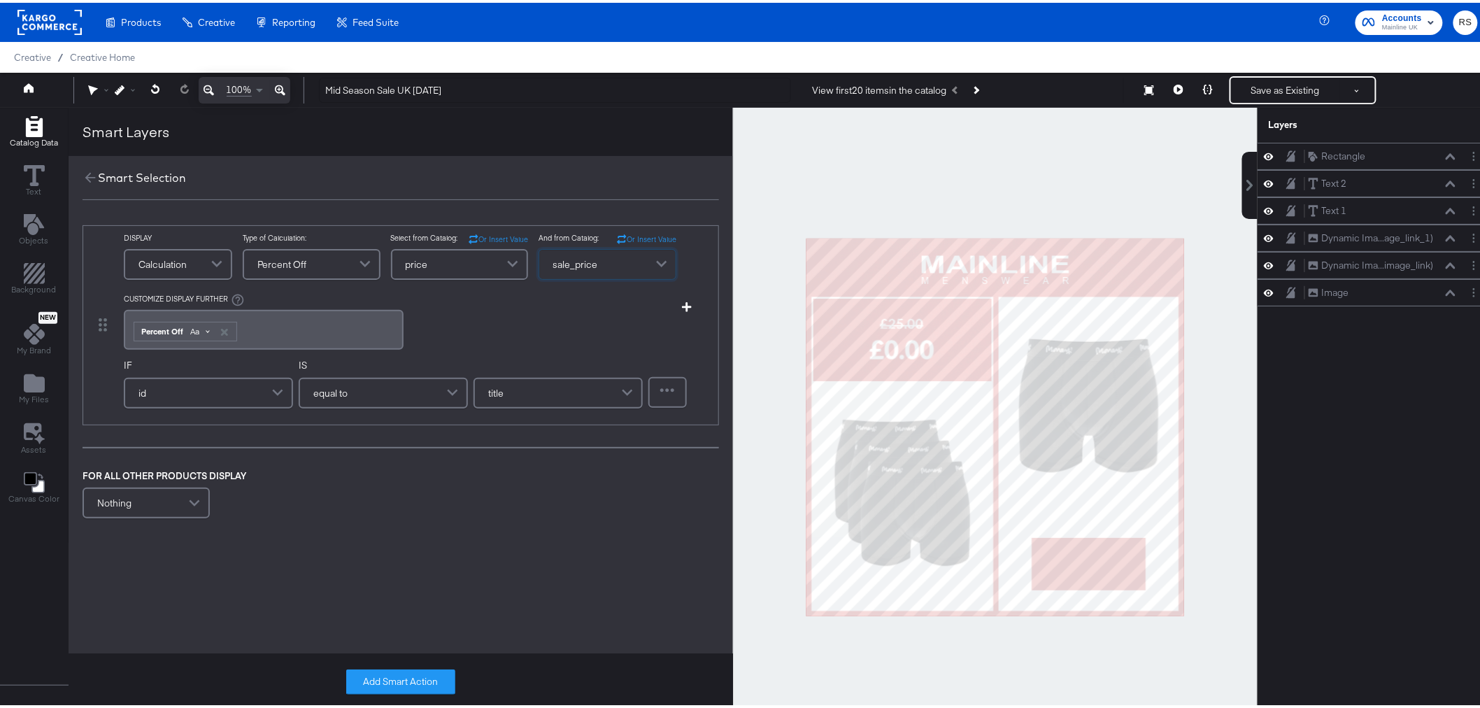
click at [193, 326] on span "Aa" at bounding box center [194, 328] width 9 height 11
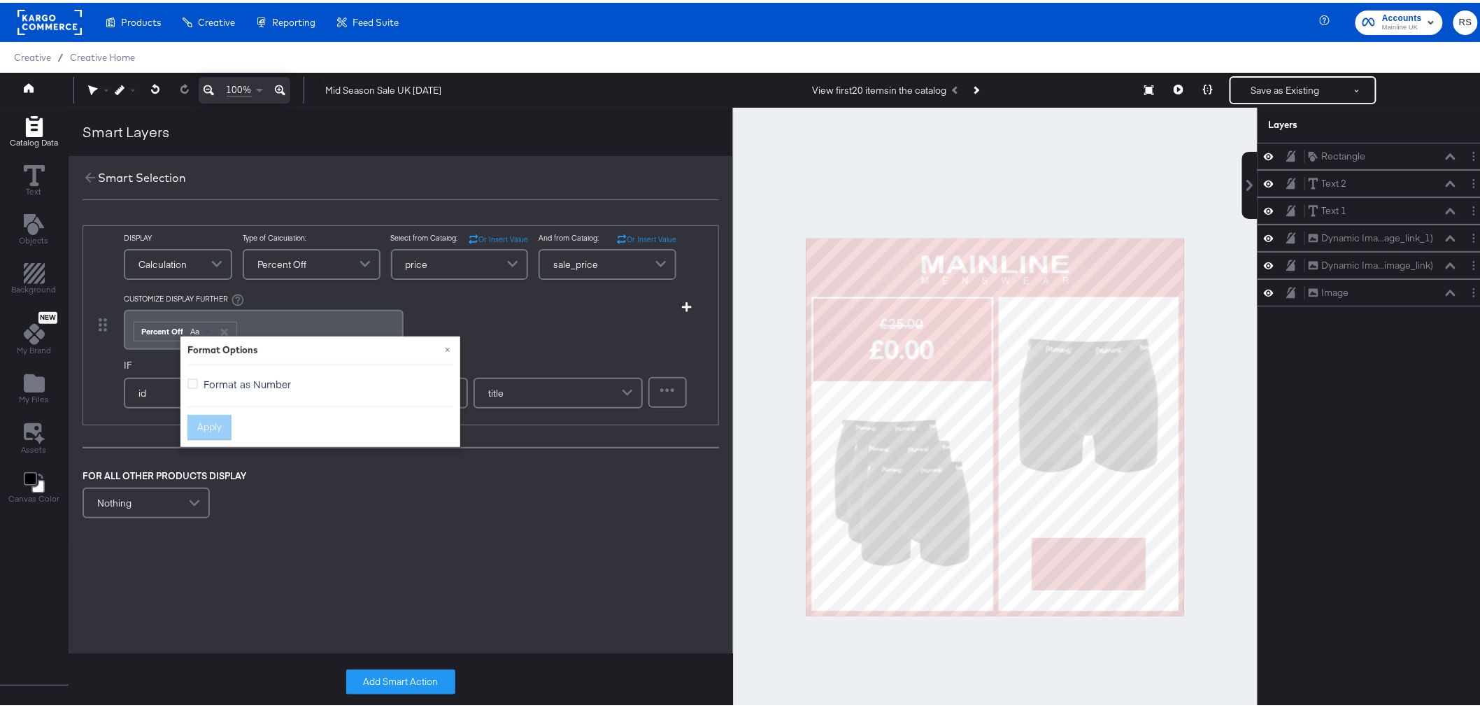
click at [228, 379] on span "Format as Number" at bounding box center [247, 381] width 87 height 14
click at [0, 0] on input "Format as Number" at bounding box center [0, 0] width 0 height 0
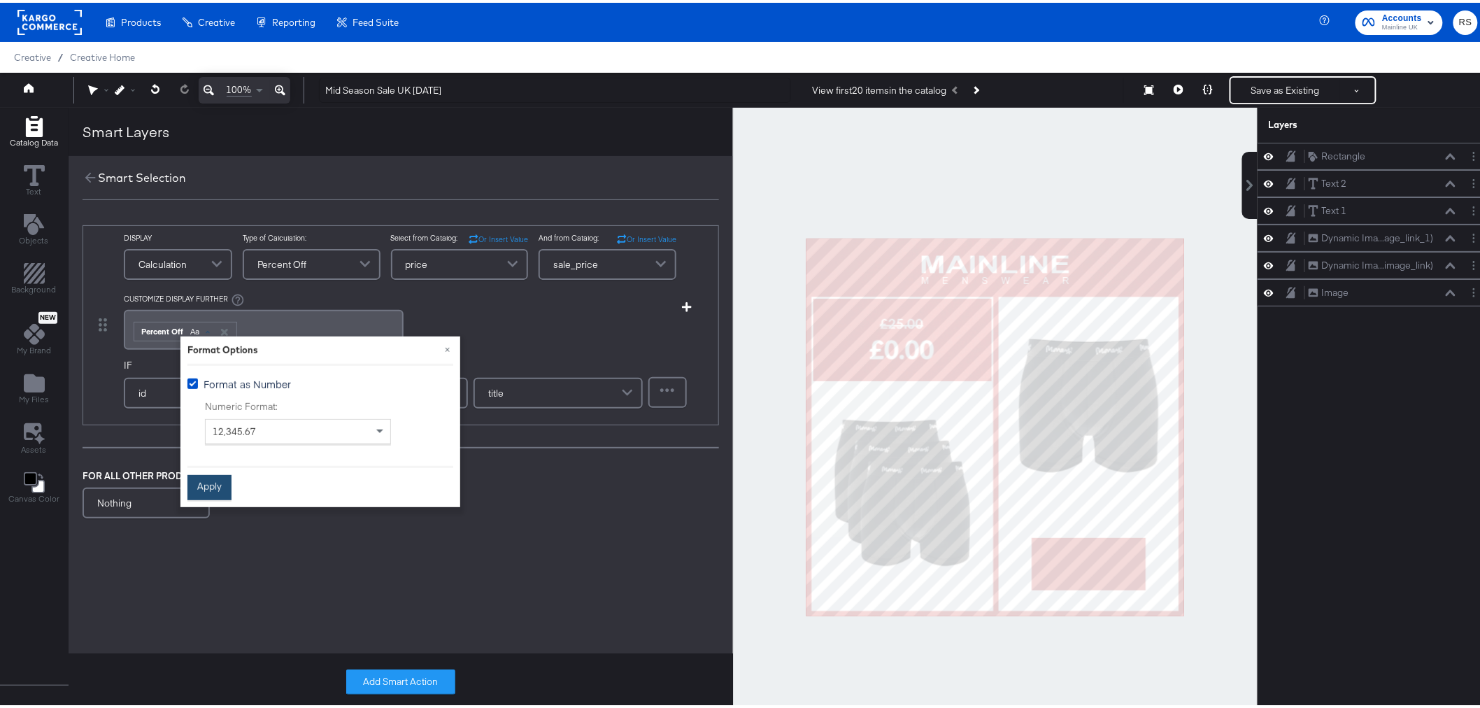
click at [206, 478] on button "Apply" at bounding box center [209, 484] width 44 height 25
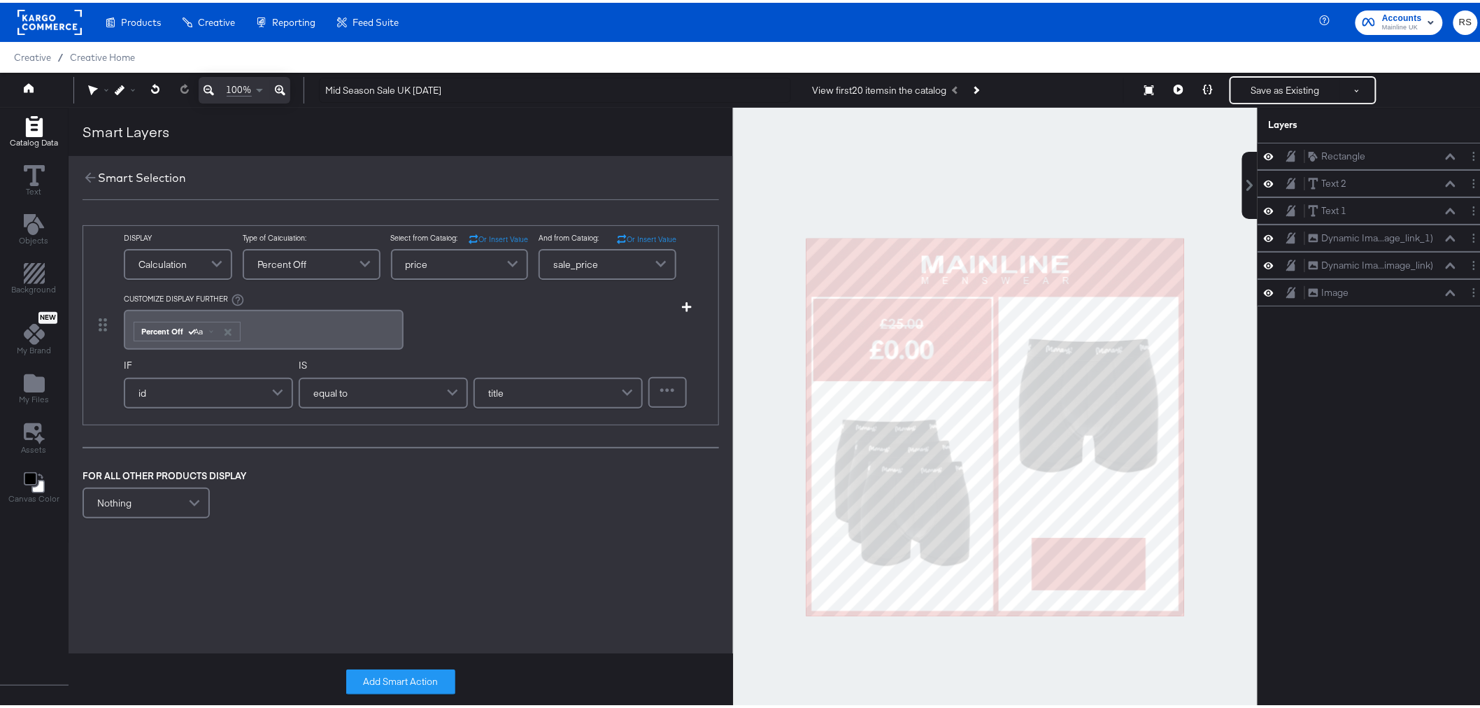
click at [264, 330] on div "﻿ ﻿ Percent Off Aa ﻿" at bounding box center [263, 326] width 263 height 23
click at [206, 392] on div "id" at bounding box center [208, 390] width 166 height 28
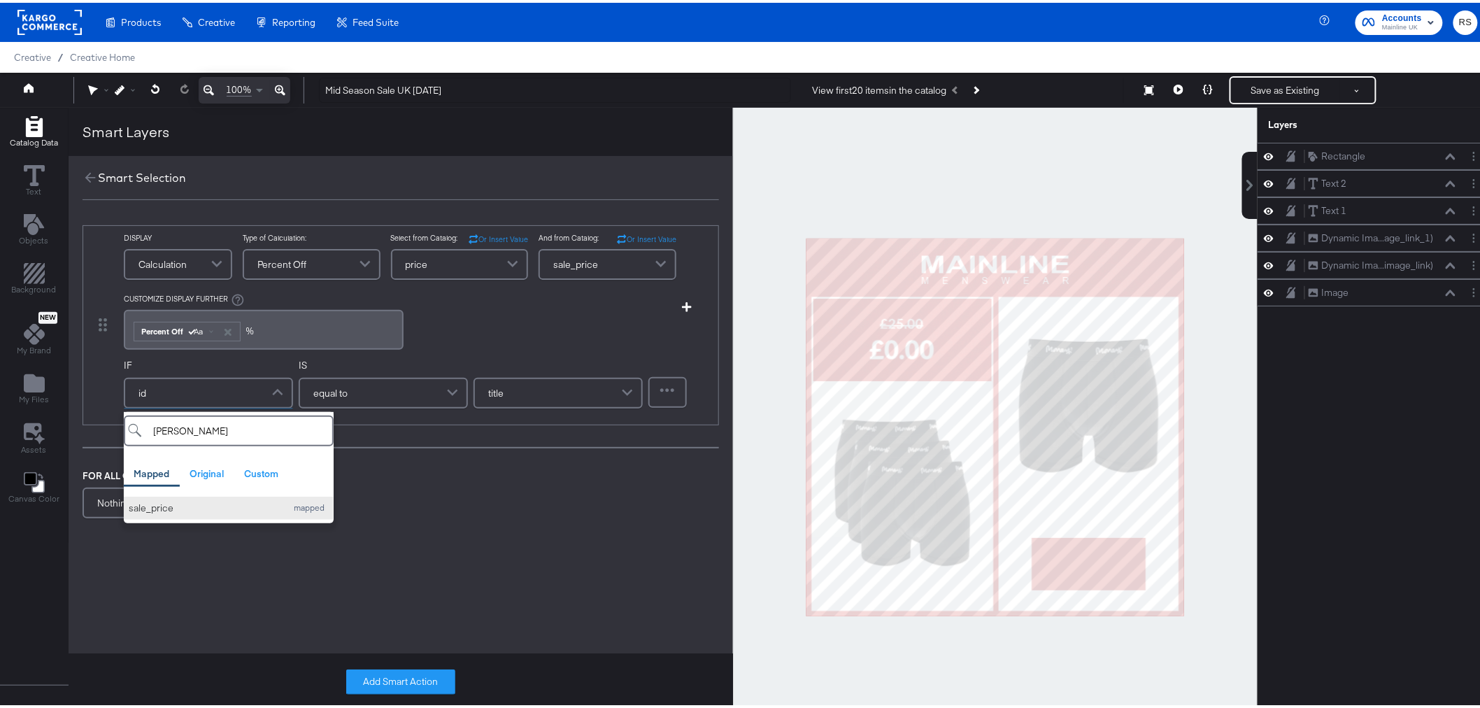
type input "sal"
click at [187, 507] on div "sale_price" at bounding box center [204, 505] width 151 height 13
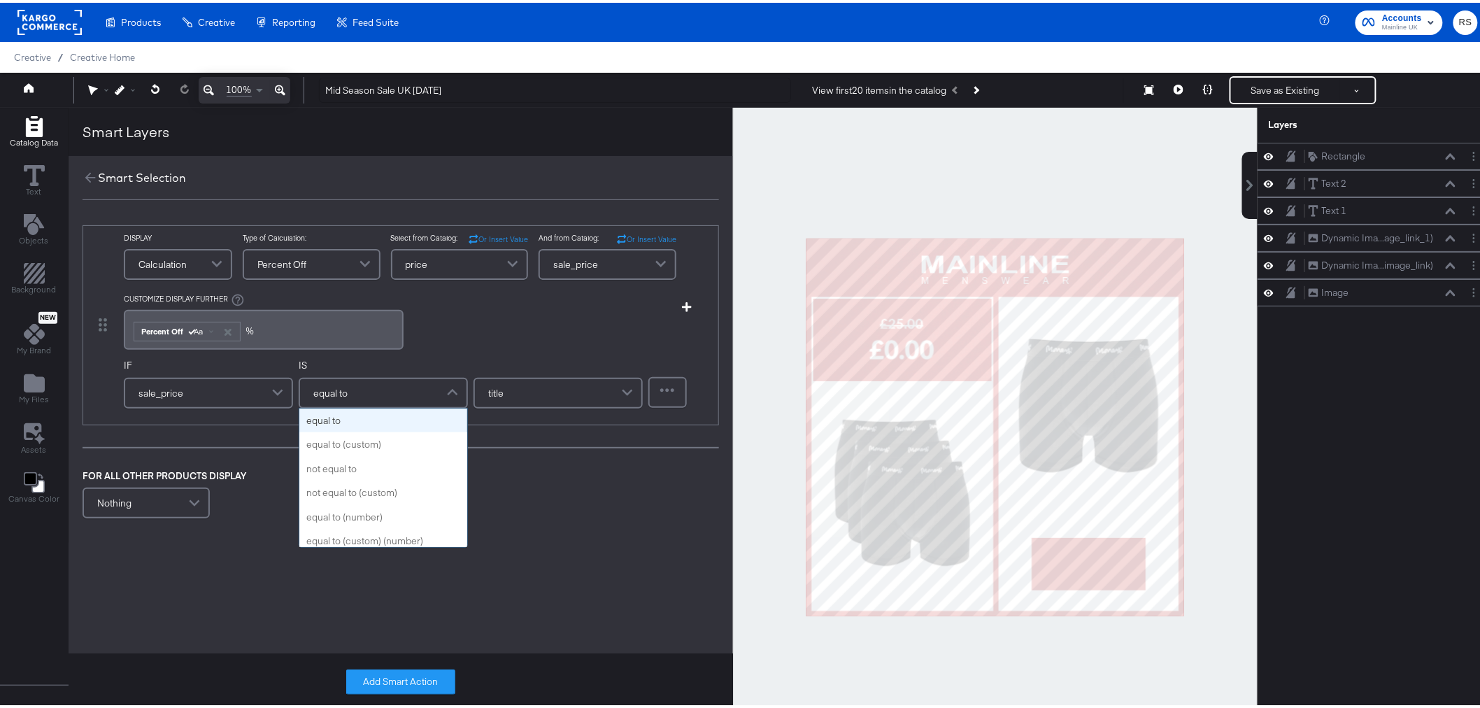
click at [337, 381] on span "equal to" at bounding box center [330, 390] width 34 height 24
type input "con"
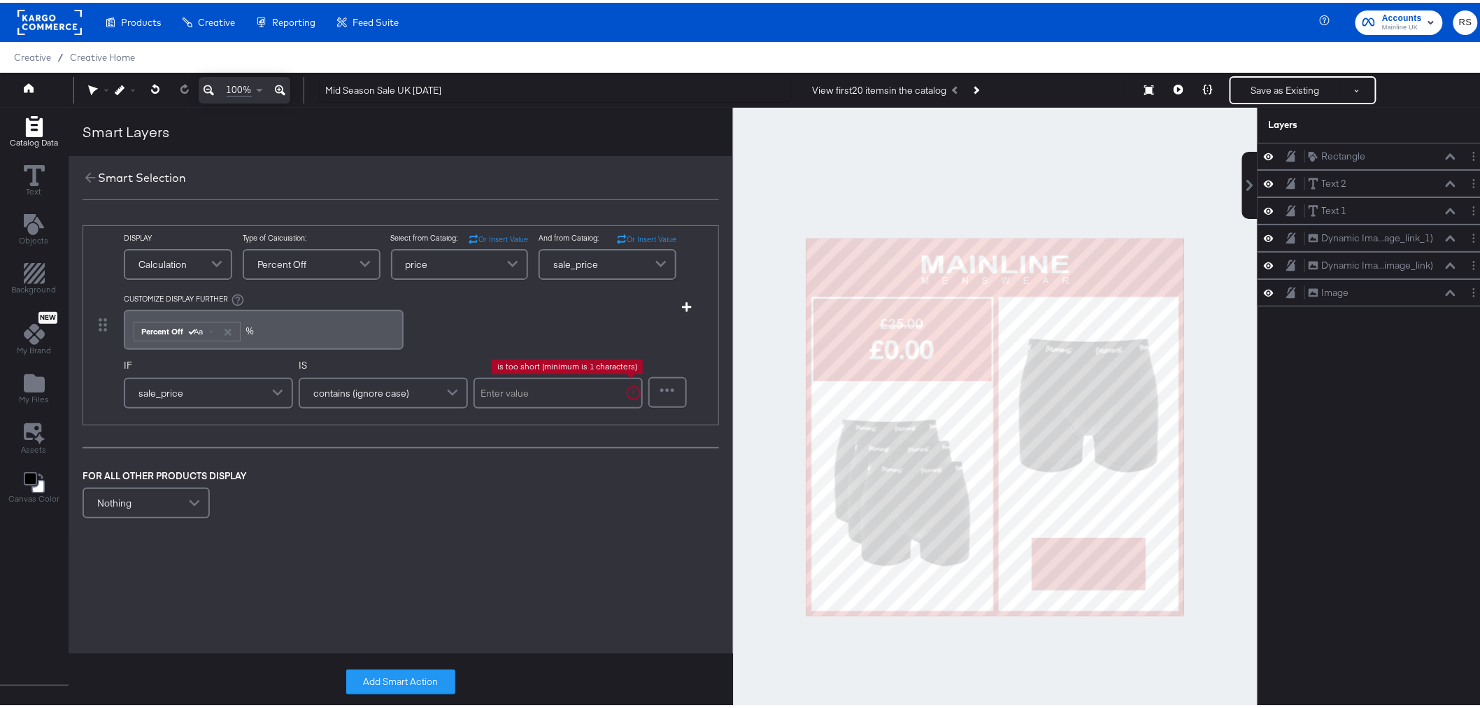
click at [522, 393] on input "text" at bounding box center [557, 390] width 169 height 31
type input "."
click at [401, 673] on button "Add Smart Action" at bounding box center [400, 678] width 109 height 25
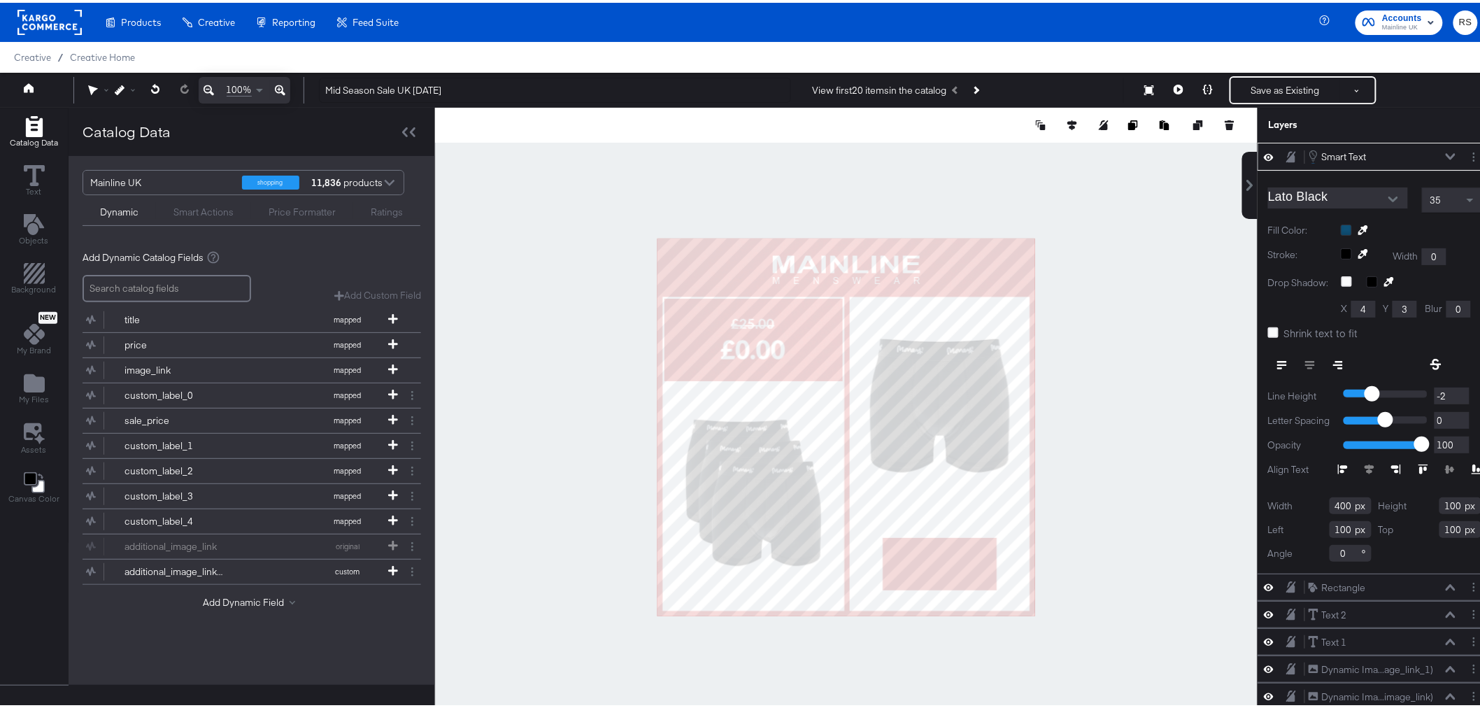
type input "624"
type input "881"
click at [1359, 227] on icon at bounding box center [1364, 228] width 10 height 10
click at [1012, 309] on div at bounding box center [846, 424] width 821 height 639
click at [1036, 127] on div at bounding box center [1135, 122] width 203 height 14
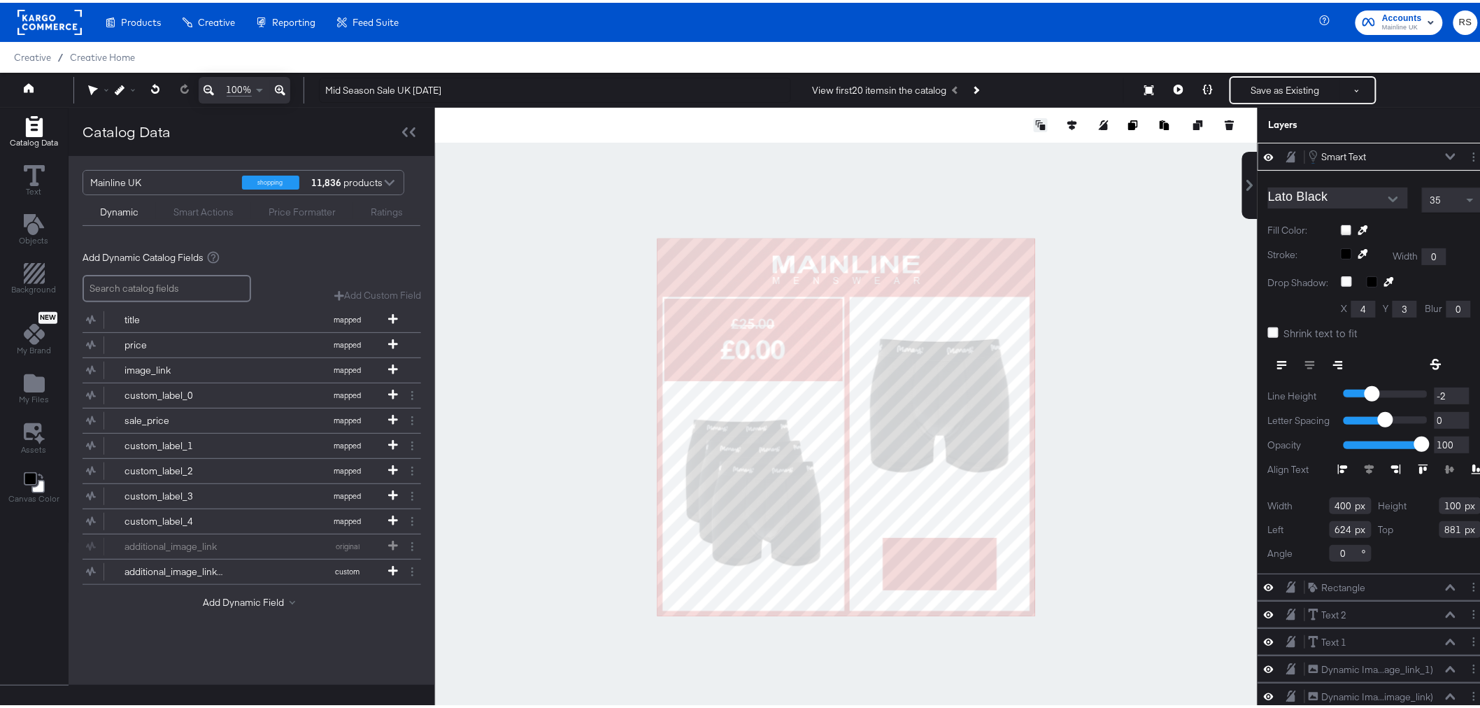
click at [1036, 127] on icon at bounding box center [1041, 122] width 10 height 10
click at [1141, 281] on div at bounding box center [846, 424] width 822 height 639
type input "620"
type input "326"
type input "645"
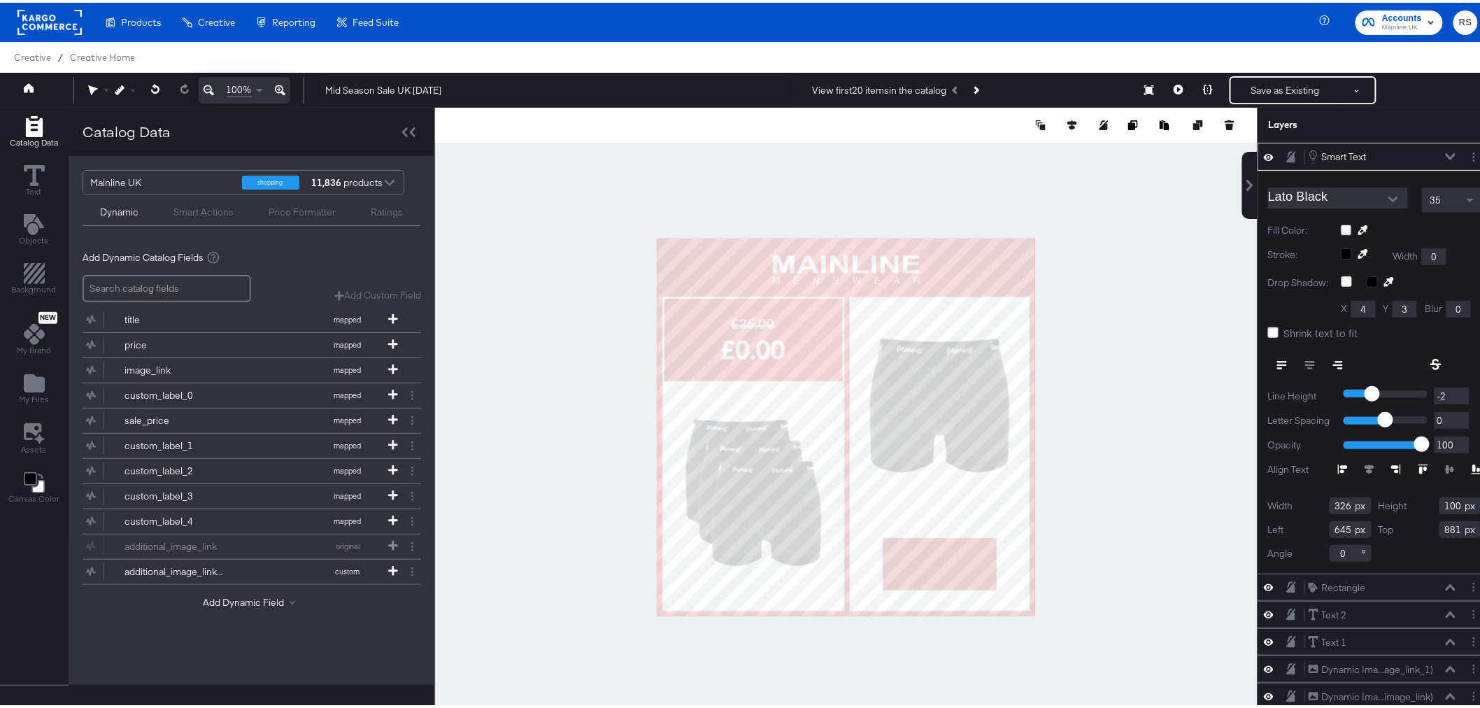
type input "125"
type input "856"
type input "150"
click at [1463, 200] on span at bounding box center [1471, 197] width 17 height 24
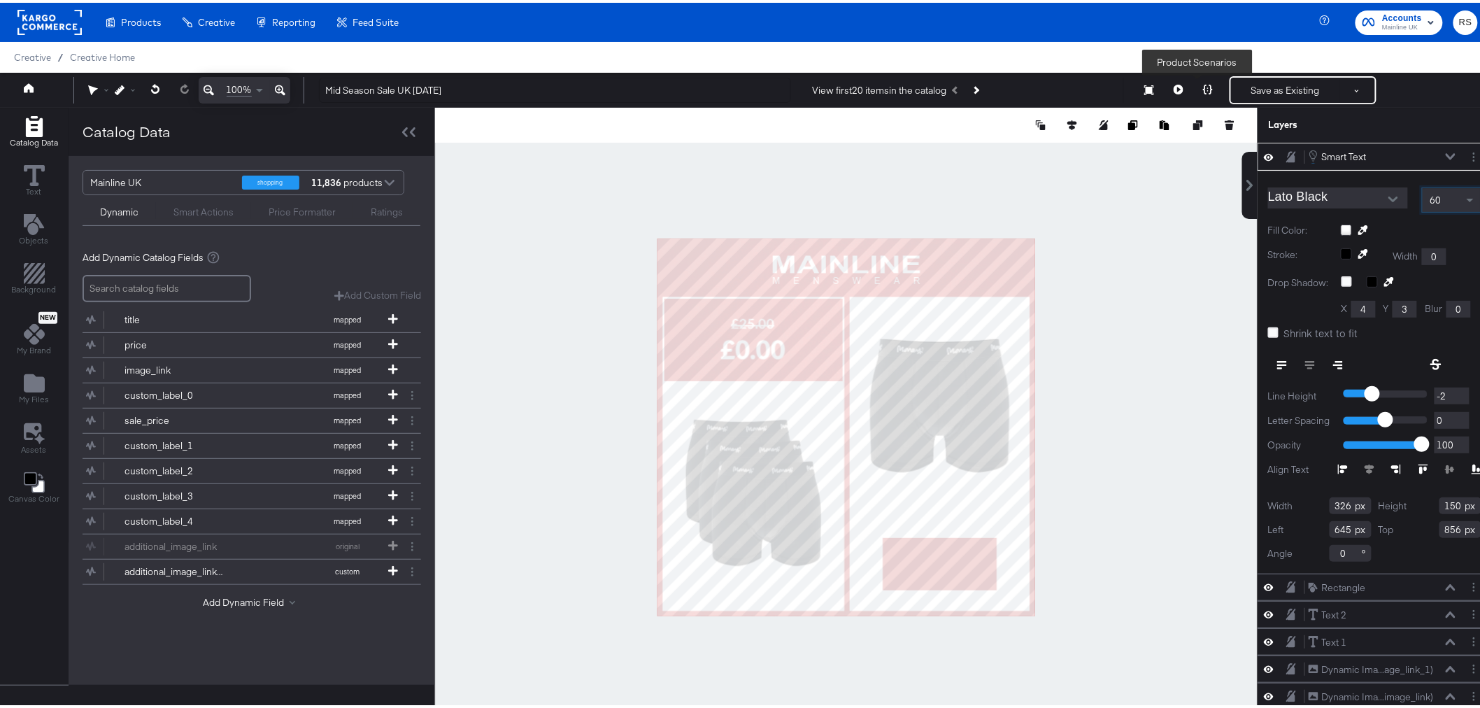
click at [1204, 87] on button at bounding box center [1207, 87] width 29 height 28
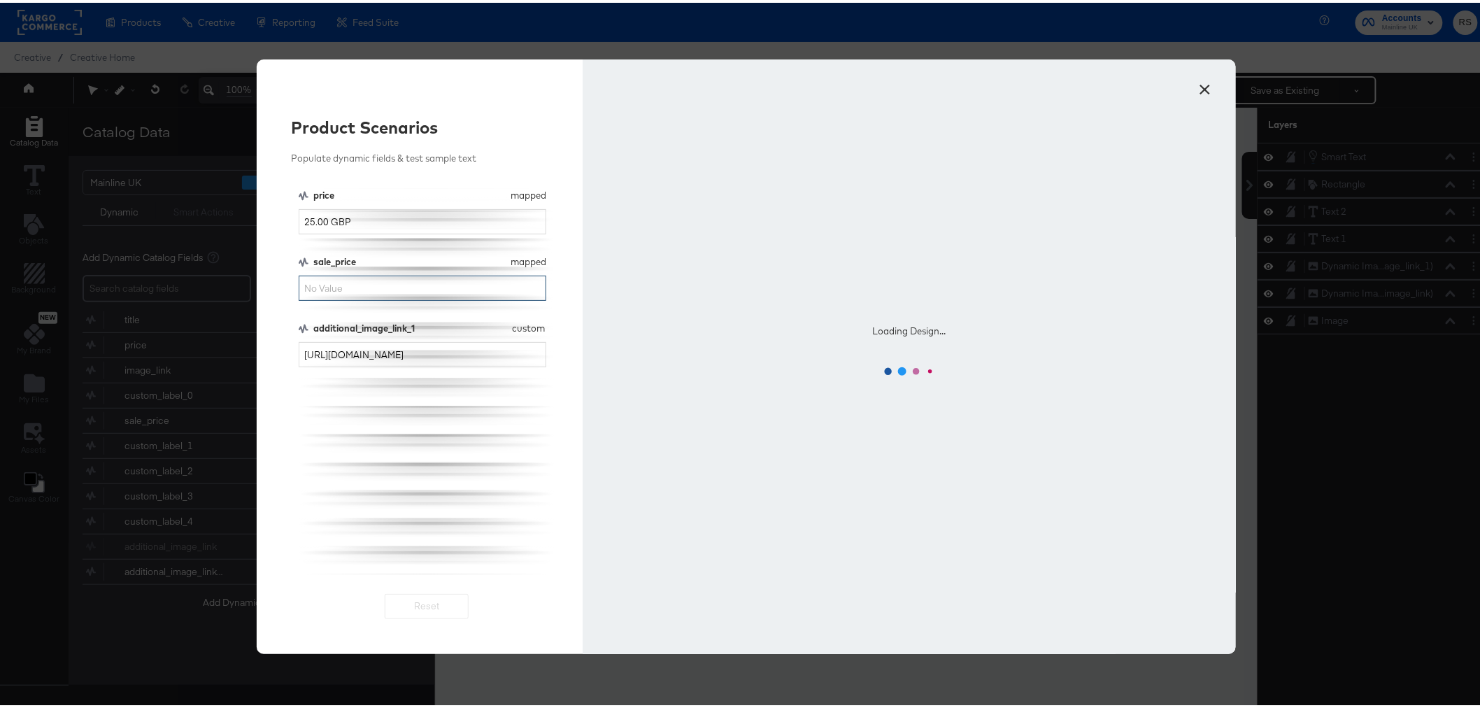
click at [464, 283] on input "sale_price" at bounding box center [423, 286] width 248 height 26
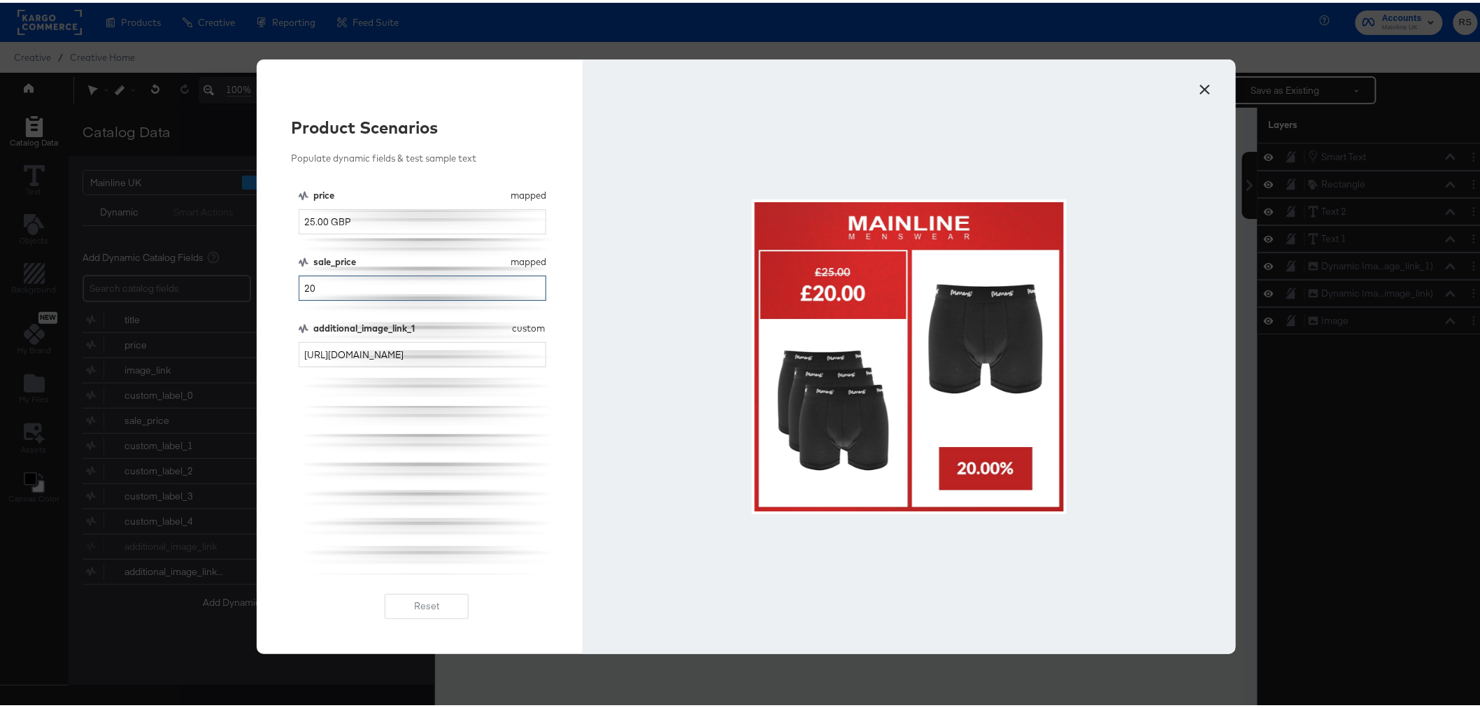
type input "20"
click at [1204, 89] on button "×" at bounding box center [1205, 83] width 25 height 25
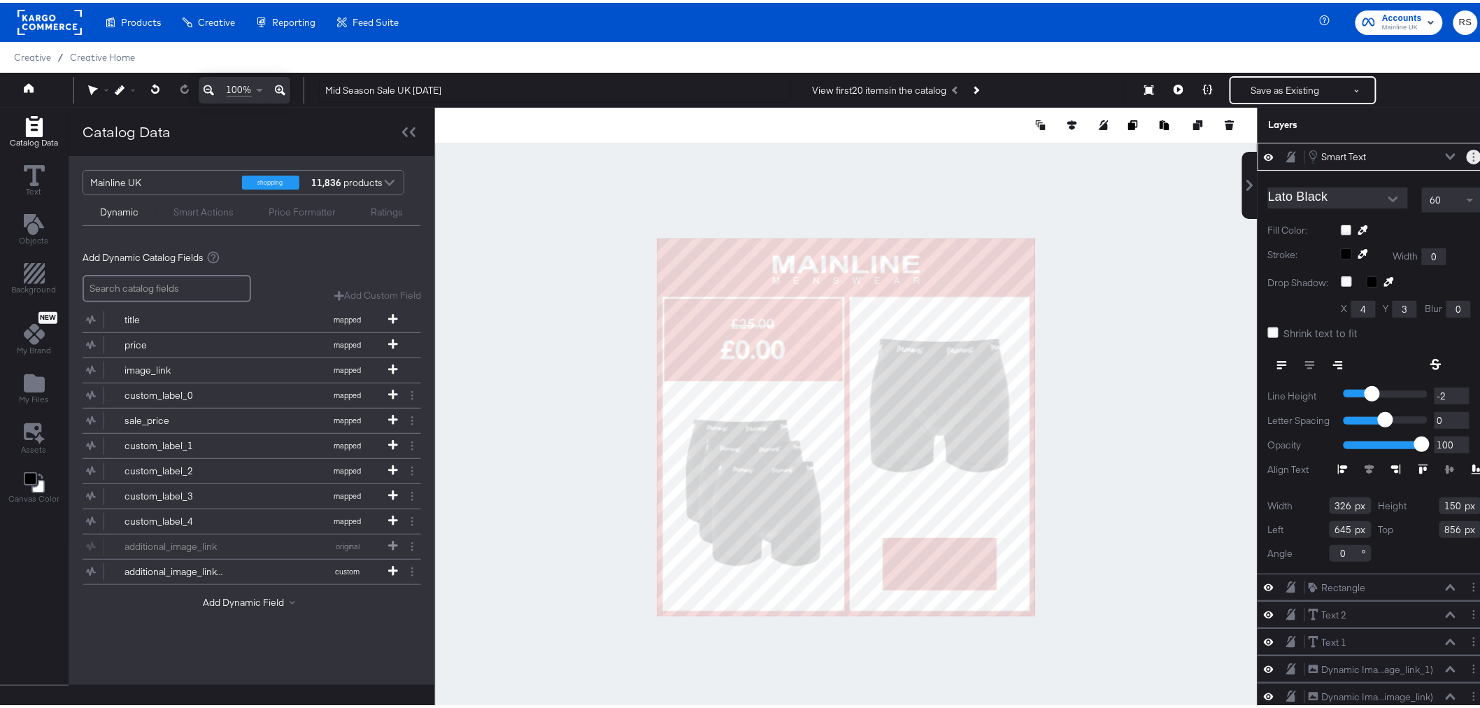
click at [1467, 158] on button "Layer Options" at bounding box center [1474, 154] width 15 height 15
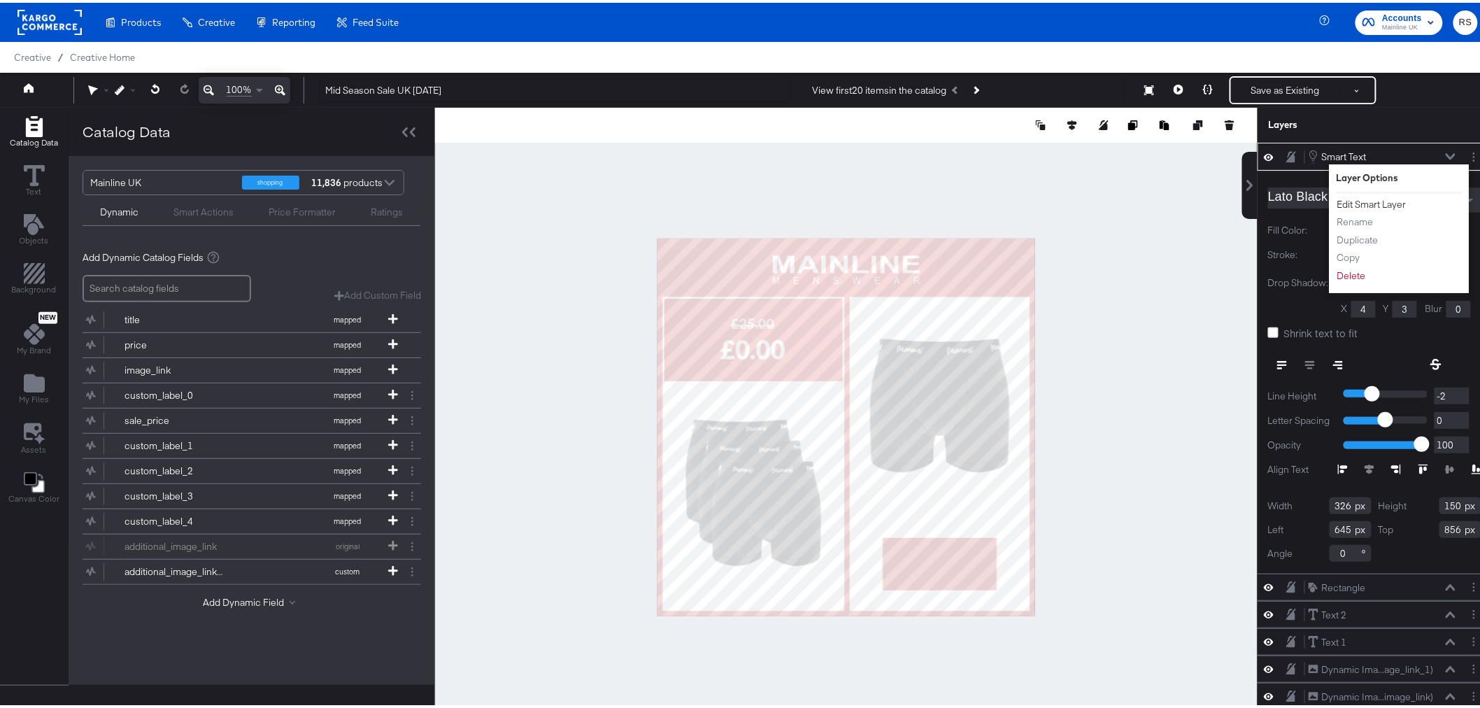
click at [1366, 200] on button "Edit Smart Layer" at bounding box center [1371, 201] width 71 height 15
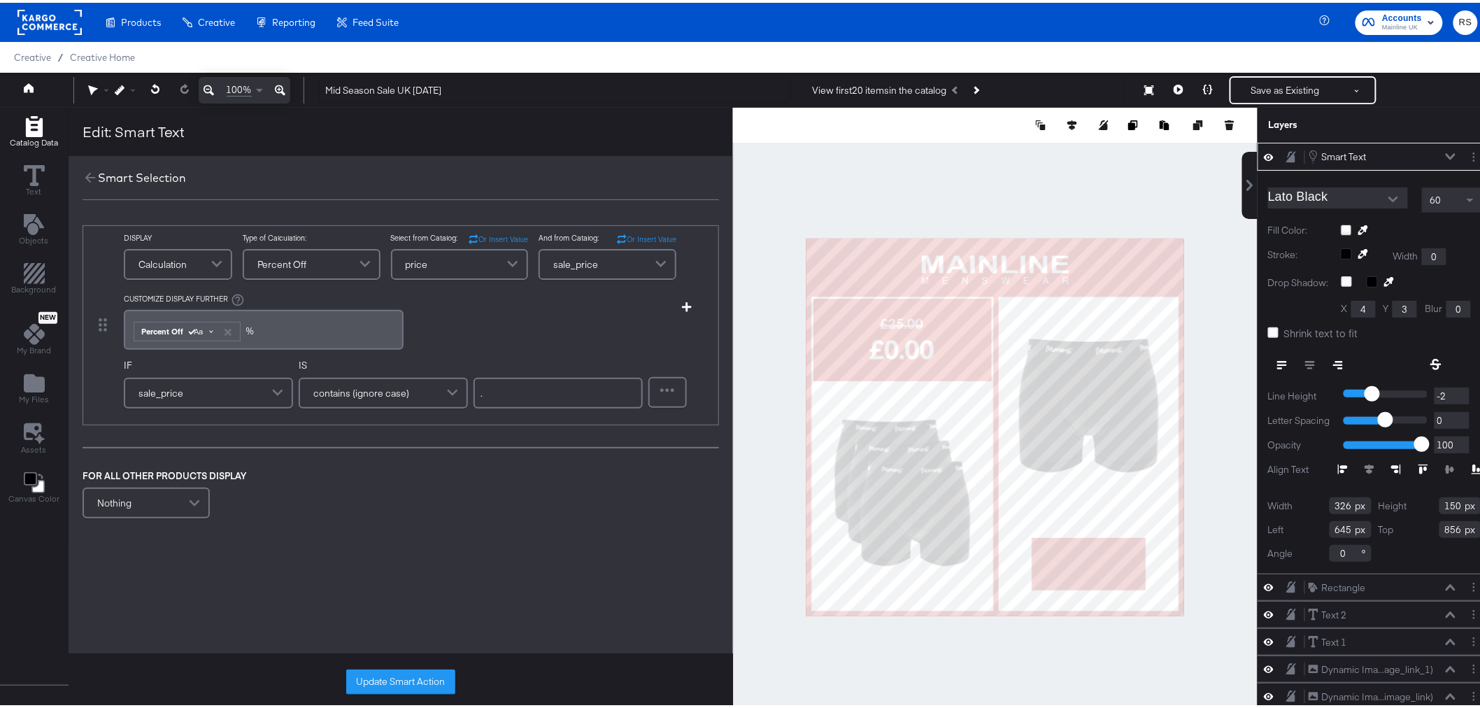
click at [205, 329] on div "Aa" at bounding box center [201, 328] width 36 height 11
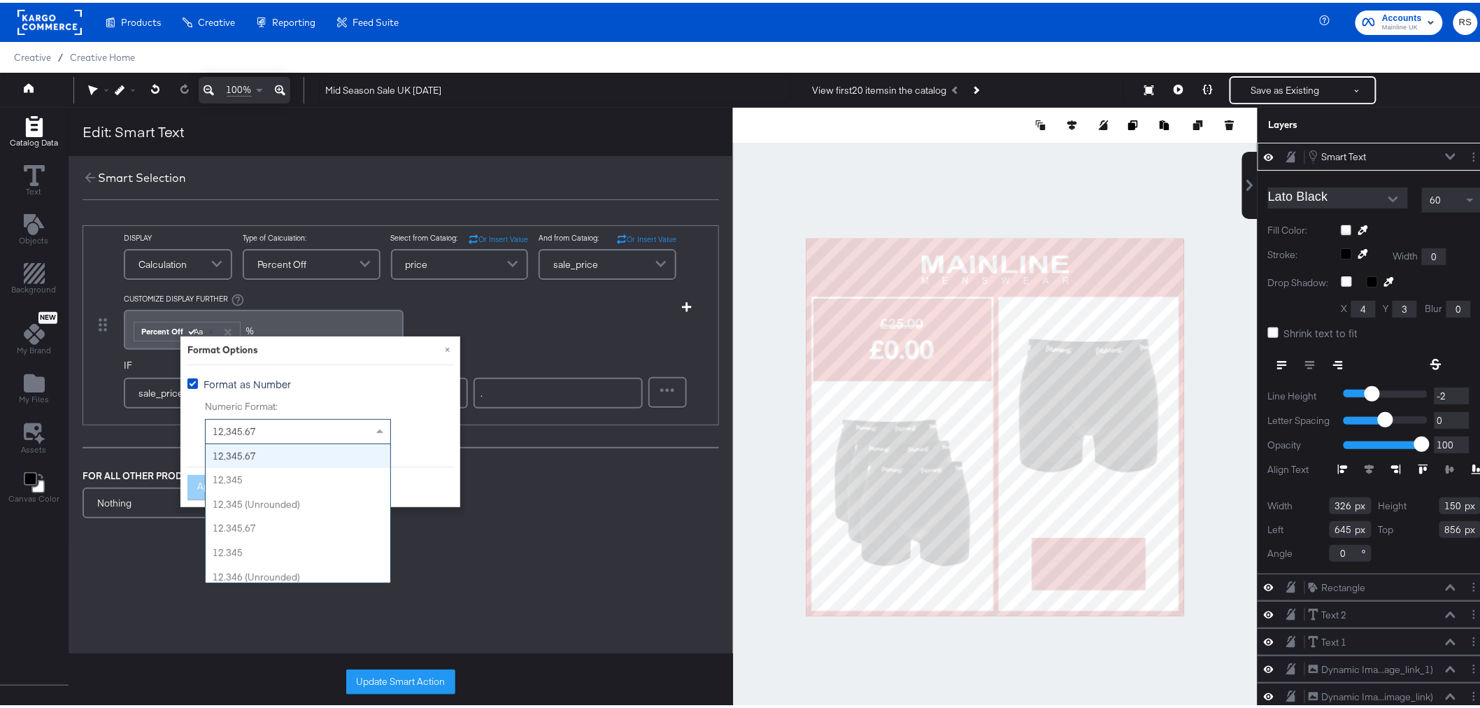
click at [236, 425] on span "12,345.67" at bounding box center [234, 428] width 43 height 13
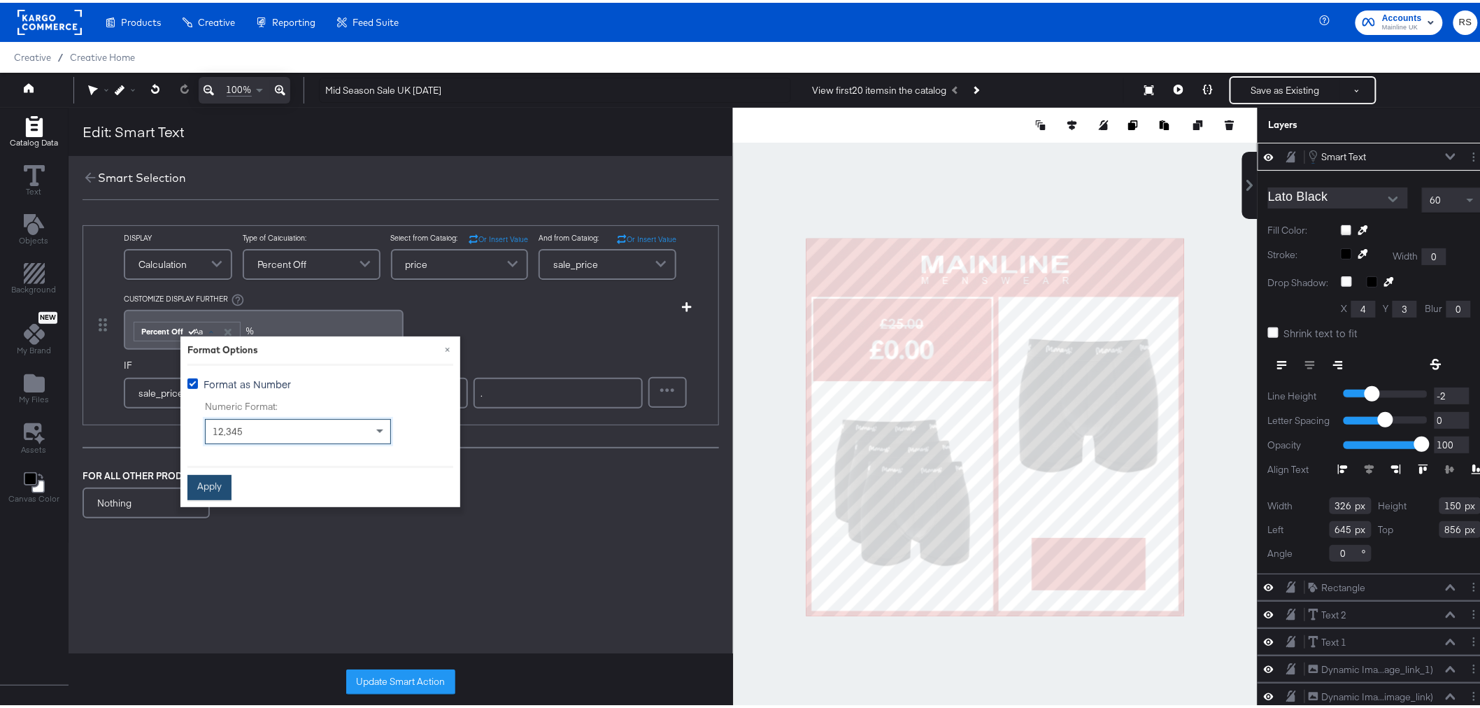
click at [214, 483] on button "Apply" at bounding box center [209, 484] width 44 height 25
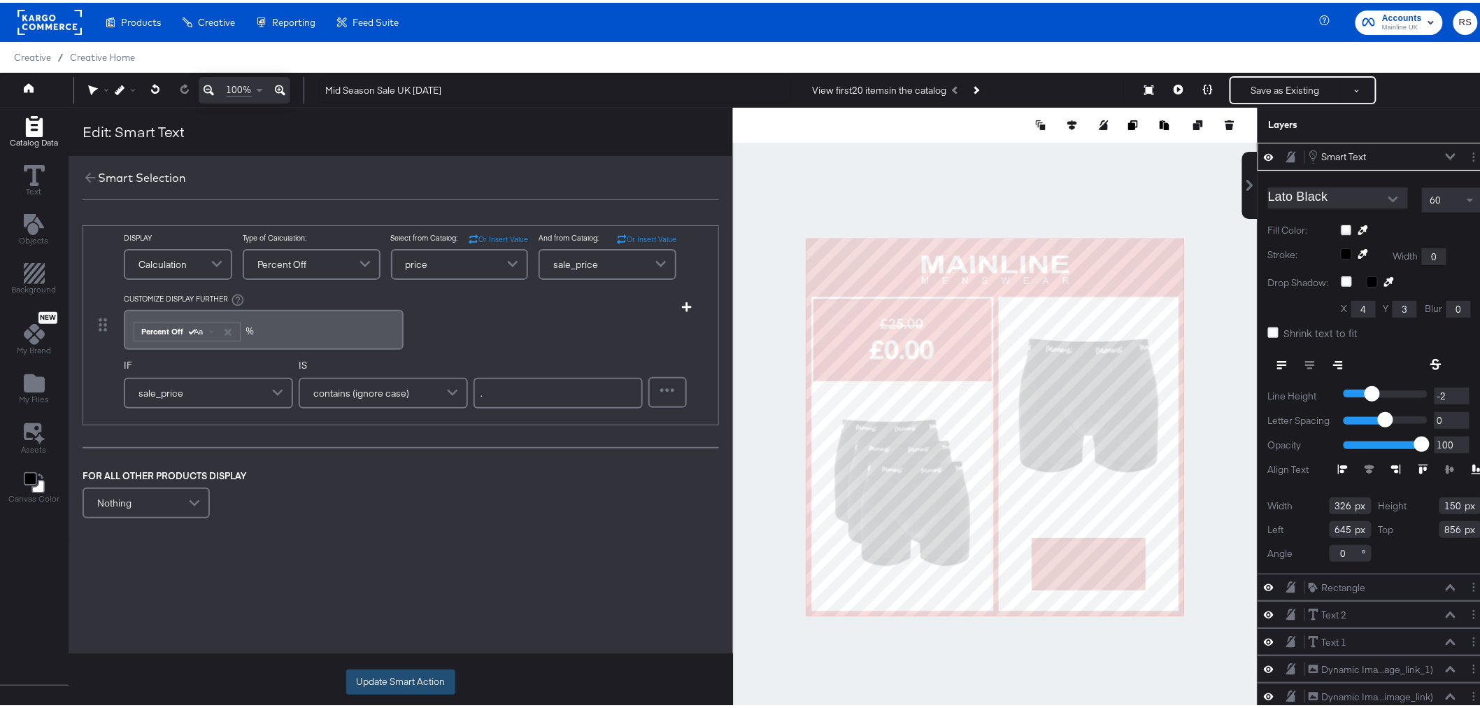
click at [416, 680] on button "Update Smart Action" at bounding box center [400, 678] width 109 height 25
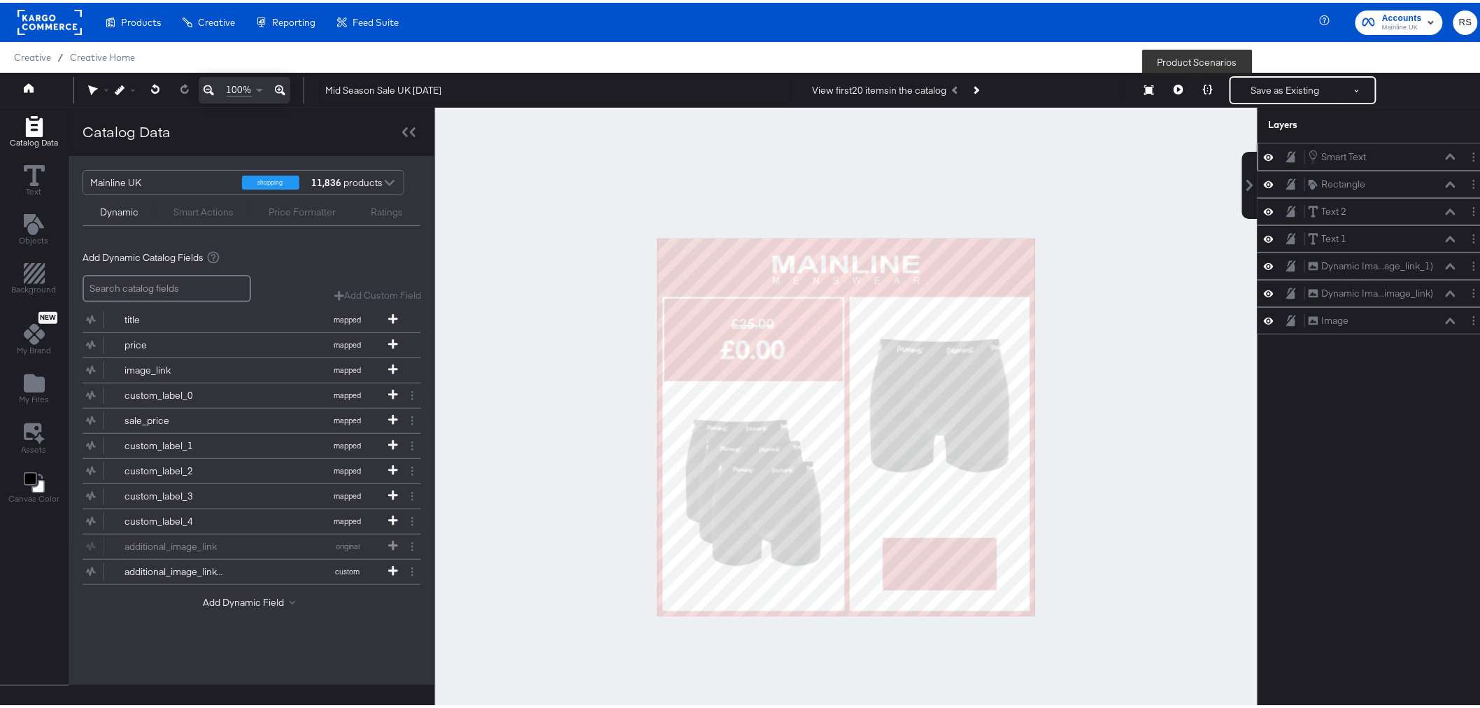
click at [1203, 88] on icon at bounding box center [1208, 87] width 10 height 10
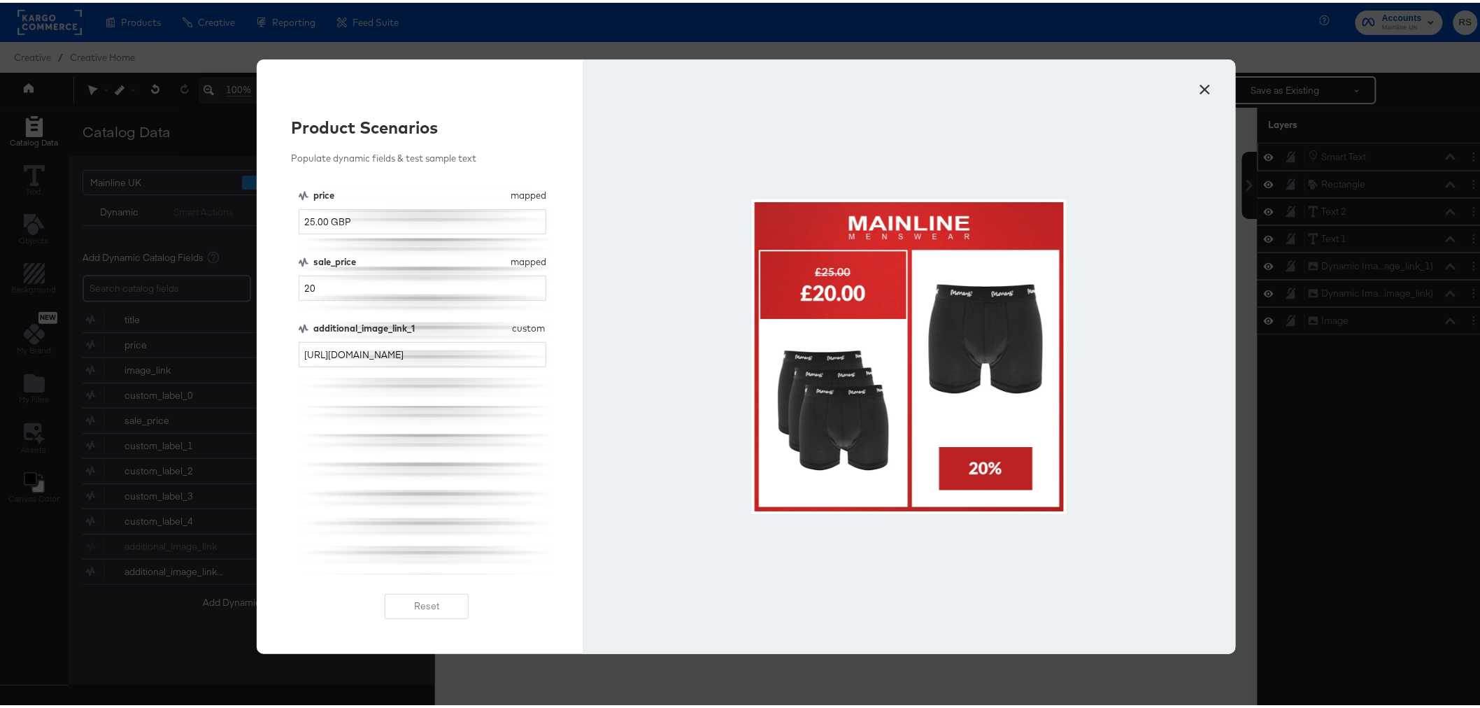
click at [1197, 82] on button "×" at bounding box center [1205, 83] width 25 height 25
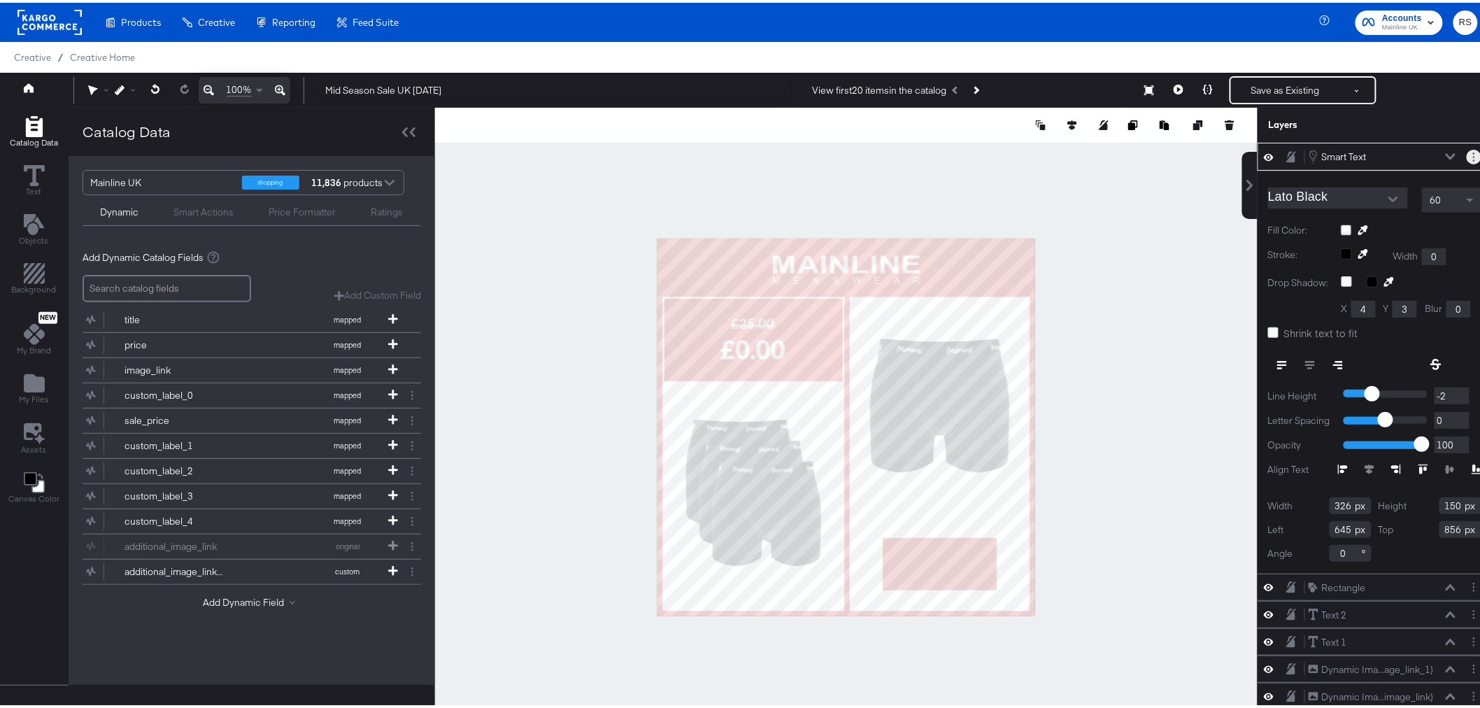
click at [1467, 157] on button "Layer Options" at bounding box center [1474, 154] width 15 height 15
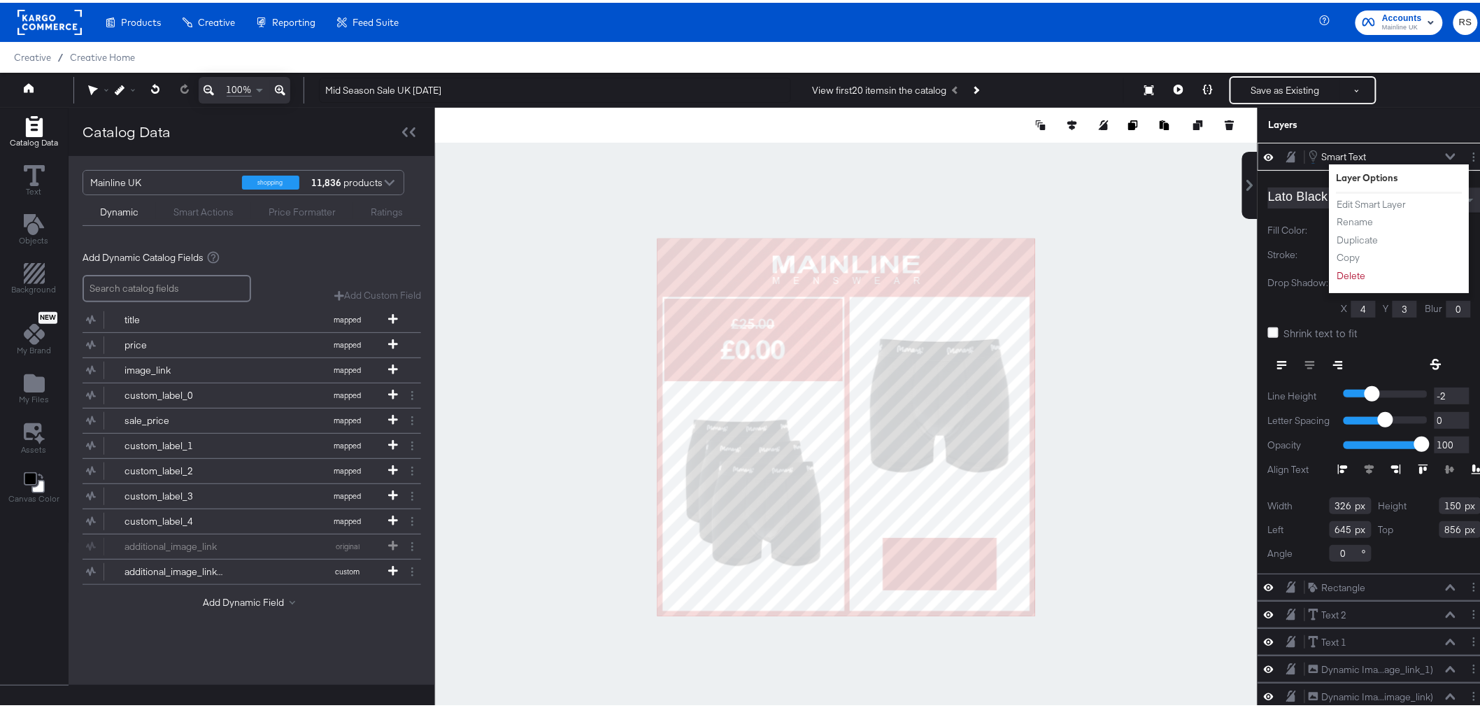
click at [1397, 200] on li "Edit Smart Layer" at bounding box center [1374, 201] width 77 height 15
click at [1378, 199] on button "Edit Smart Layer" at bounding box center [1371, 201] width 71 height 15
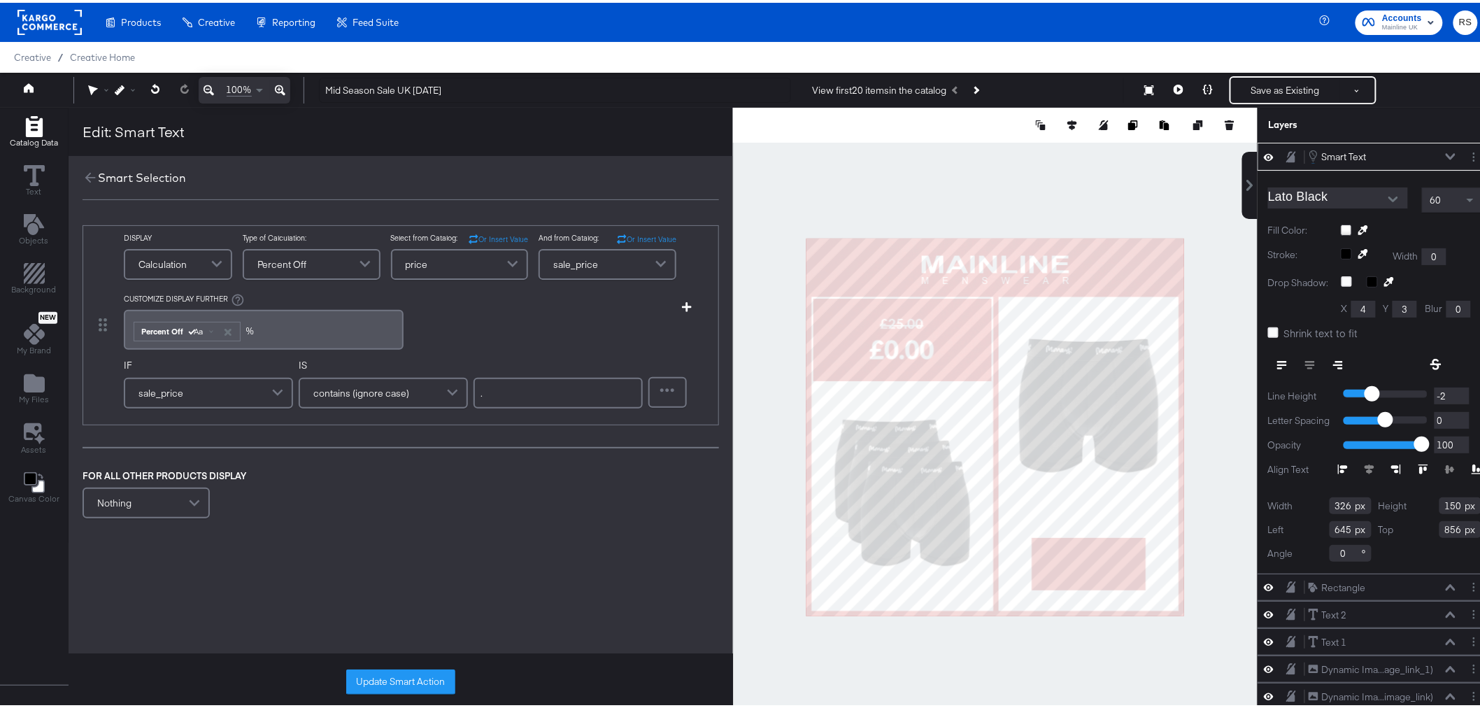
click at [267, 327] on div "﻿ ﻿ Percent Off Aa %﻿" at bounding box center [263, 326] width 263 height 23
click at [429, 672] on button "Update Smart Action" at bounding box center [400, 678] width 109 height 25
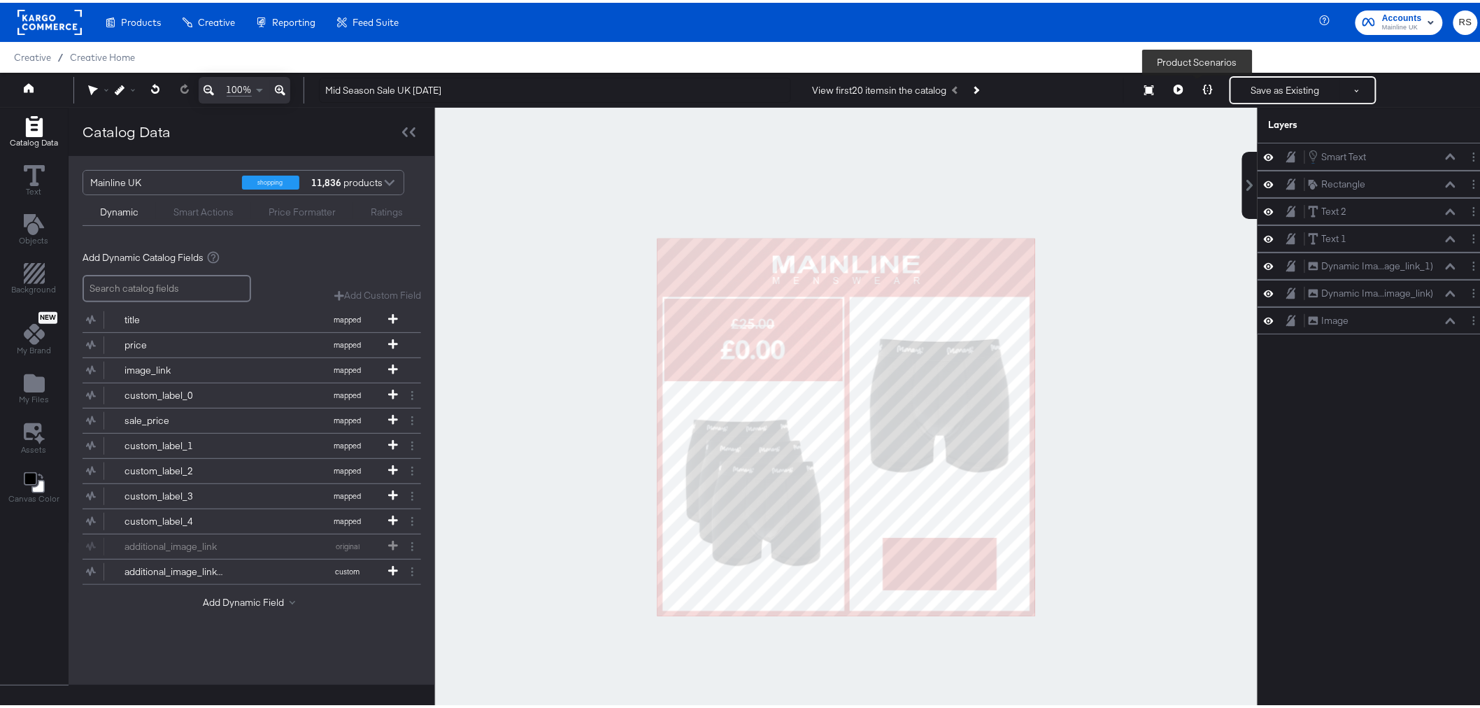
click at [1203, 91] on icon at bounding box center [1208, 87] width 10 height 10
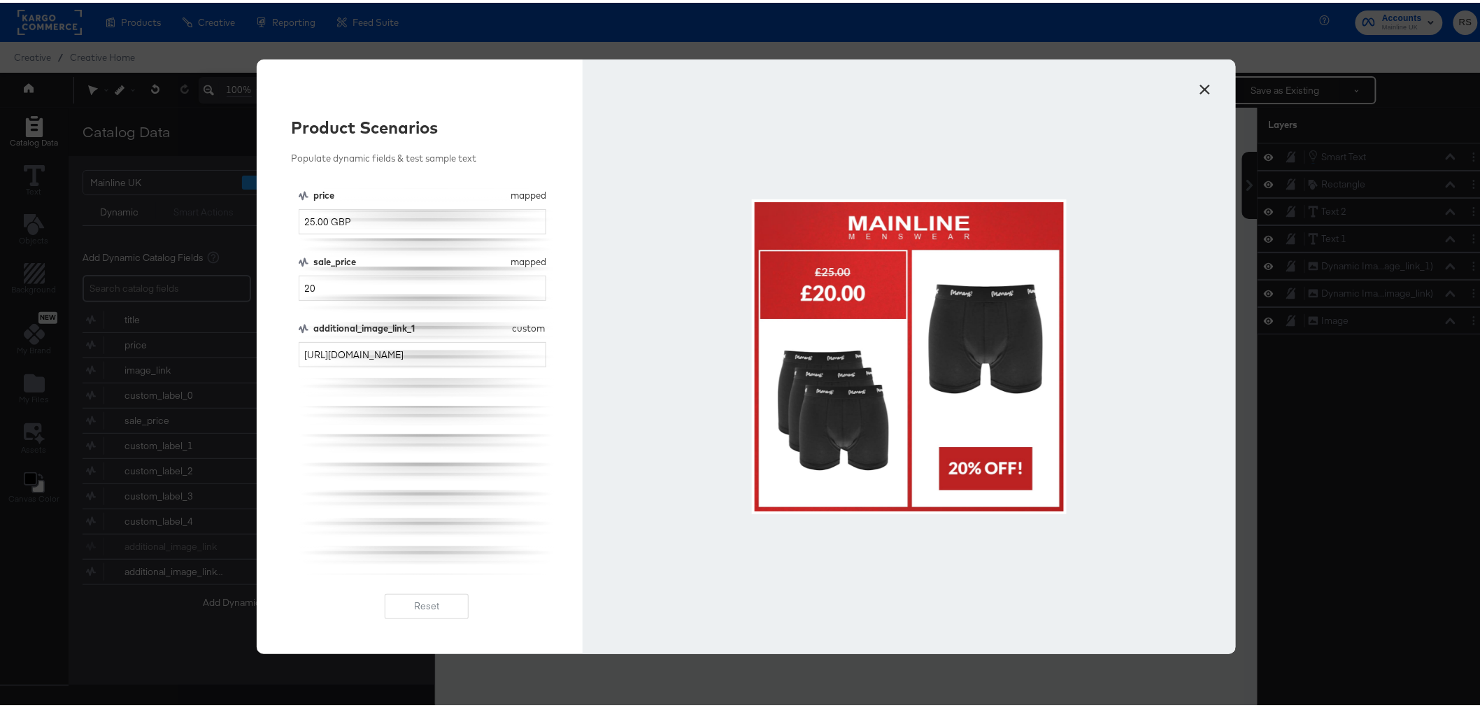
click at [1205, 87] on button "×" at bounding box center [1205, 83] width 25 height 25
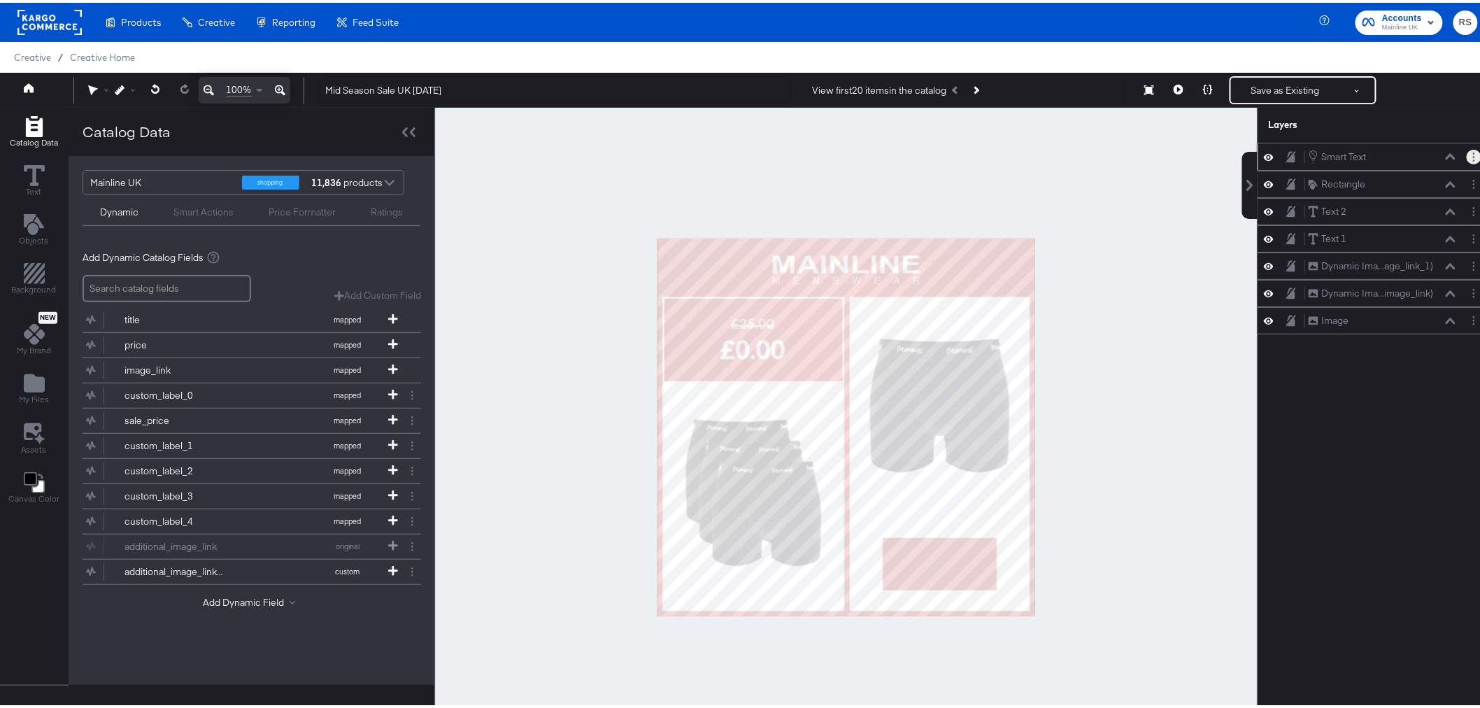
click at [1467, 157] on button "Layer Options" at bounding box center [1474, 154] width 15 height 15
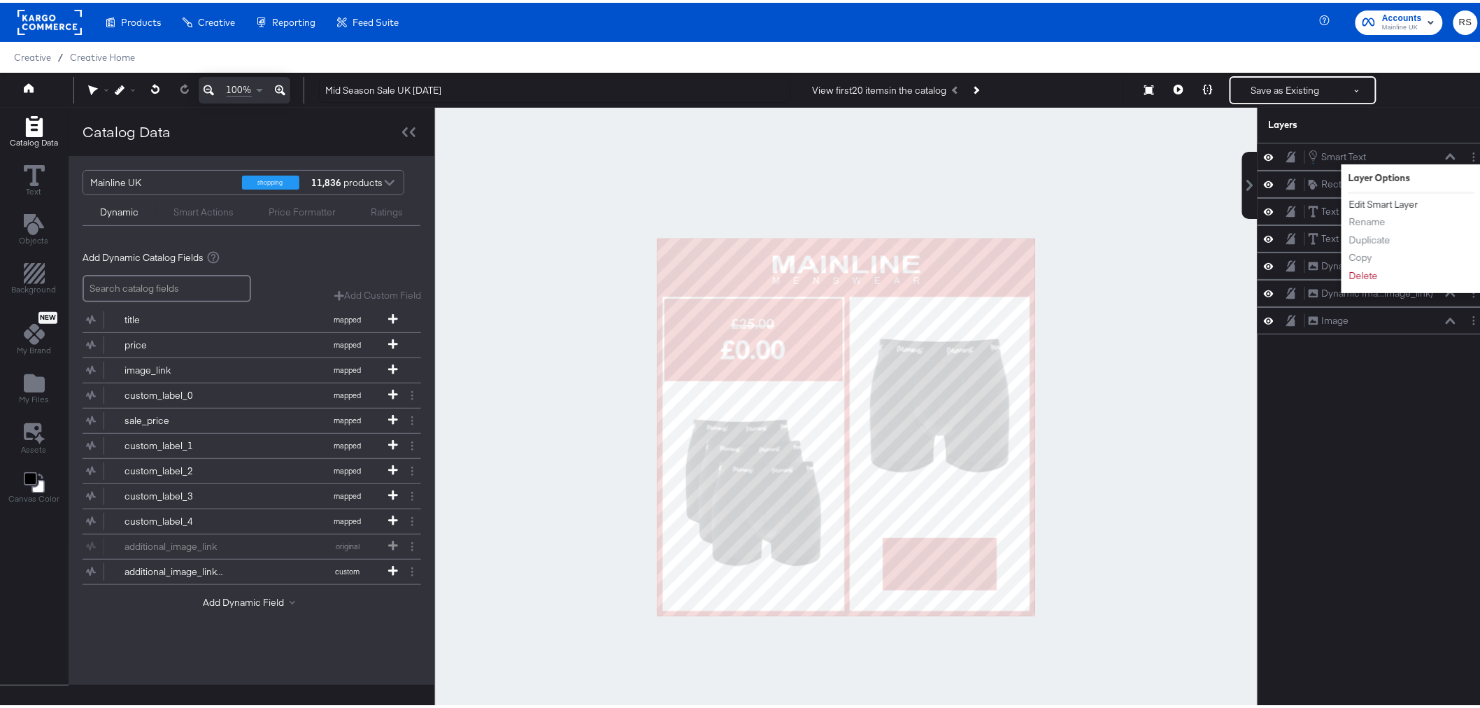
click at [1388, 201] on button "Edit Smart Layer" at bounding box center [1383, 201] width 71 height 15
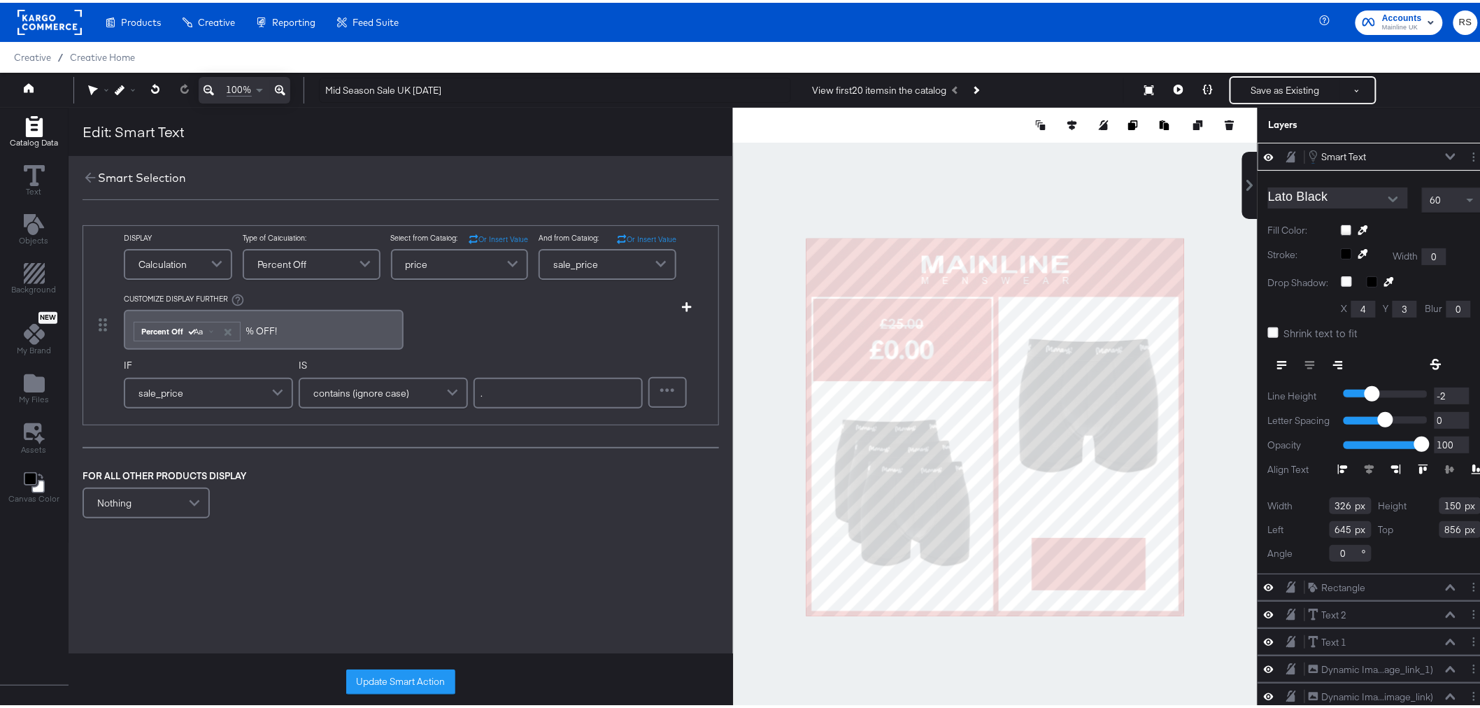
click at [292, 324] on div "﻿ ﻿ Percent Off Aa % ﻿OFF!" at bounding box center [263, 326] width 263 height 23
click at [299, 331] on div "﻿ ﻿ Percent Off Aa % ﻿OFF!" at bounding box center [263, 326] width 263 height 23
click at [401, 665] on div "Update Smart Action" at bounding box center [401, 678] width 664 height 57
click at [411, 673] on button "Update Smart Action" at bounding box center [400, 678] width 109 height 25
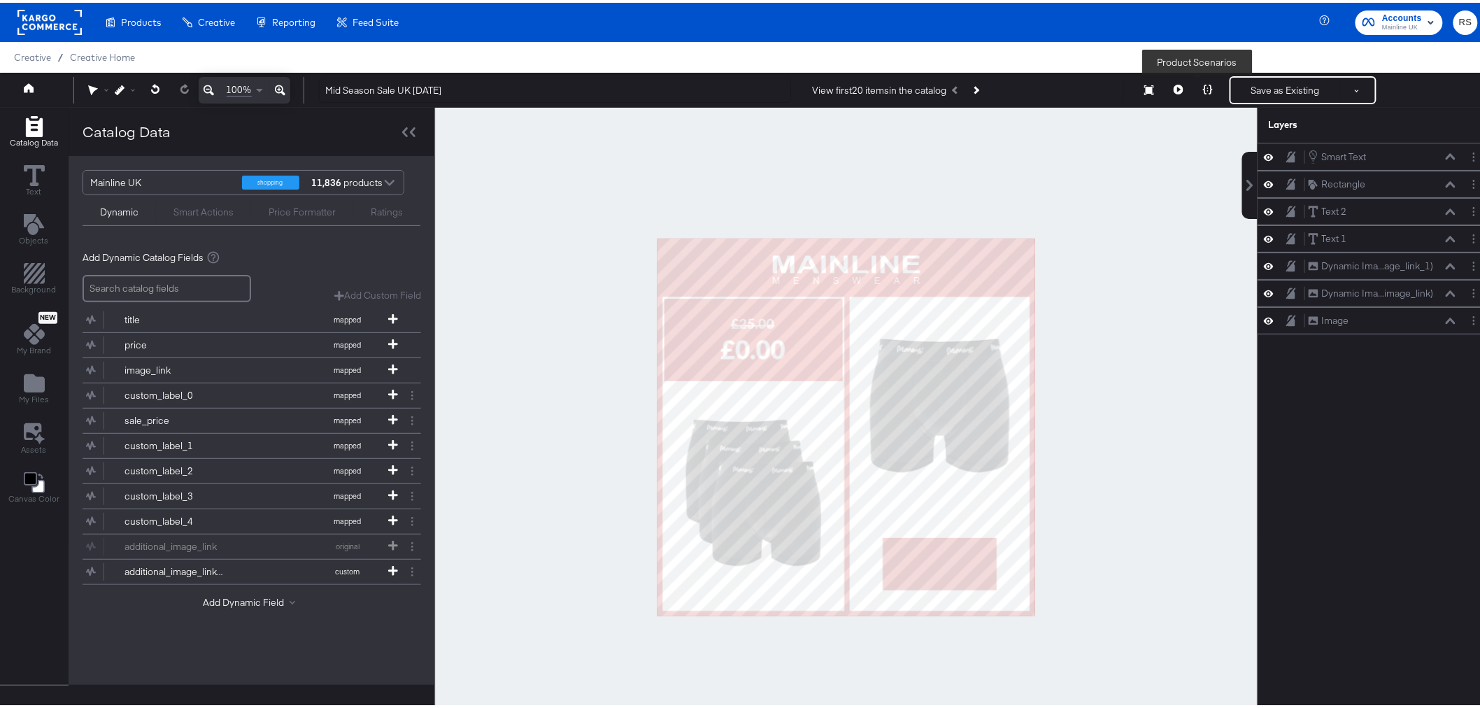
click at [1203, 86] on icon at bounding box center [1208, 87] width 10 height 10
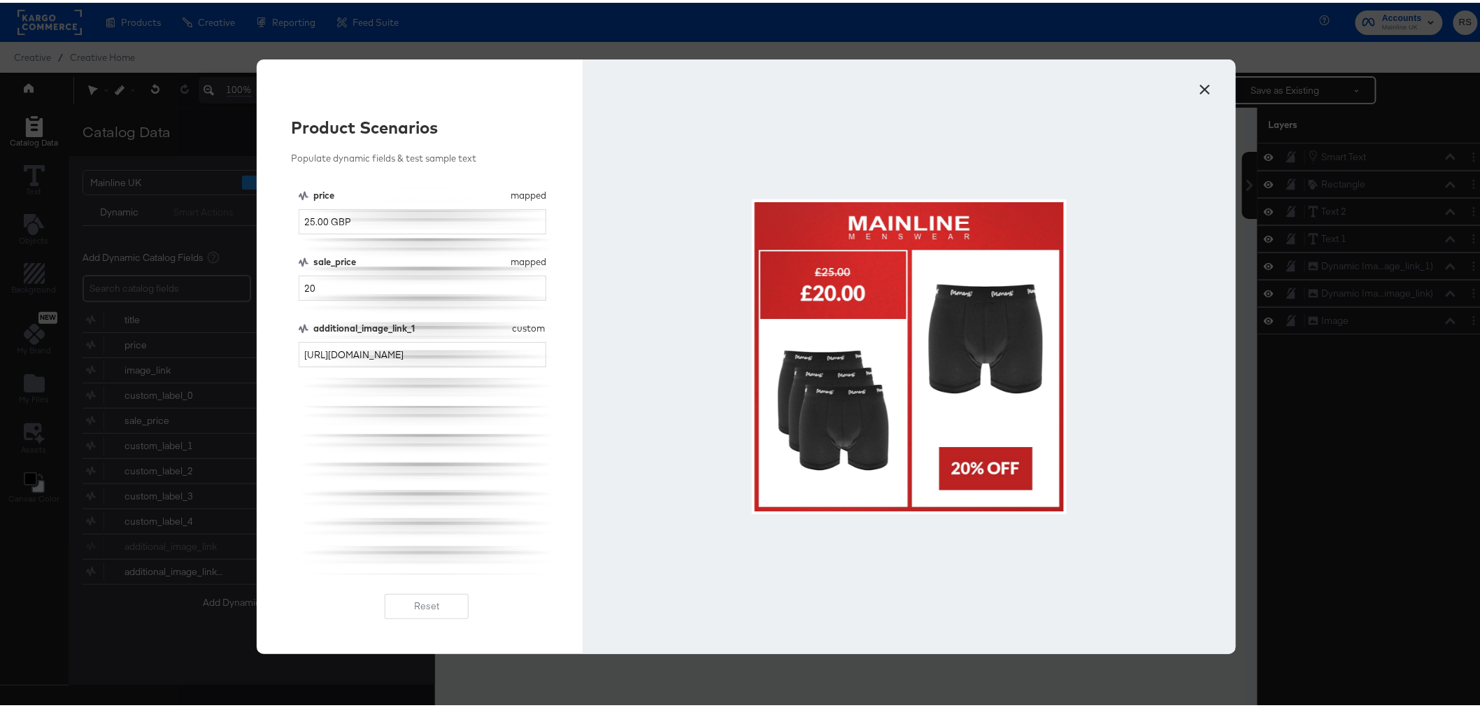
click at [1197, 84] on button "×" at bounding box center [1205, 83] width 25 height 25
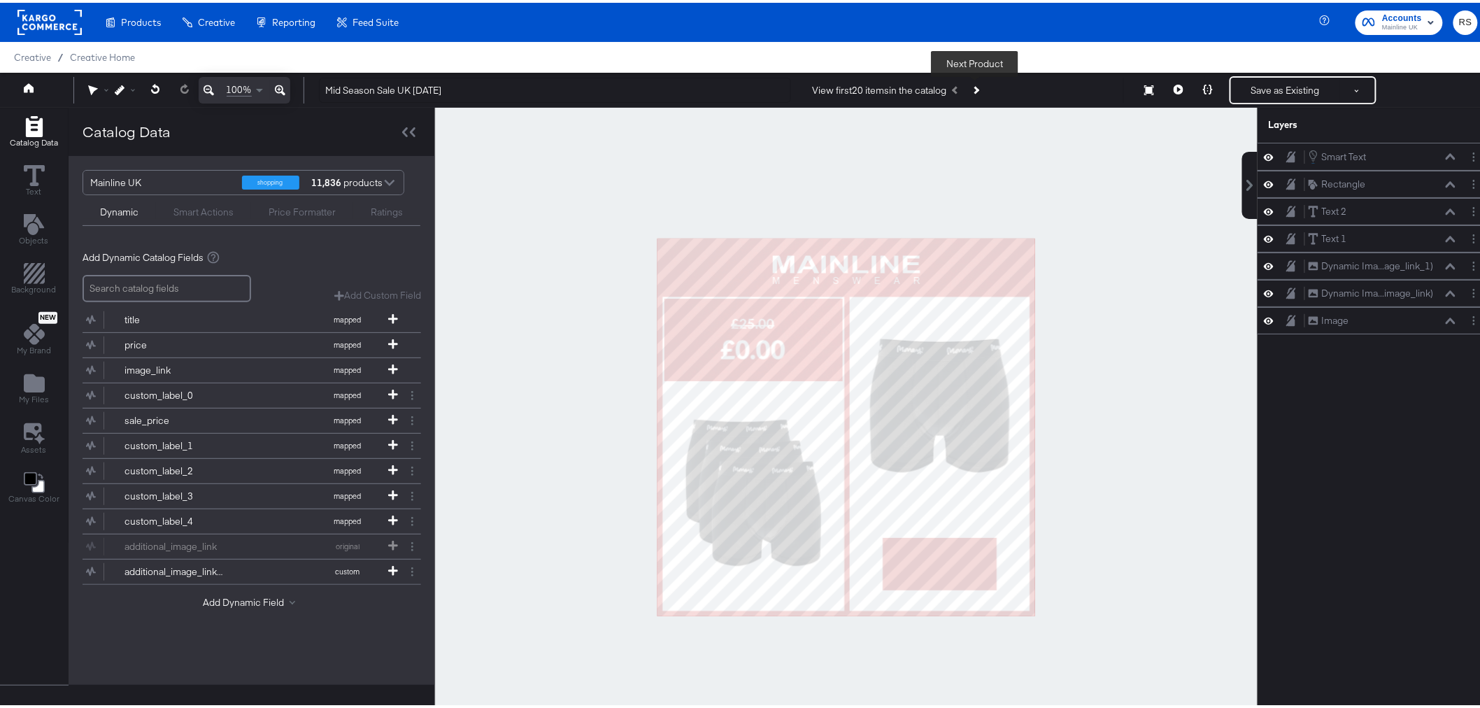
click at [974, 83] on button "Next Product" at bounding box center [976, 87] width 20 height 25
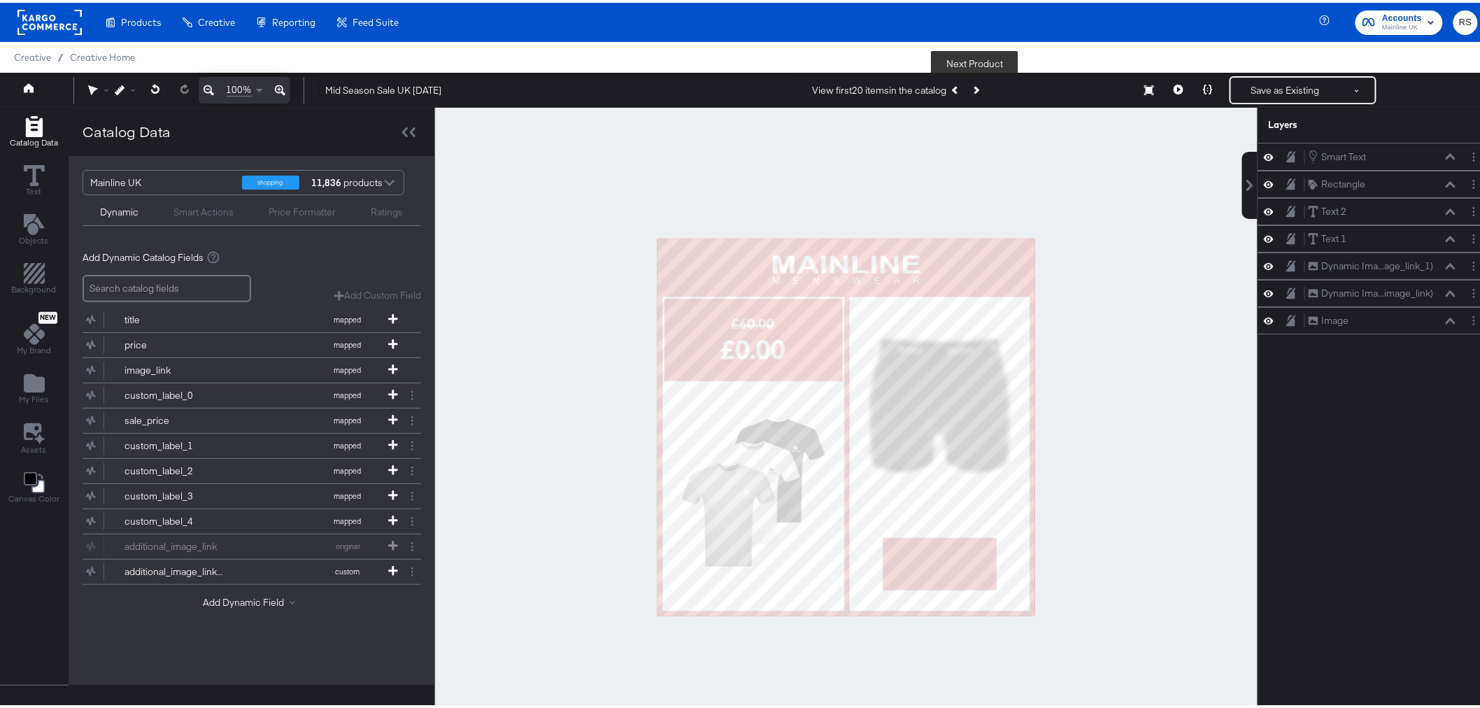
click at [974, 83] on button "Next Product" at bounding box center [976, 87] width 20 height 25
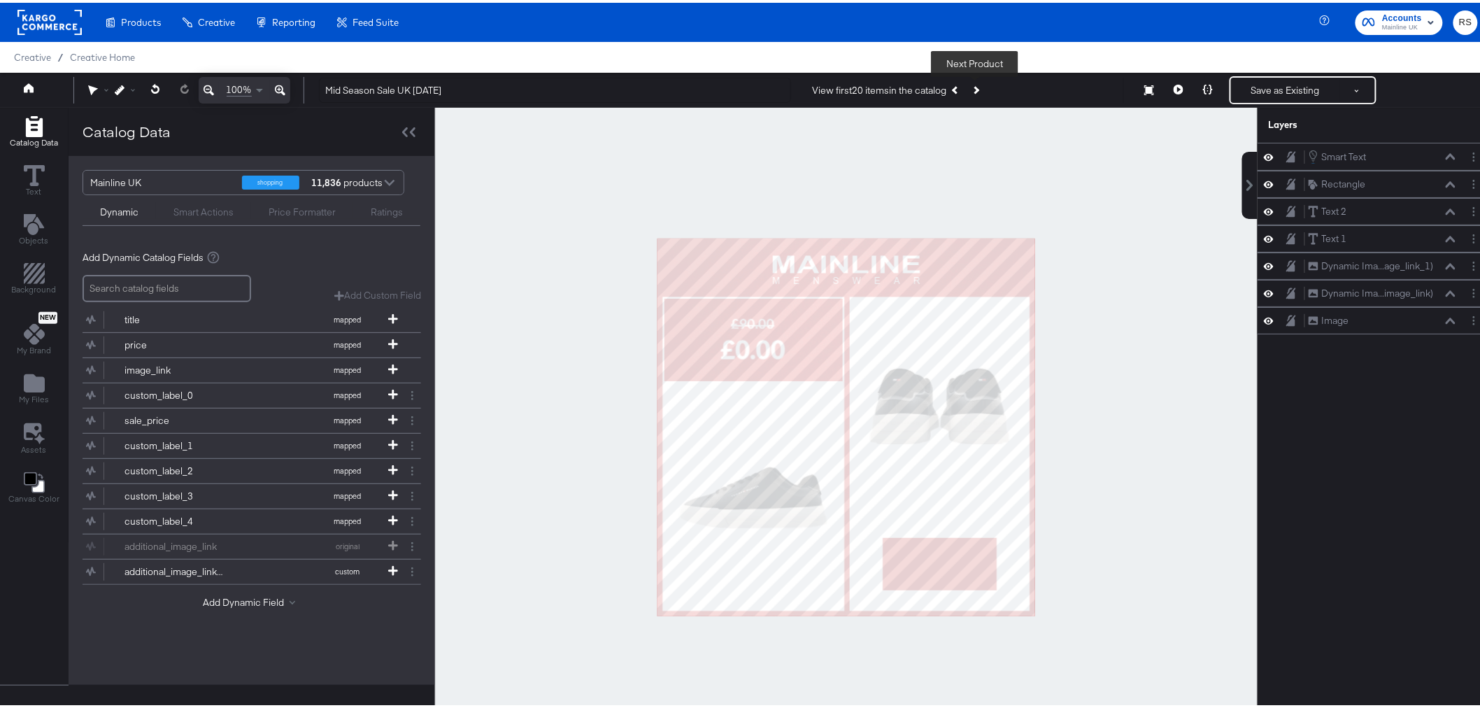
click at [974, 83] on button "Next Product" at bounding box center [976, 87] width 20 height 25
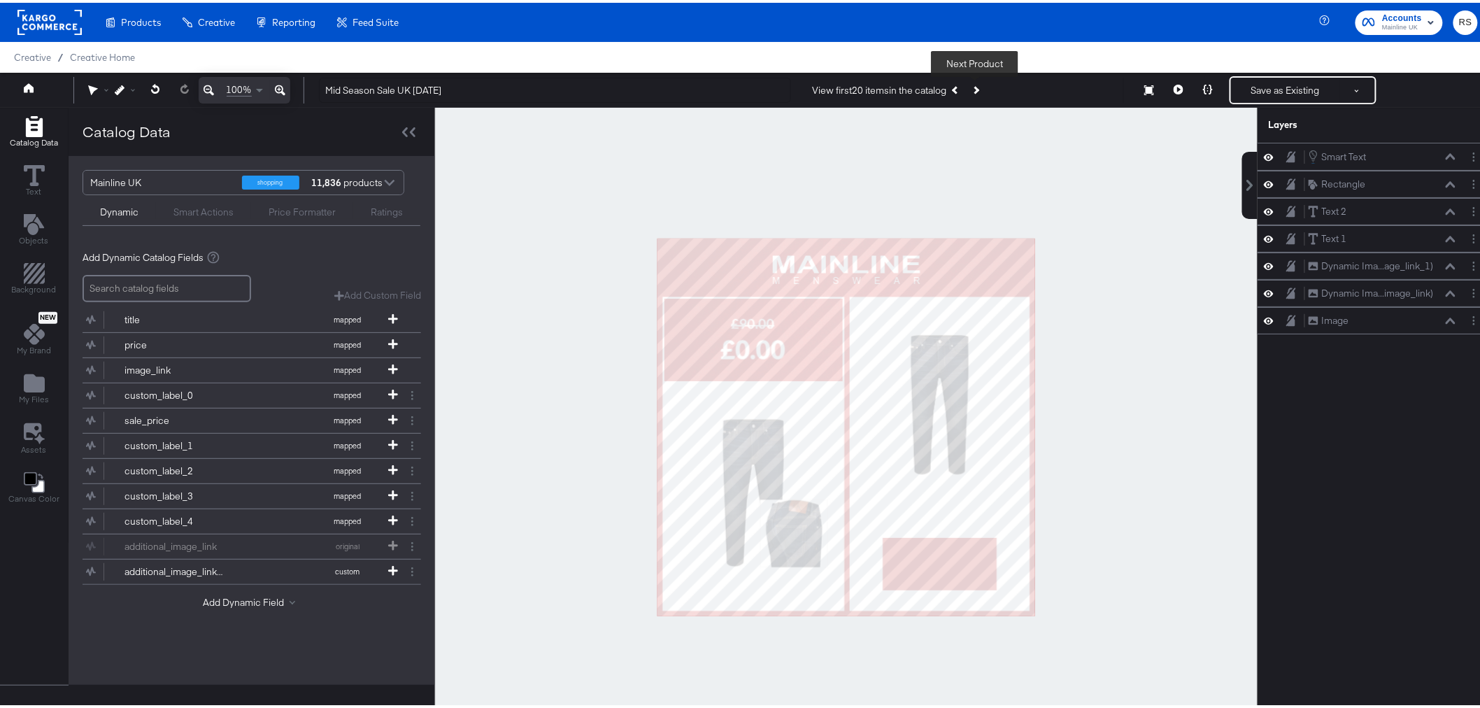
click at [974, 83] on button "Next Product" at bounding box center [976, 87] width 20 height 25
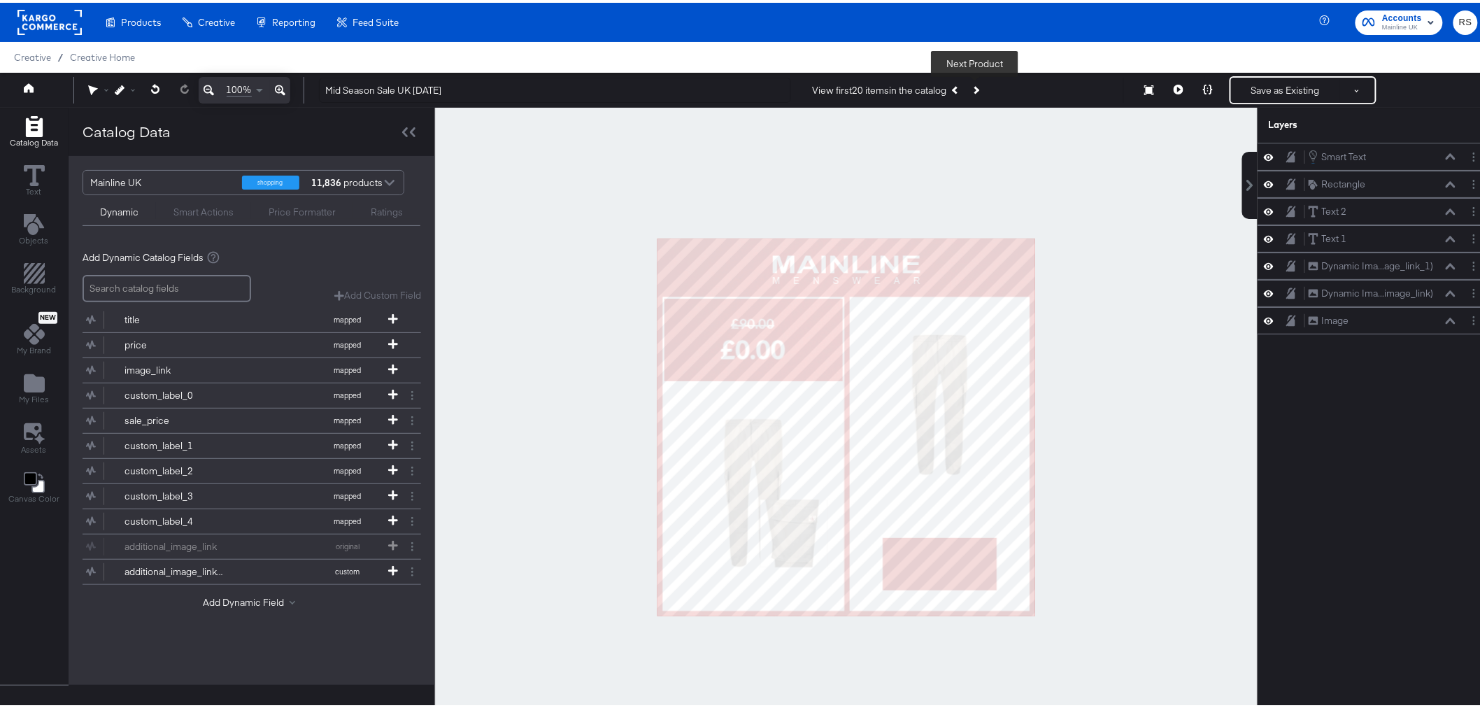
click at [974, 83] on button "Next Product" at bounding box center [976, 87] width 20 height 25
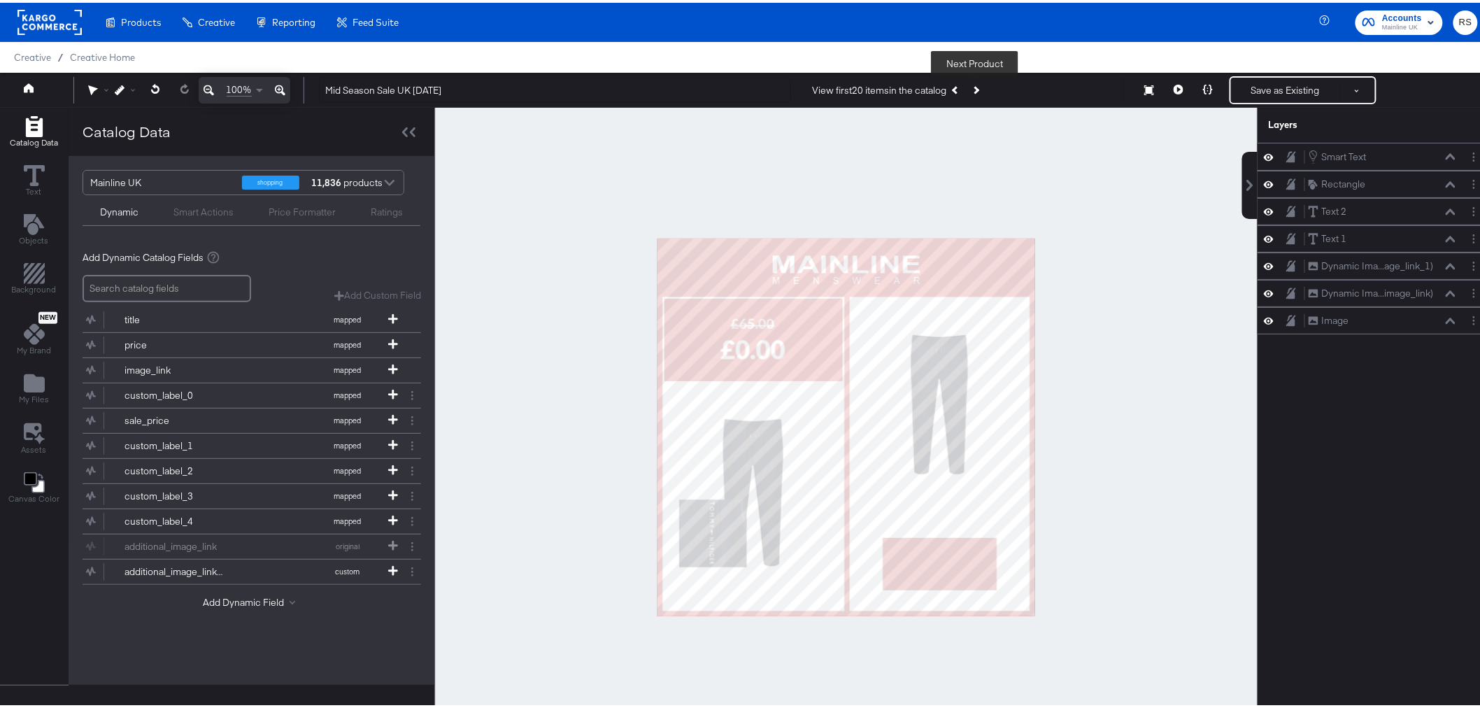
click at [974, 83] on button "Next Product" at bounding box center [976, 87] width 20 height 25
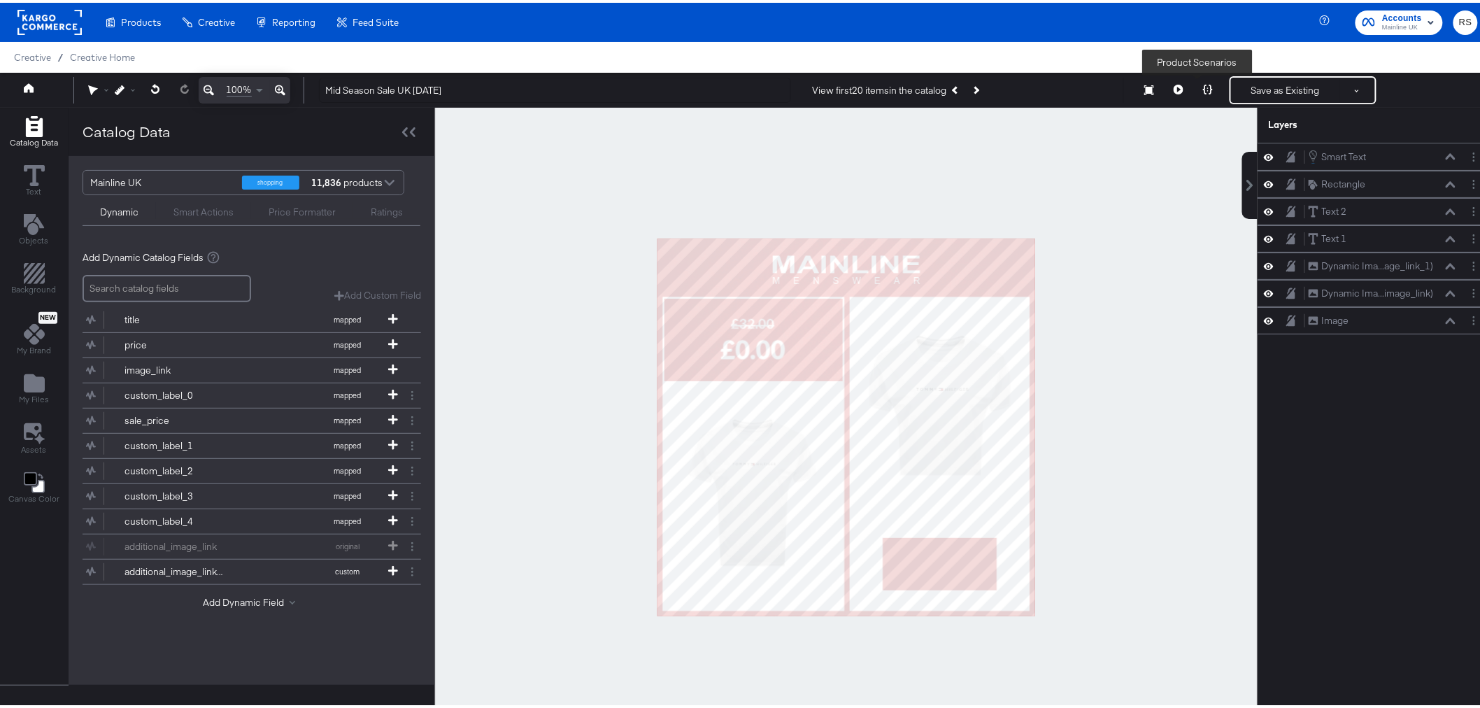
click at [1203, 86] on button at bounding box center [1207, 87] width 29 height 28
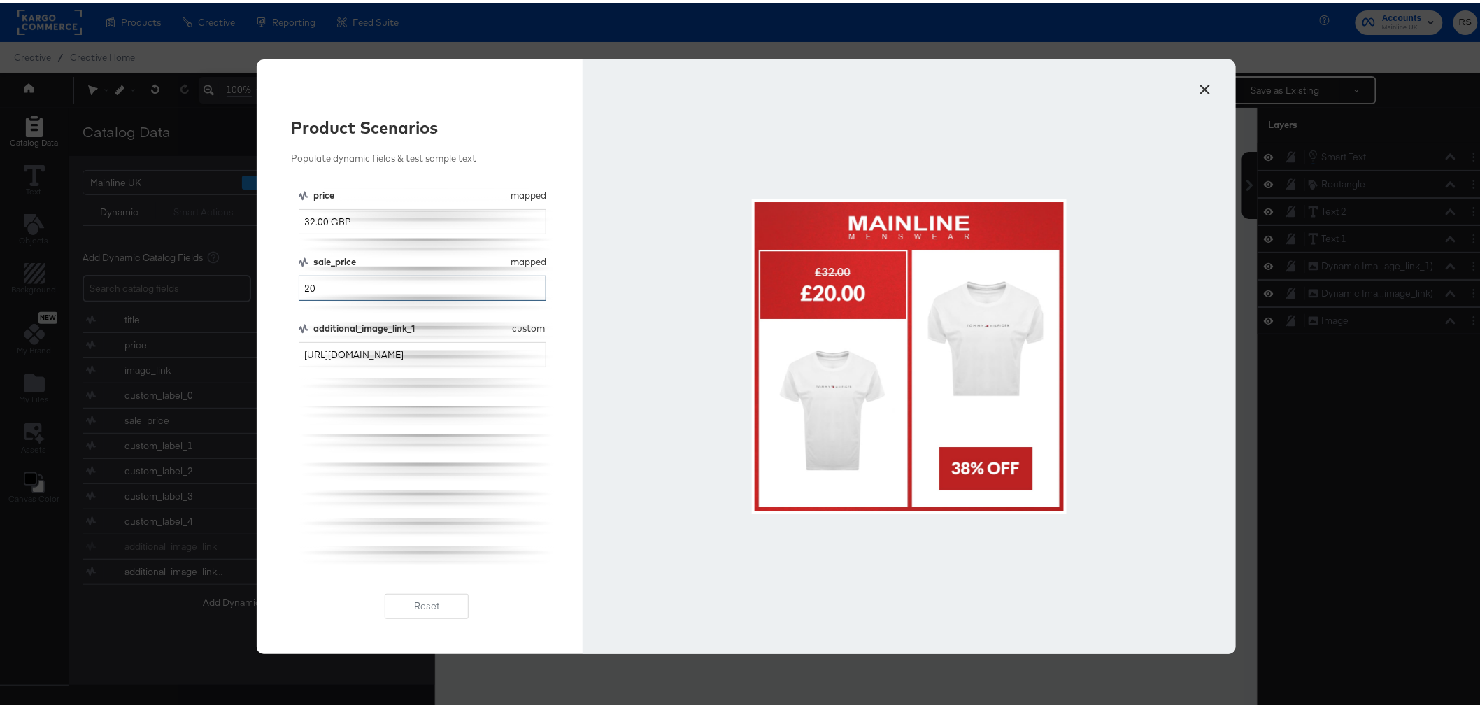
drag, startPoint x: 331, startPoint y: 284, endPoint x: 271, endPoint y: 283, distance: 60.2
click at [271, 283] on div "Product Scenarios Populate dynamic fields & test sample text price mapped price…" at bounding box center [420, 354] width 327 height 594
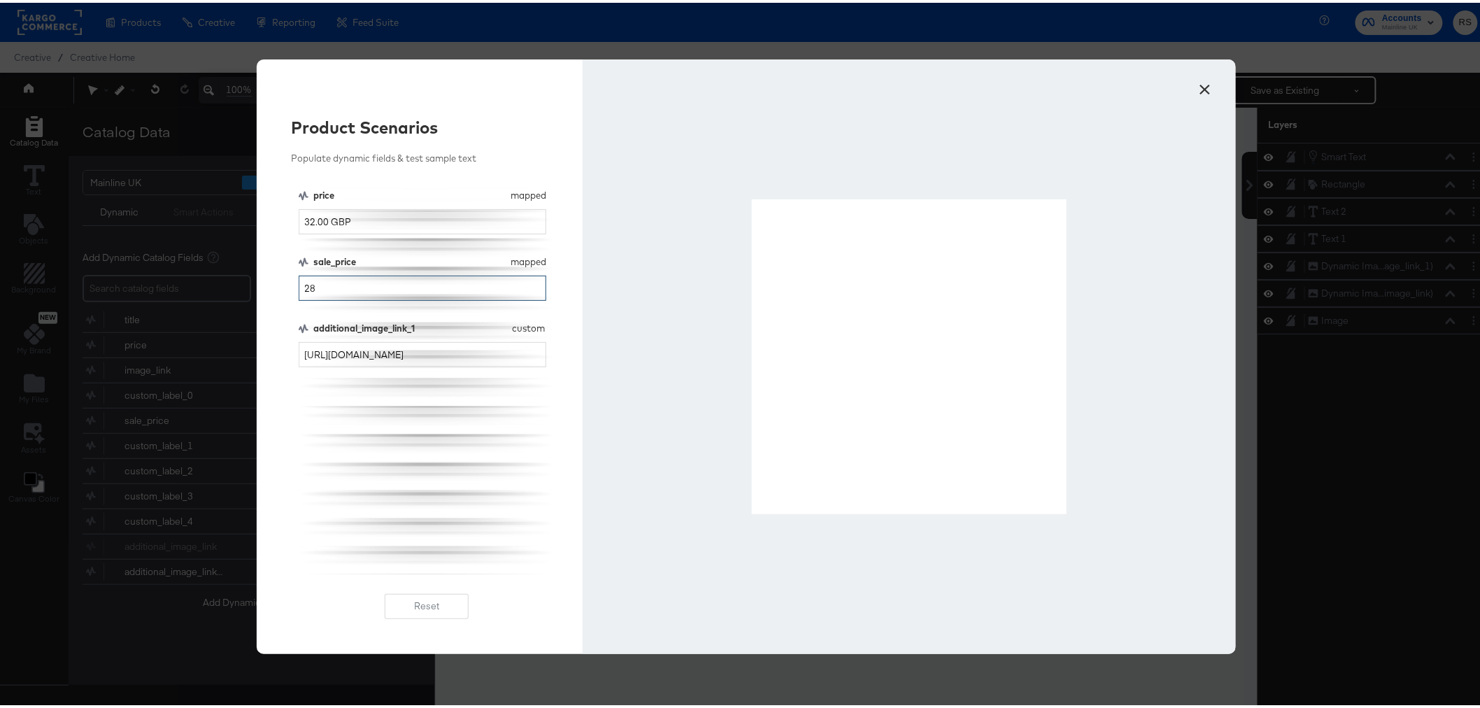
type input "28"
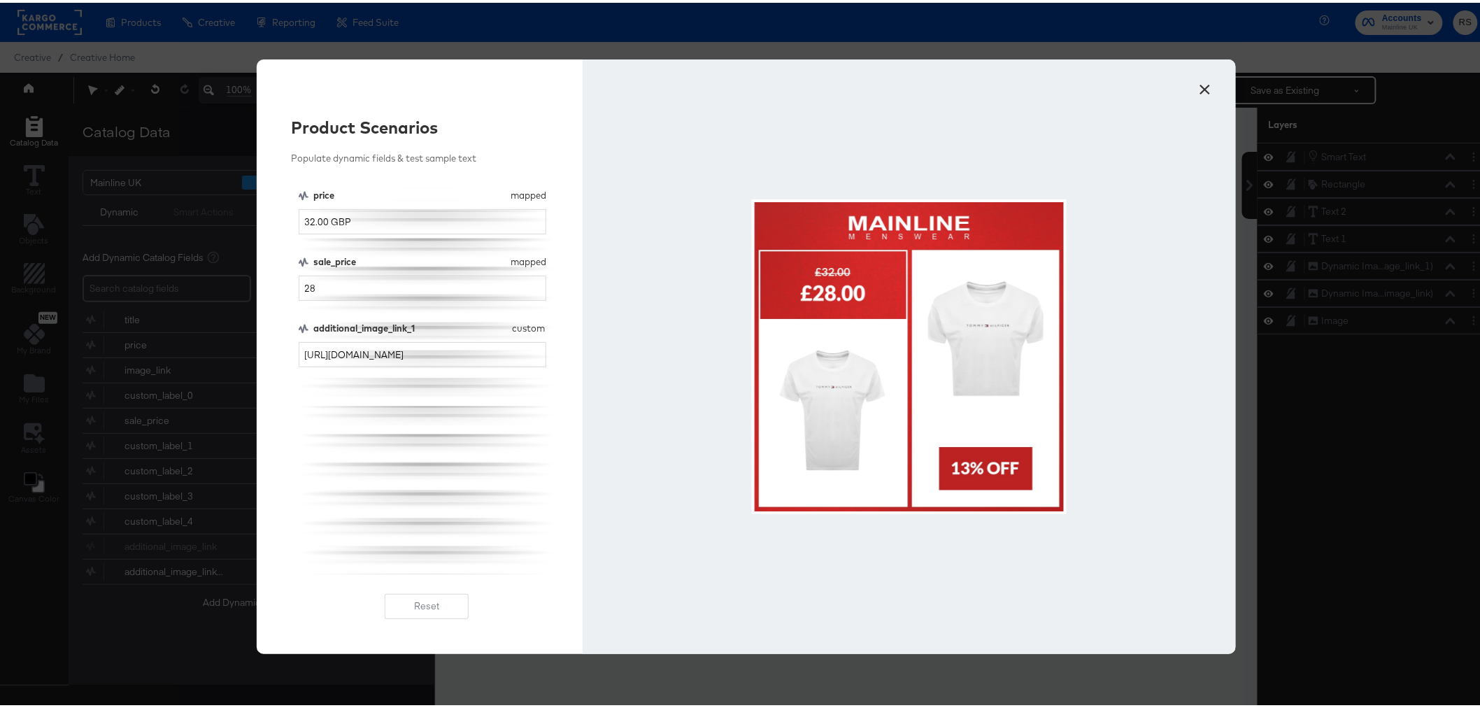
click at [1200, 94] on button "×" at bounding box center [1205, 83] width 25 height 25
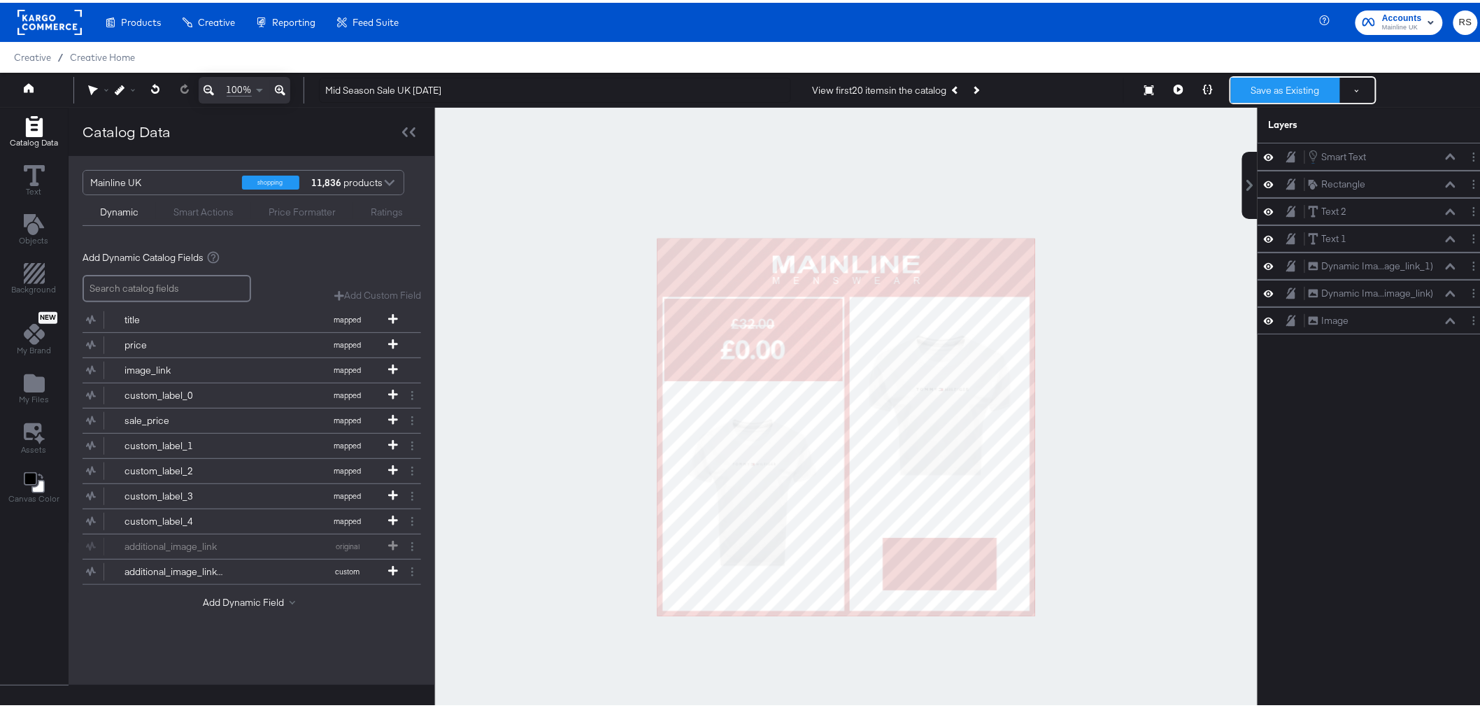
click at [1269, 90] on button "Save as Existing" at bounding box center [1285, 87] width 109 height 25
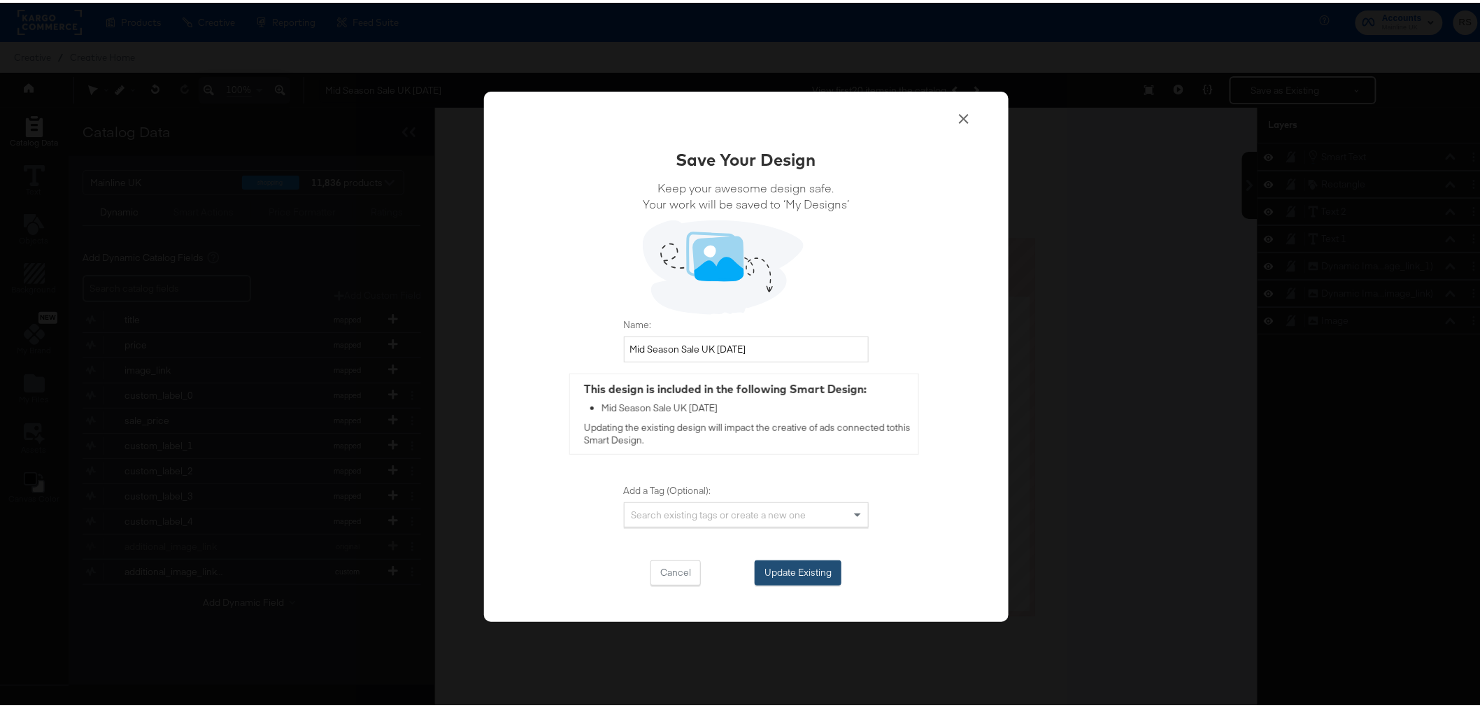
click at [805, 571] on button "Update Existing" at bounding box center [798, 569] width 87 height 25
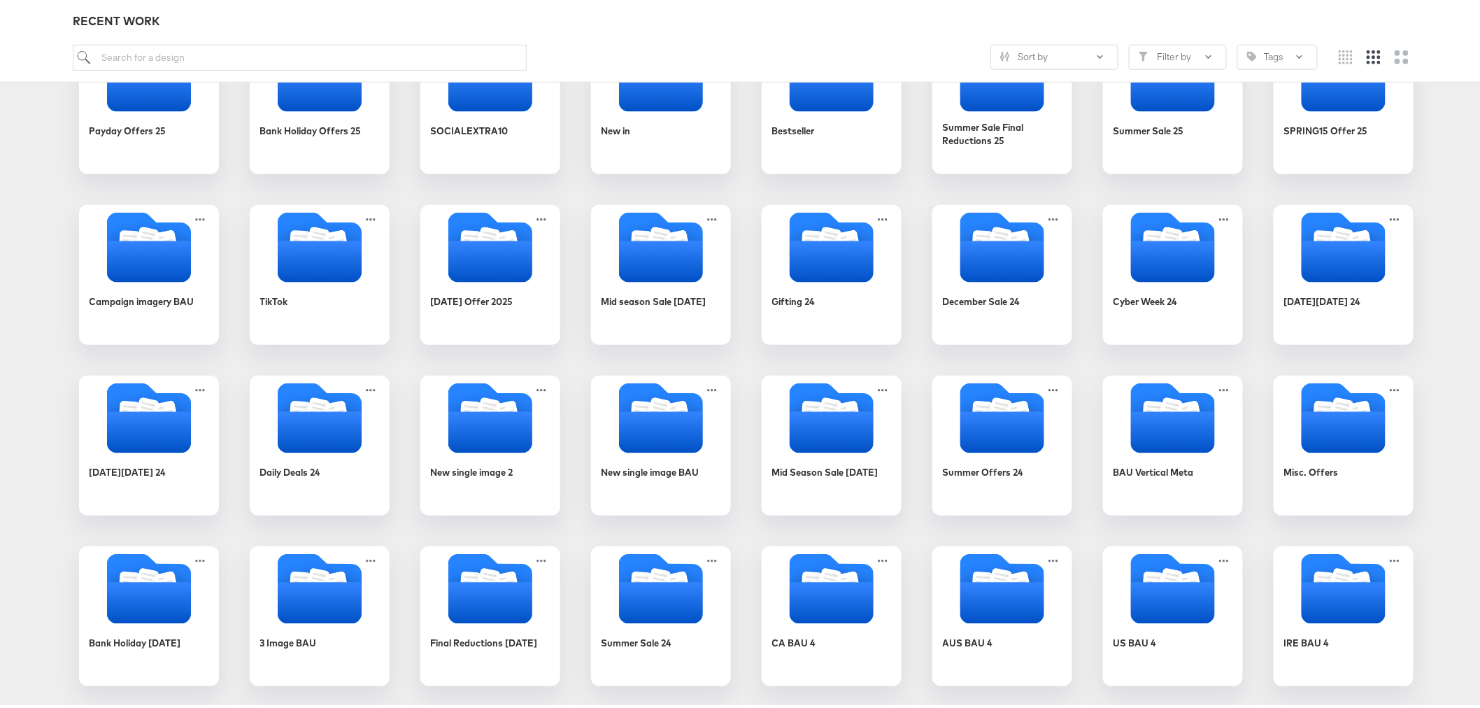
scroll to position [256, 0]
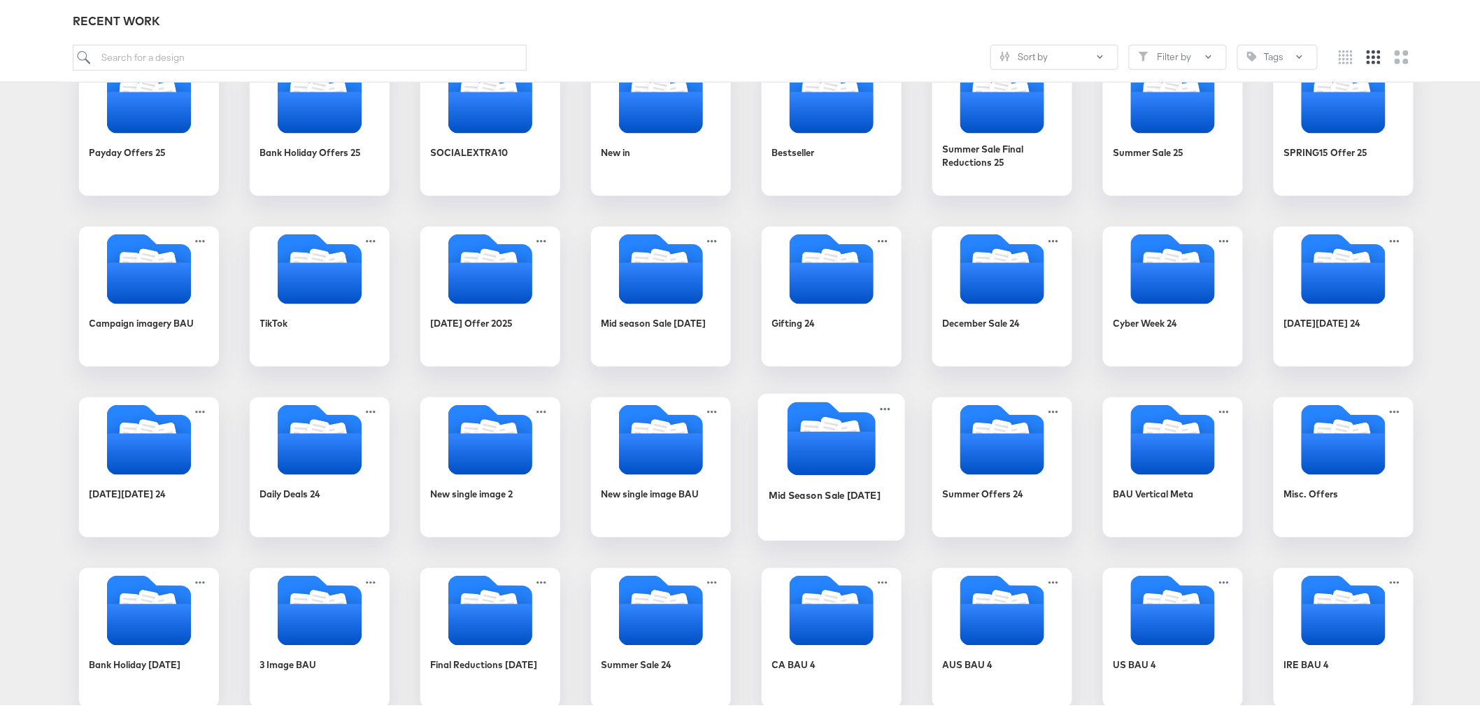
click at [829, 432] on icon "Folder" at bounding box center [831, 450] width 88 height 43
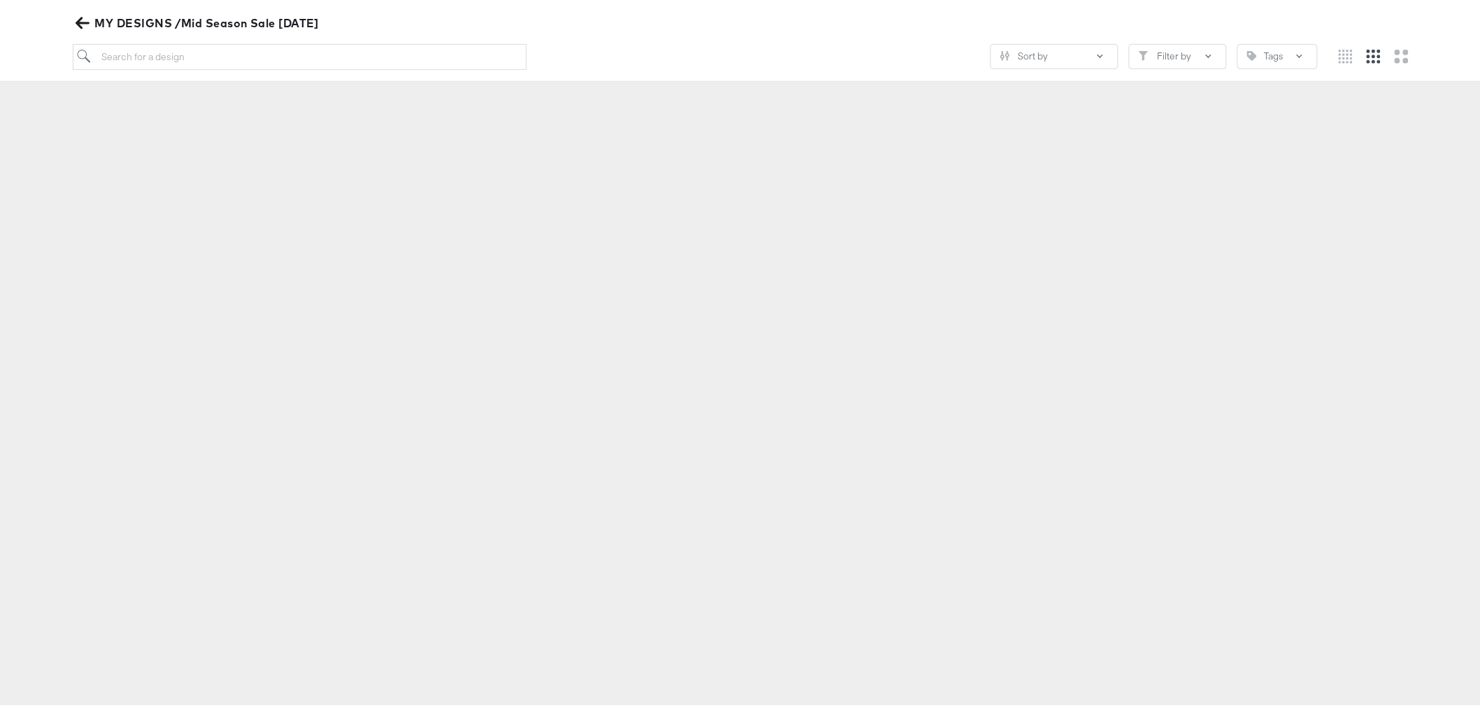
scroll to position [159, 0]
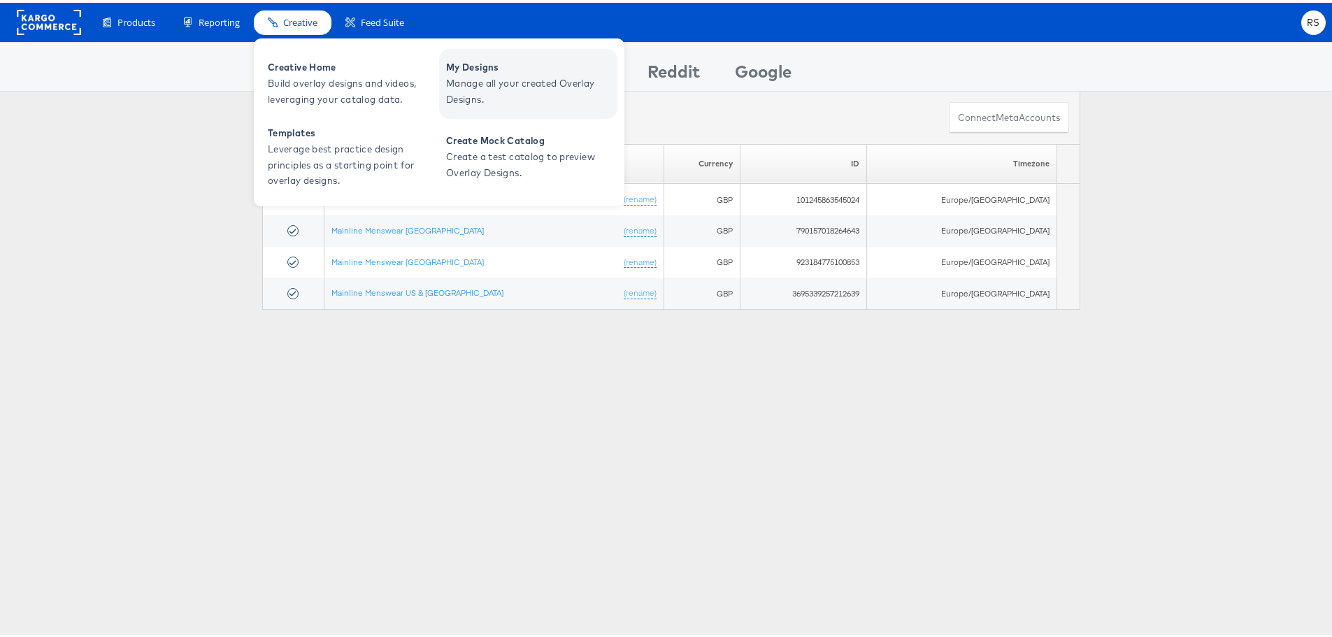
click at [522, 91] on span "Manage all your created Overlay Designs." at bounding box center [530, 89] width 168 height 32
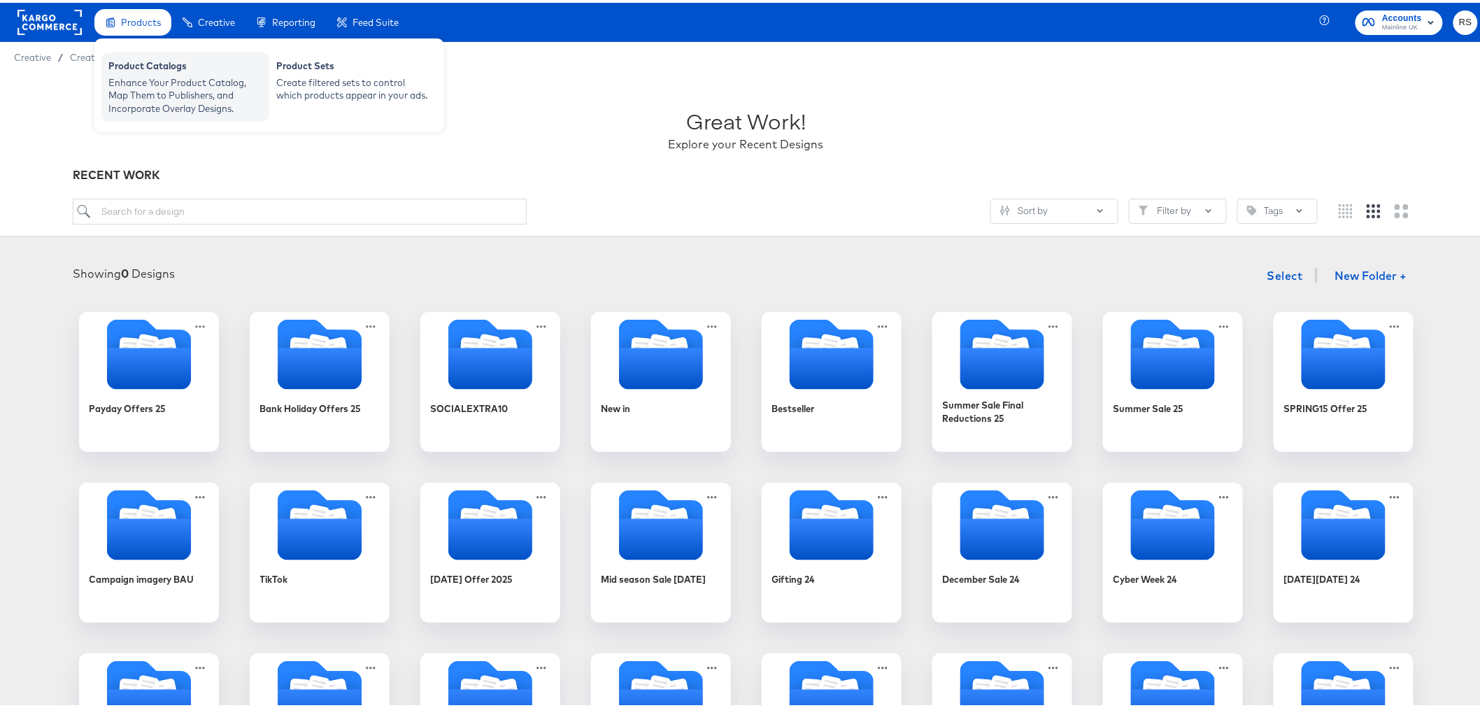
click at [148, 68] on div "Product Catalogs" at bounding box center [185, 65] width 154 height 17
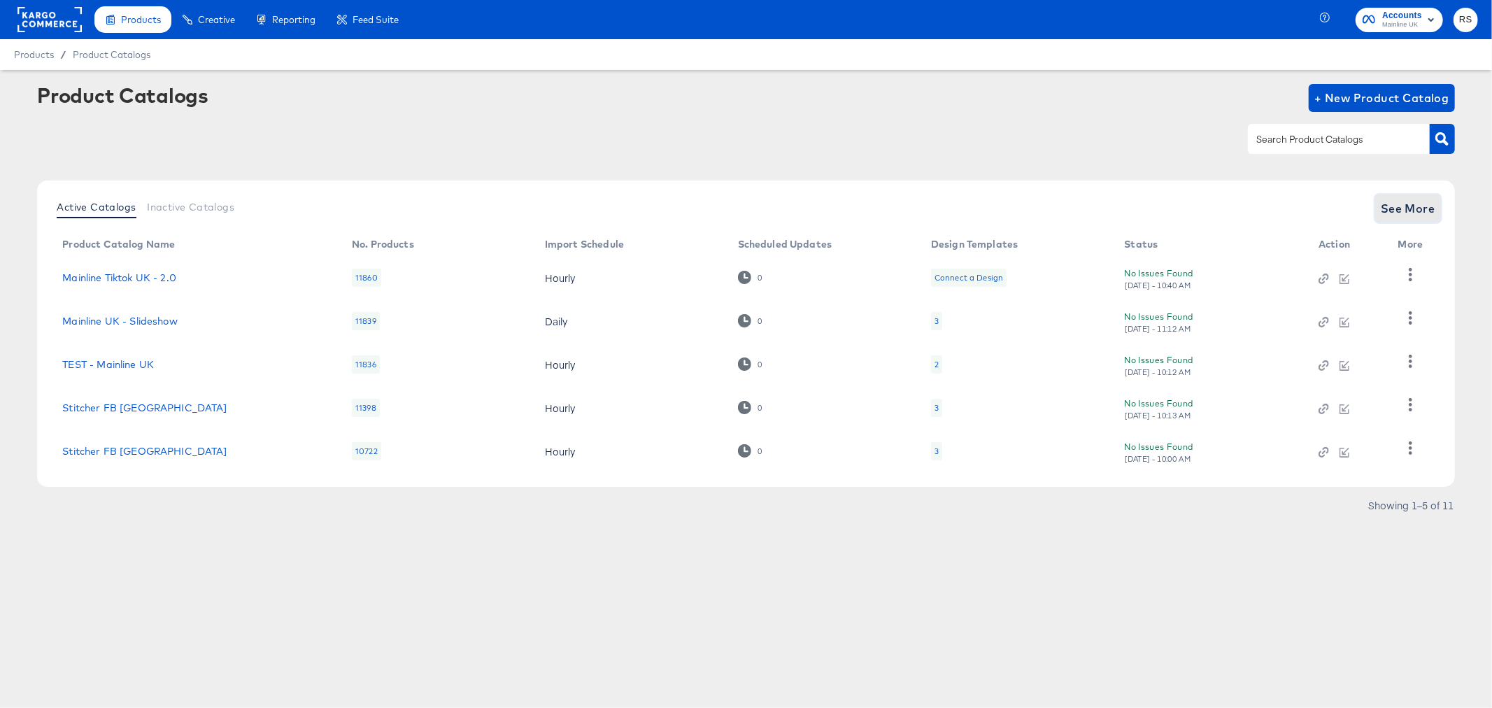
click at [1406, 204] on span "See More" at bounding box center [1408, 209] width 55 height 20
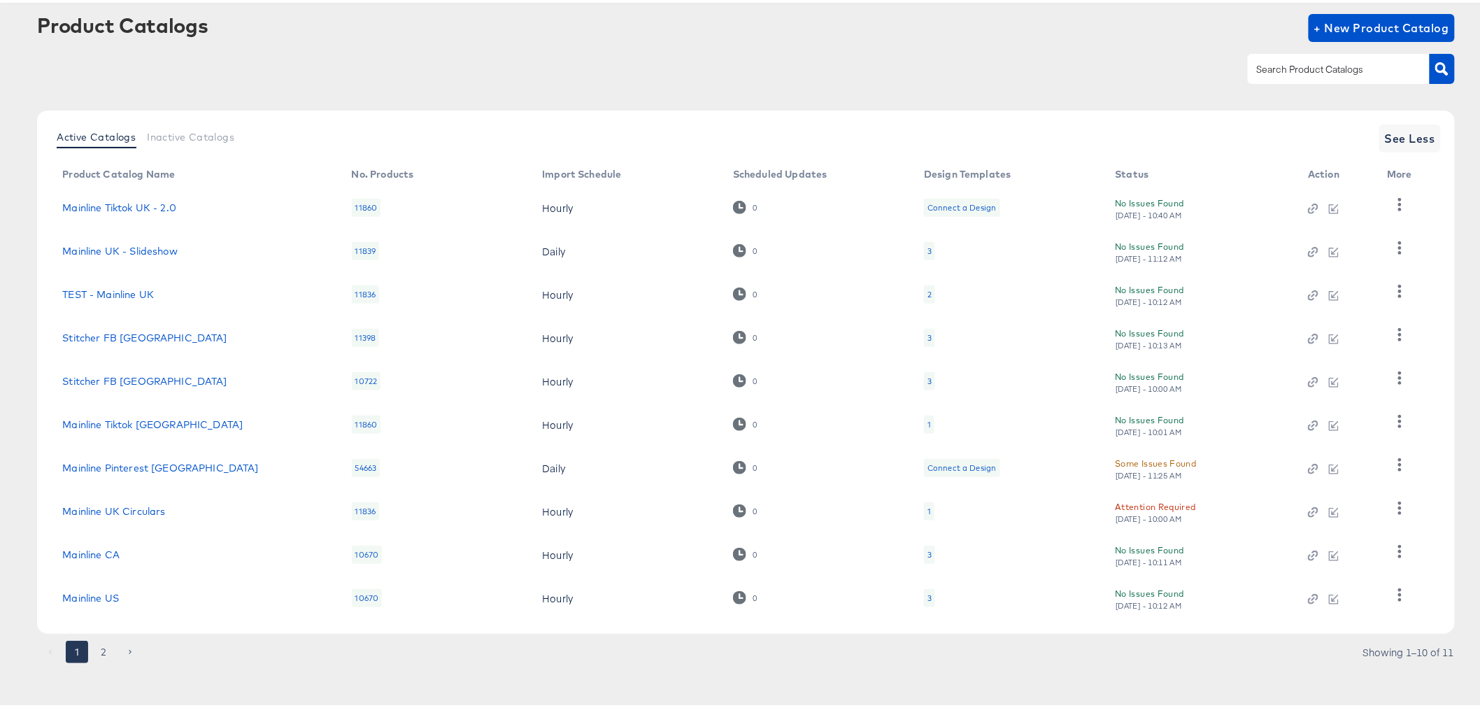
scroll to position [73, 0]
click at [102, 649] on button "2" at bounding box center [103, 648] width 22 height 22
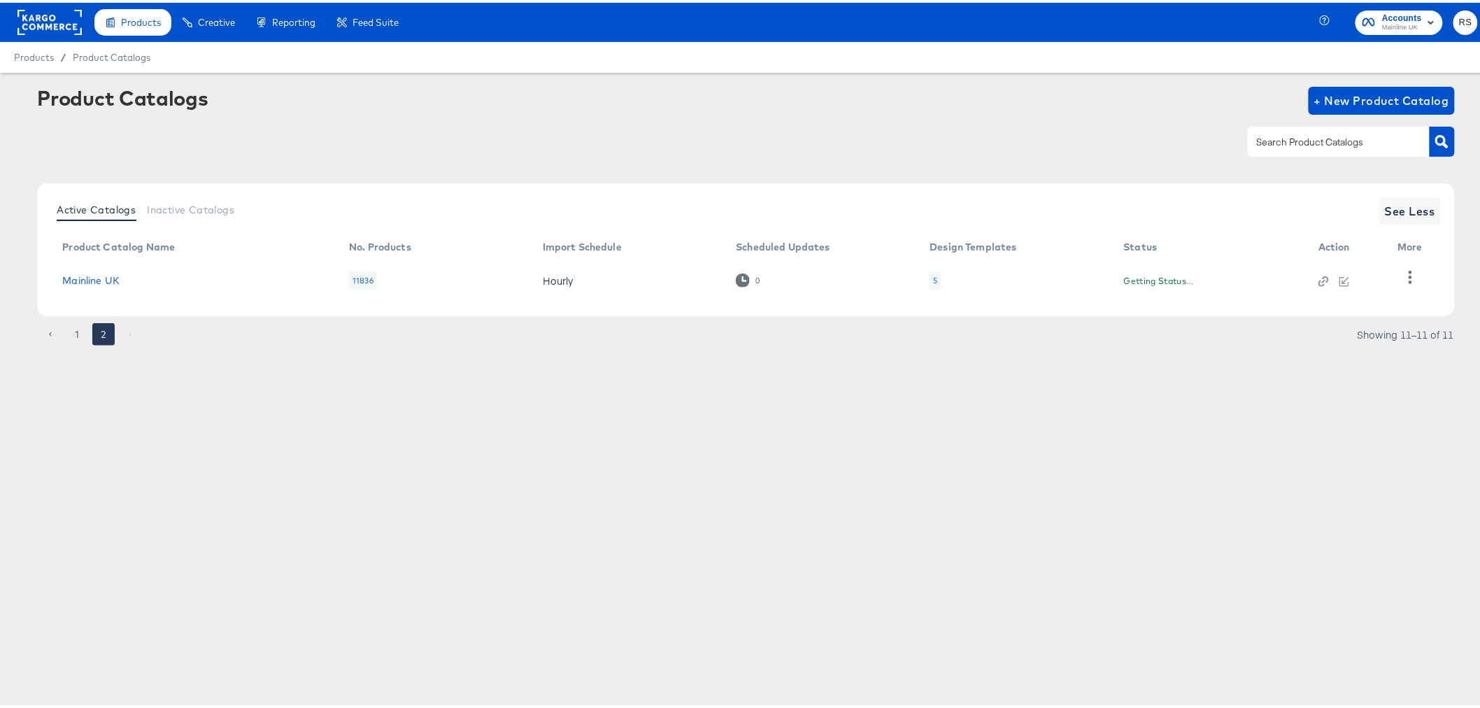
scroll to position [0, 0]
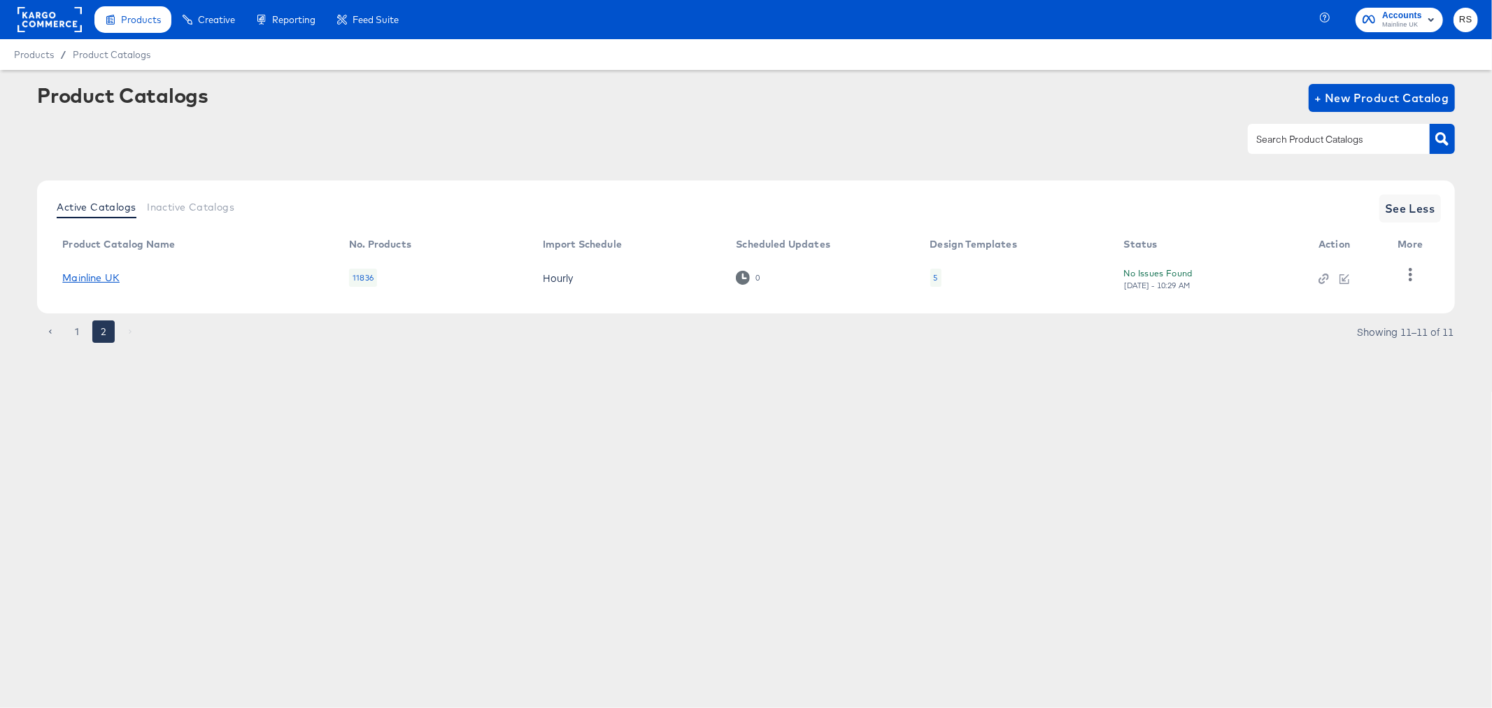
click at [87, 278] on link "Mainline UK" at bounding box center [90, 277] width 57 height 11
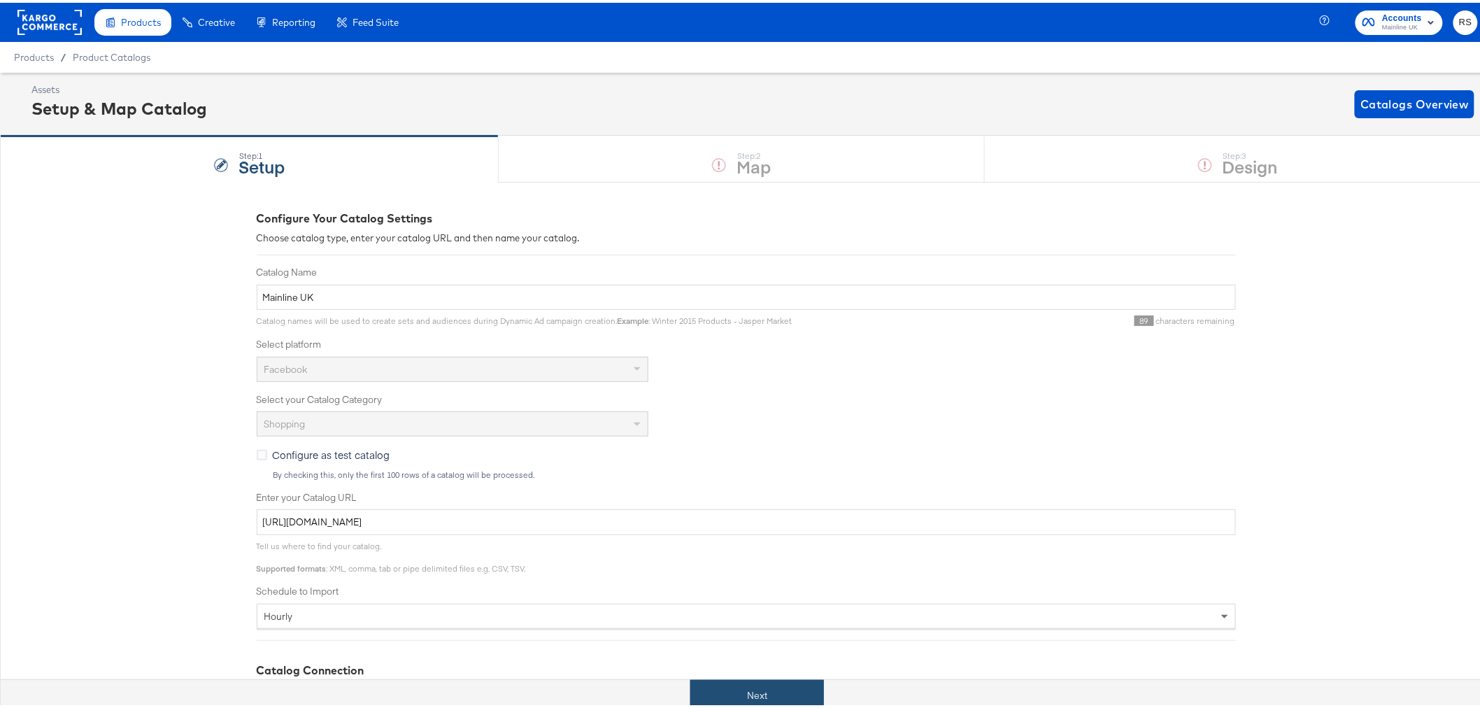
click at [767, 680] on button "Next" at bounding box center [757, 692] width 134 height 31
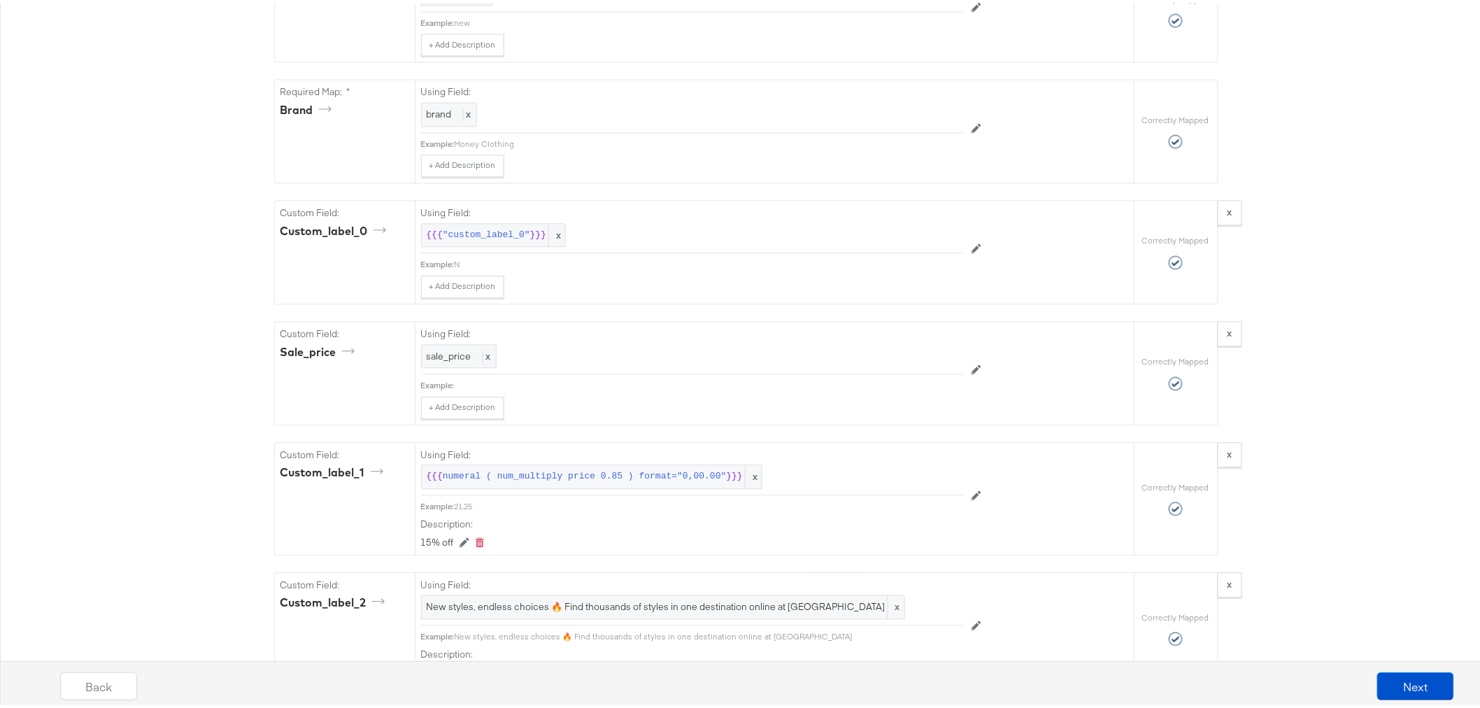
scroll to position [1243, 0]
